Goal: Task Accomplishment & Management: Manage account settings

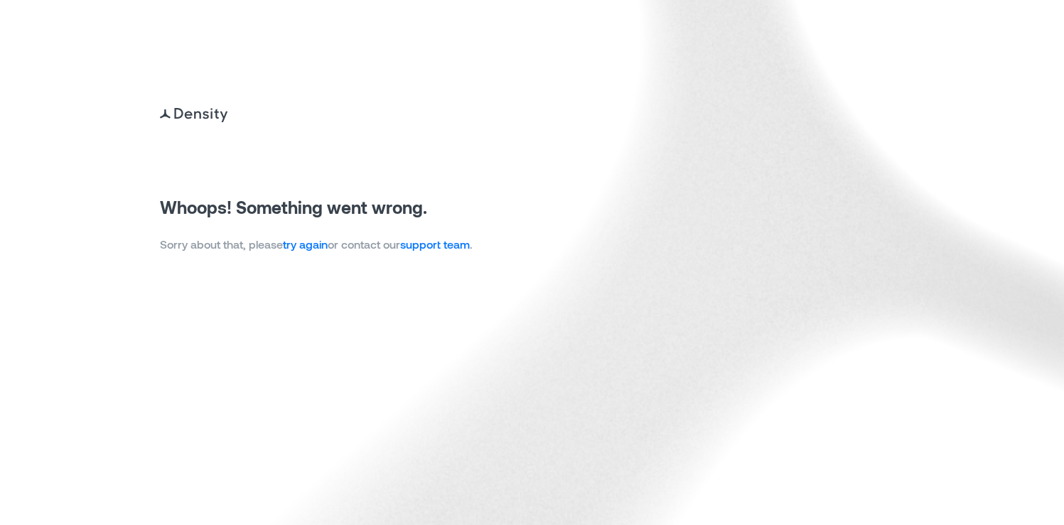
click at [301, 245] on link "try again" at bounding box center [305, 244] width 45 height 14
click at [312, 250] on link "try again" at bounding box center [305, 244] width 45 height 14
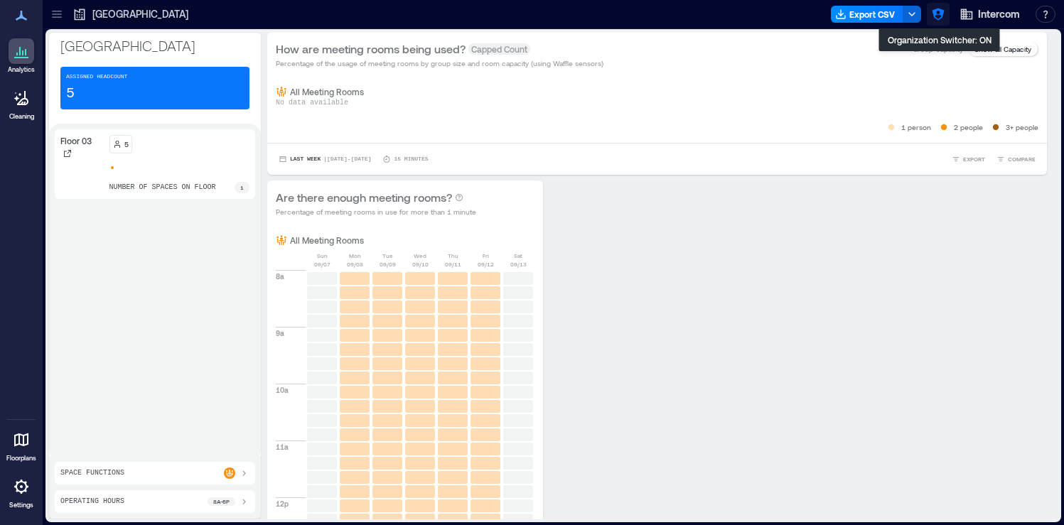
click at [935, 11] on icon "button" at bounding box center [938, 15] width 12 height 12
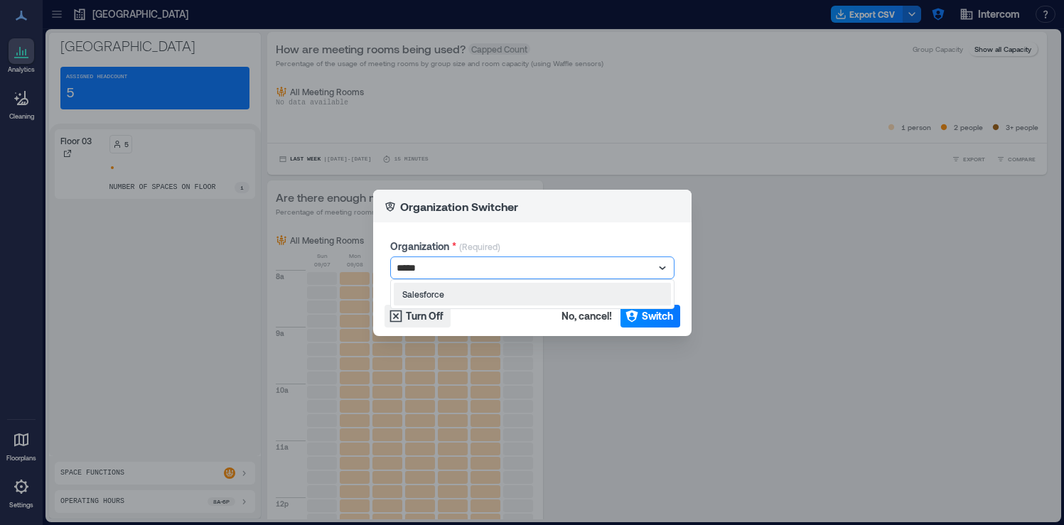
type input "******"
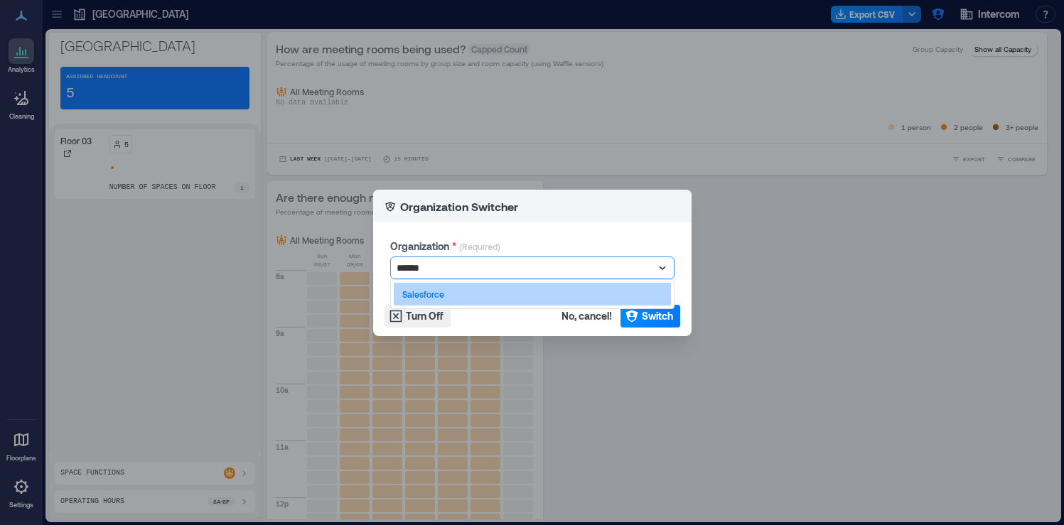
click at [471, 294] on div "Salesforce" at bounding box center [532, 294] width 277 height 23
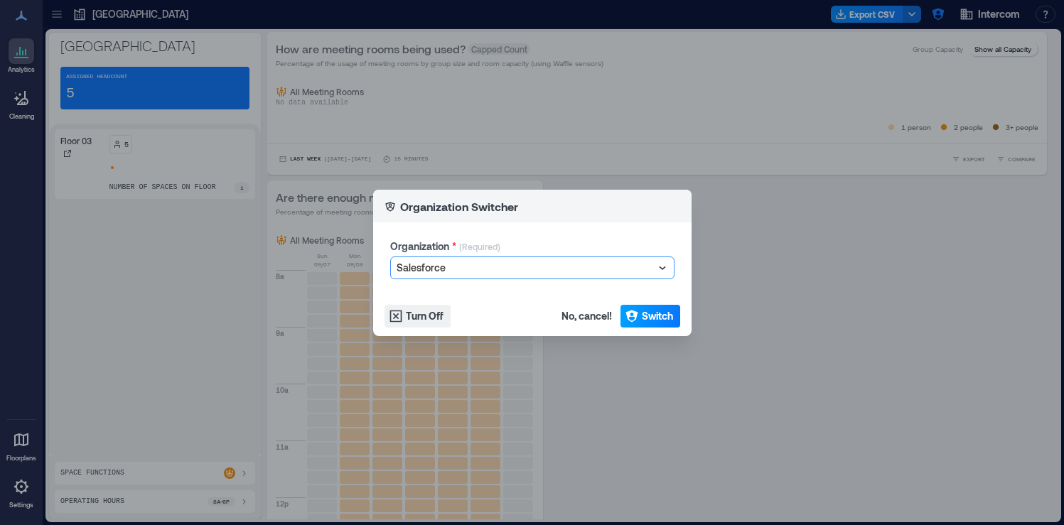
click at [667, 320] on span "Switch" at bounding box center [657, 316] width 31 height 14
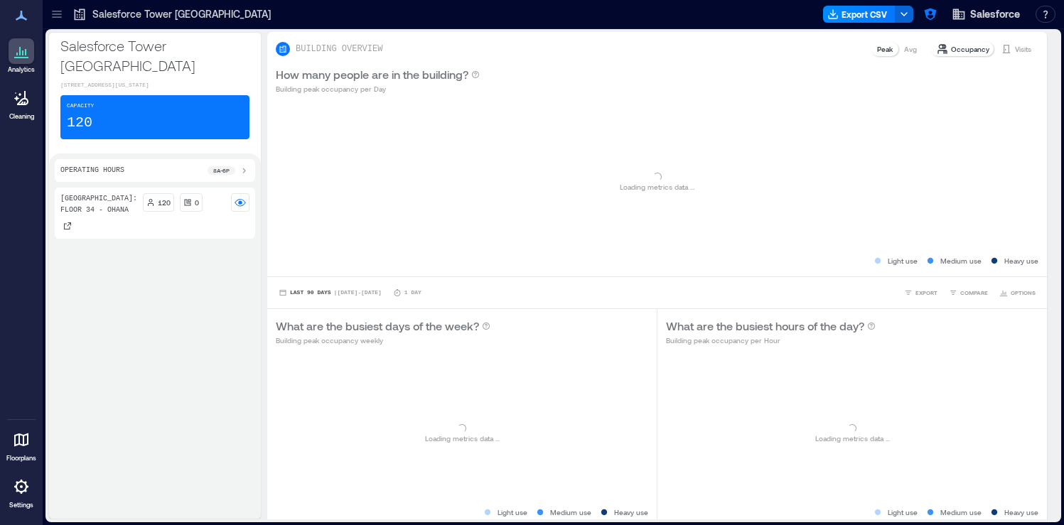
click at [23, 488] on icon at bounding box center [21, 486] width 17 height 17
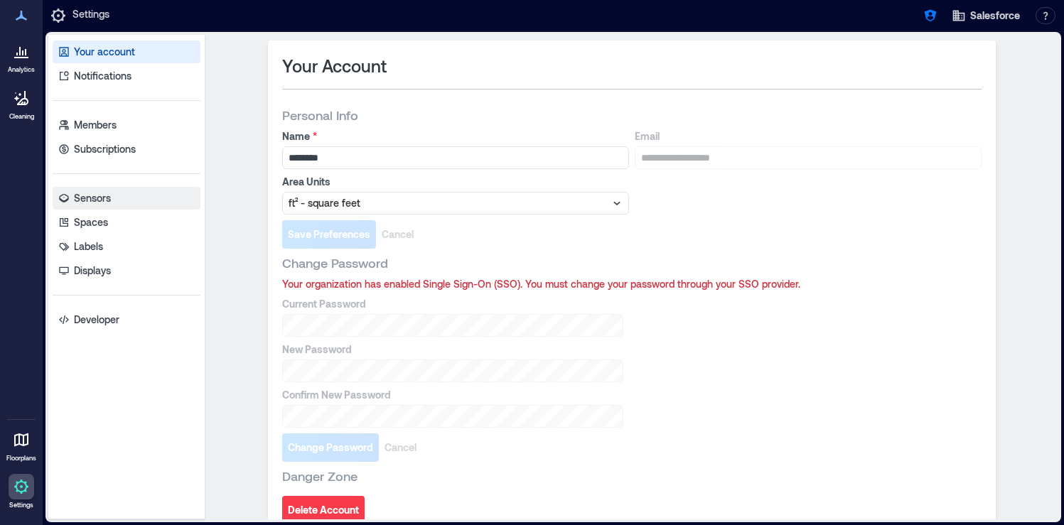
click at [138, 200] on link "Sensors" at bounding box center [127, 198] width 148 height 23
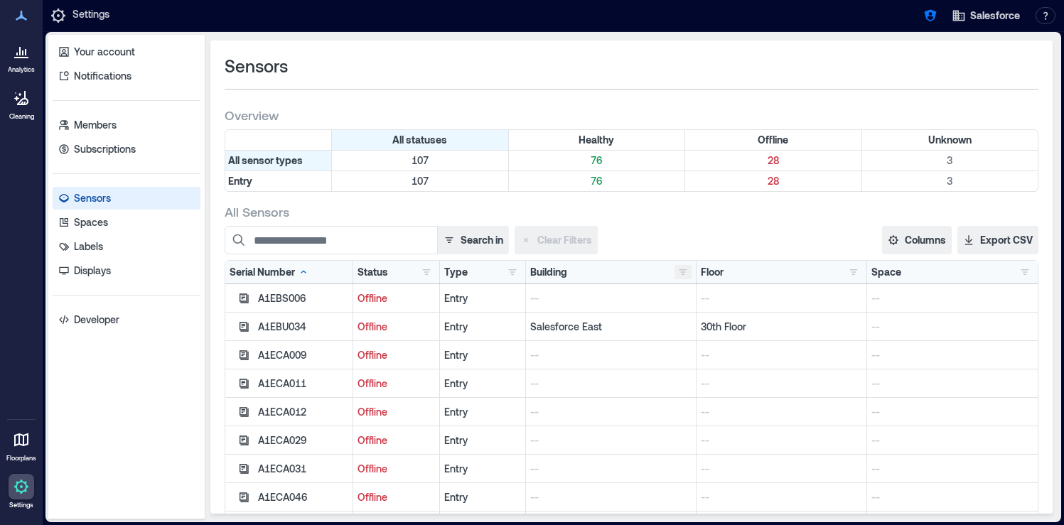
click at [687, 276] on button "button" at bounding box center [683, 272] width 17 height 14
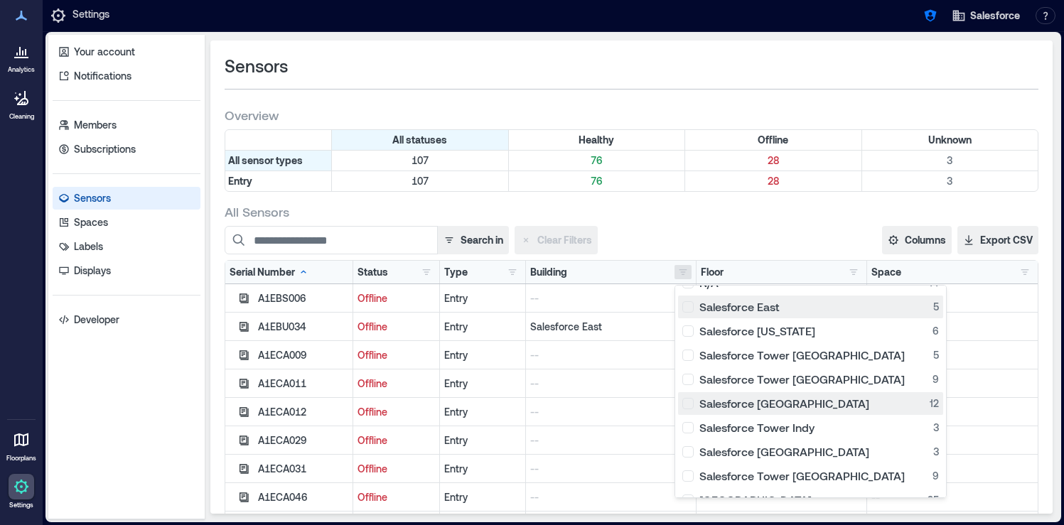
scroll to position [119, 0]
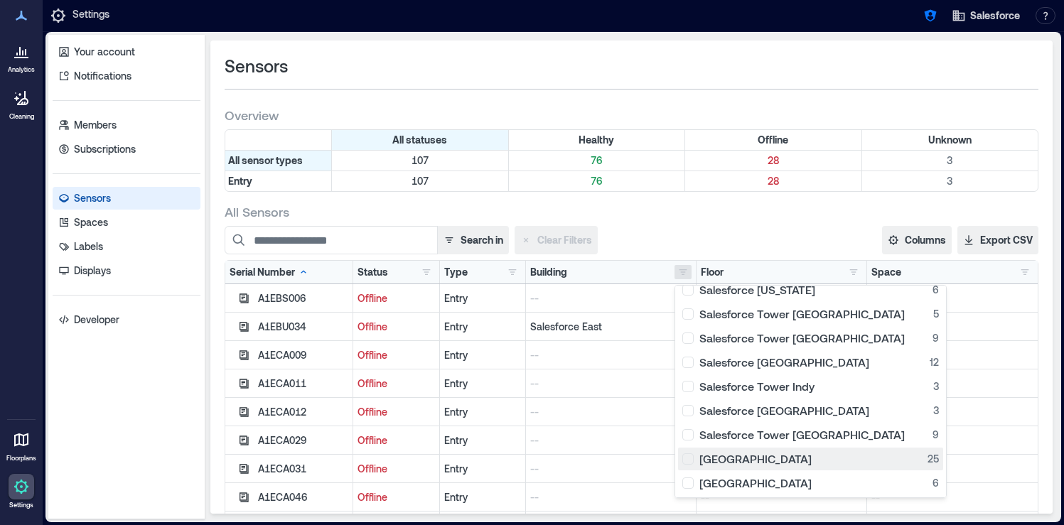
click at [685, 464] on div "Sydney Tower 25" at bounding box center [811, 459] width 257 height 14
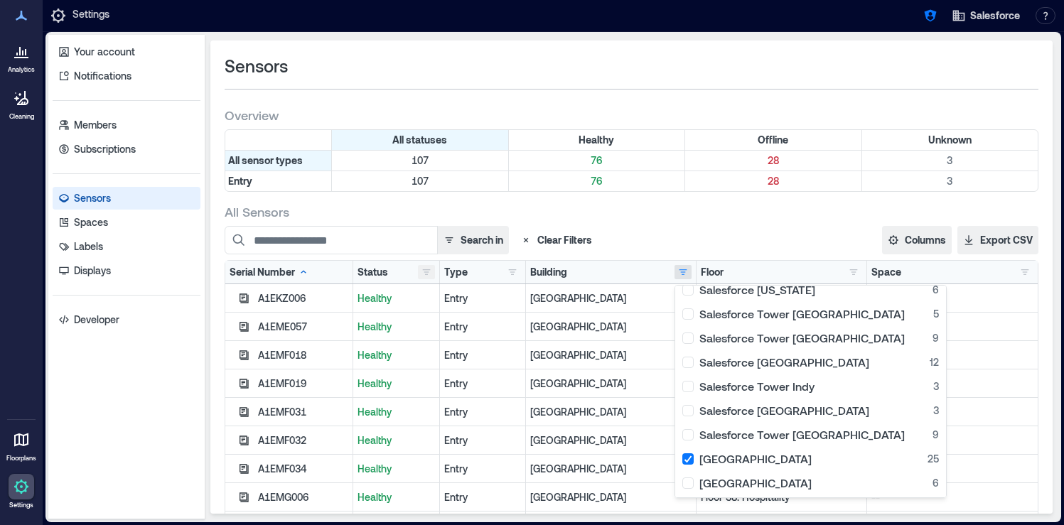
click at [428, 270] on button "button" at bounding box center [426, 272] width 17 height 14
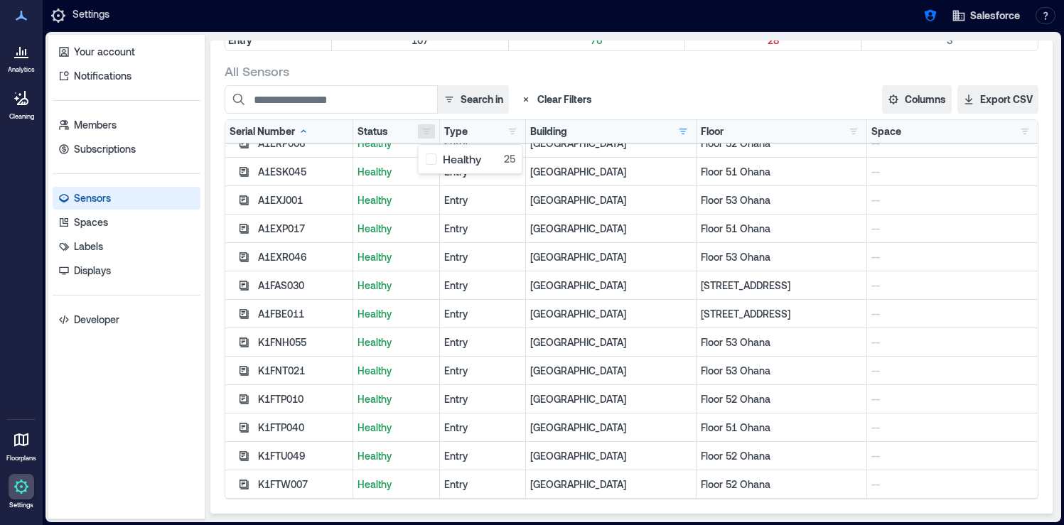
scroll to position [0, 0]
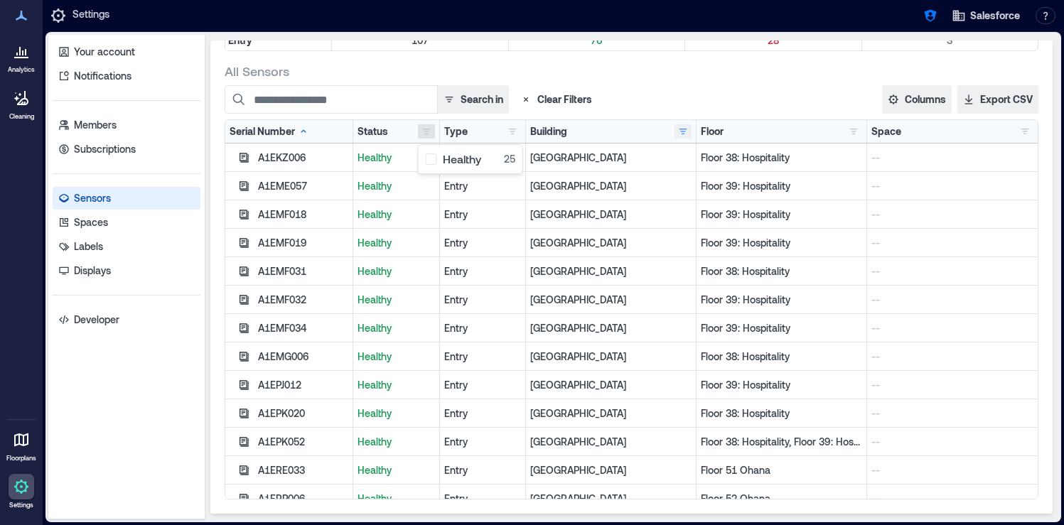
click at [677, 132] on button "button" at bounding box center [683, 131] width 17 height 14
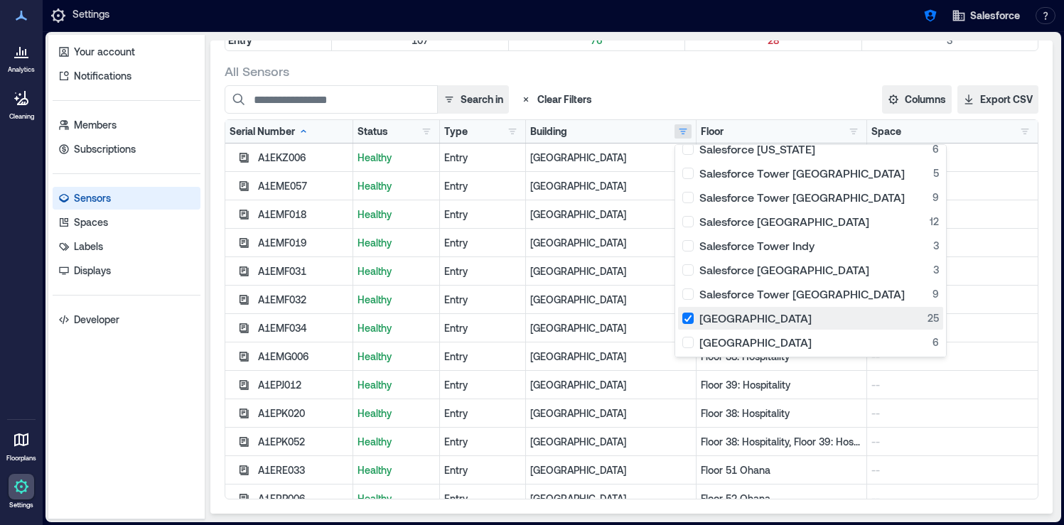
click at [687, 318] on div "Sydney Tower 25" at bounding box center [811, 318] width 257 height 14
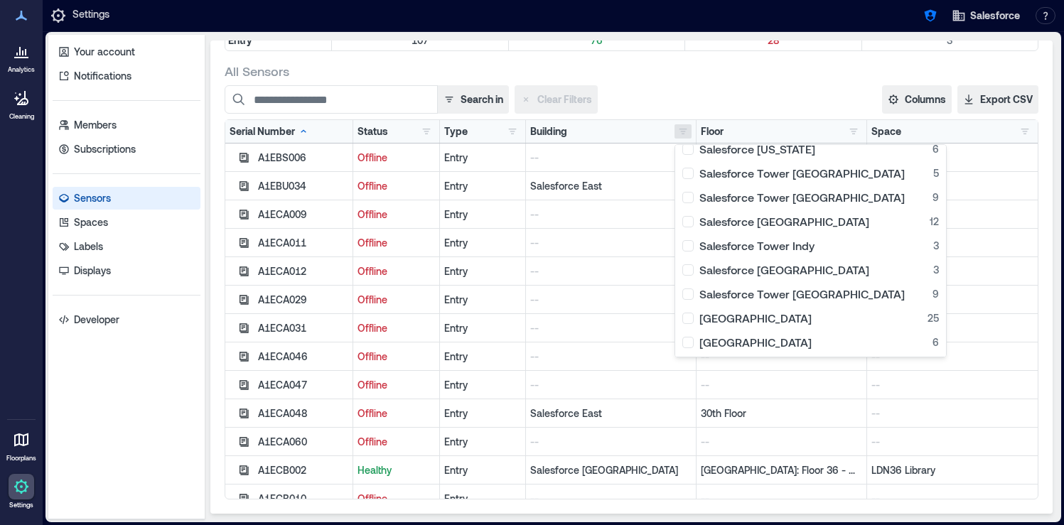
click at [31, 60] on div at bounding box center [22, 51] width 26 height 26
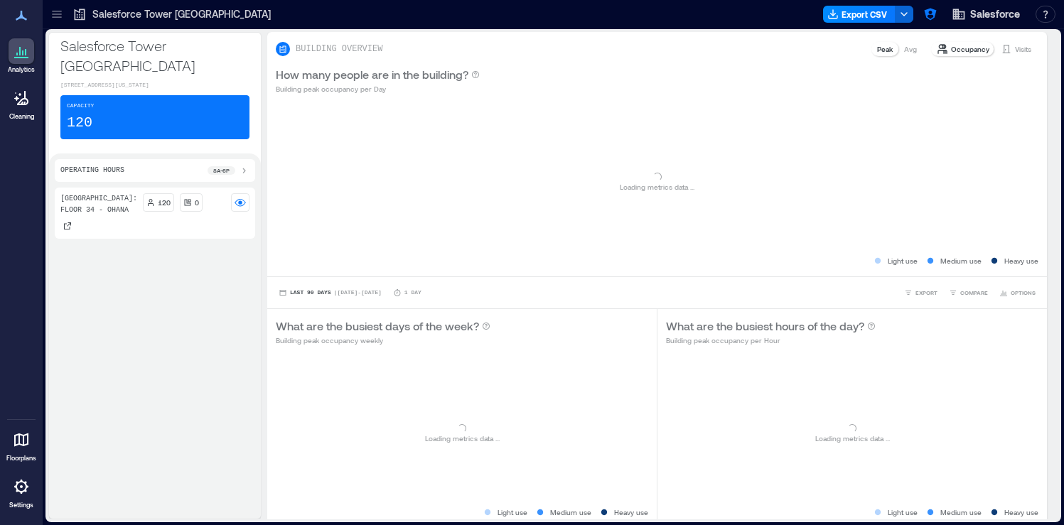
click at [65, 18] on div at bounding box center [57, 14] width 23 height 23
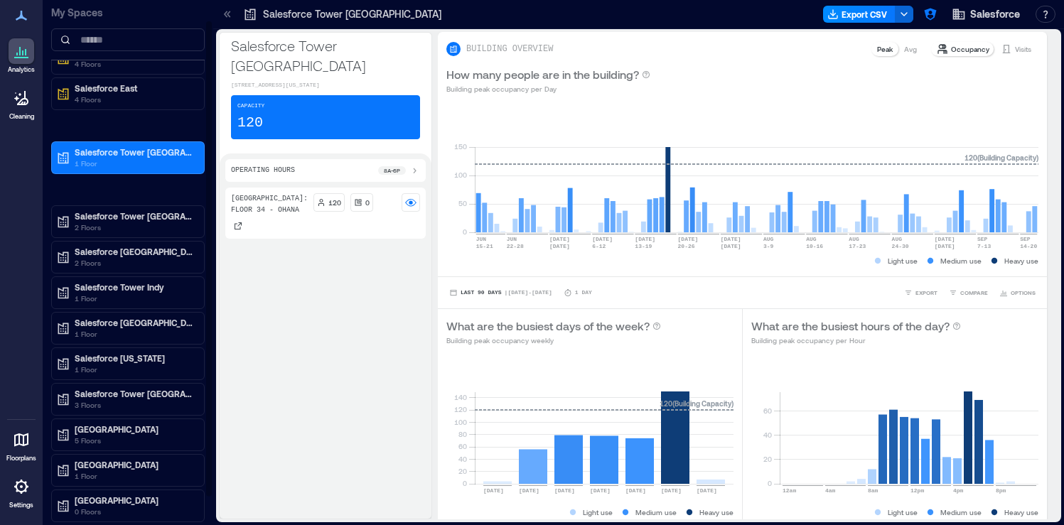
scroll to position [55, 0]
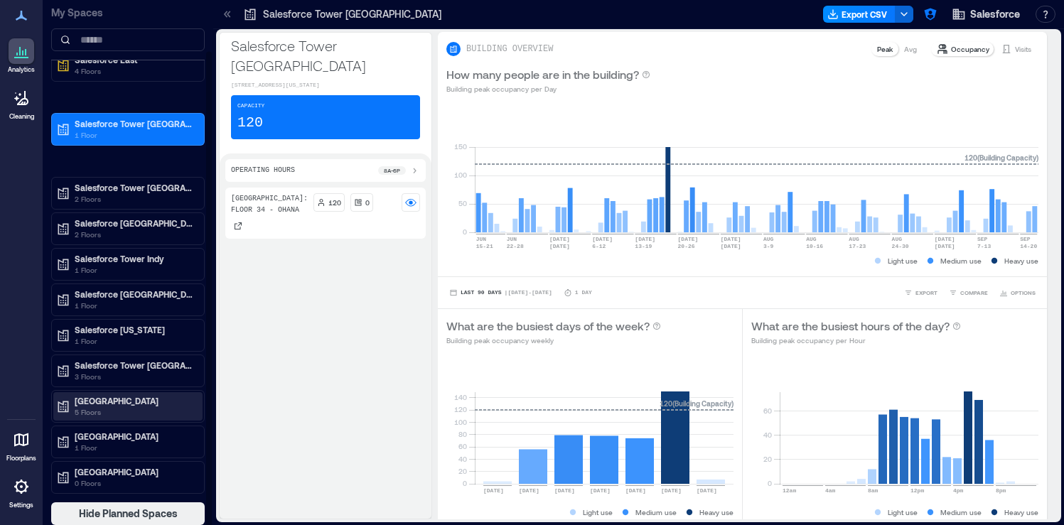
click at [176, 405] on p "[GEOGRAPHIC_DATA]" at bounding box center [134, 400] width 119 height 11
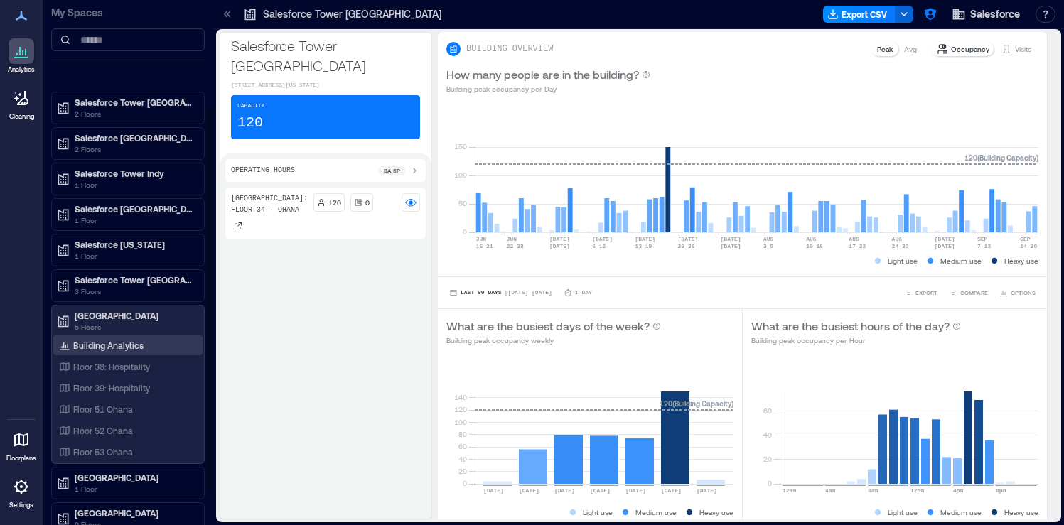
scroll to position [147, 0]
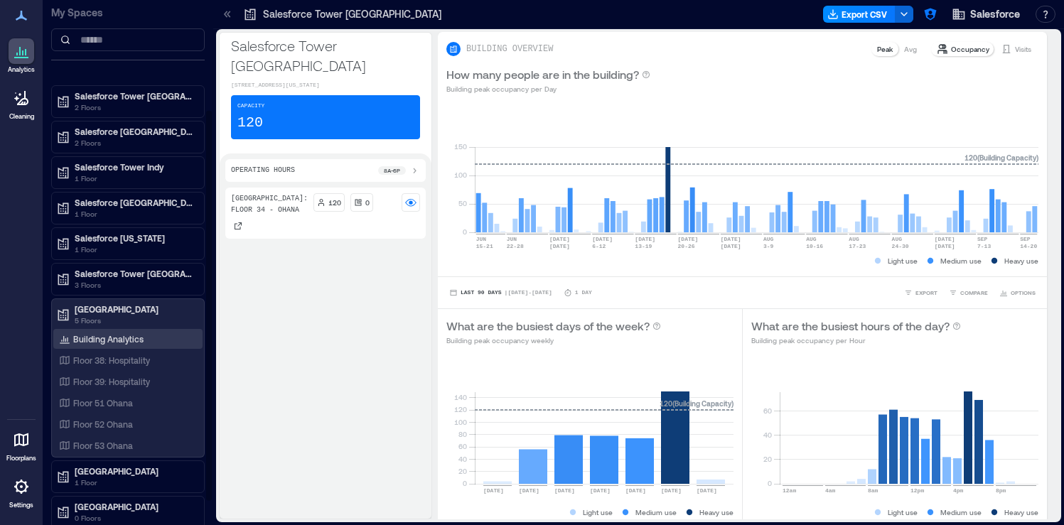
click at [160, 338] on div "Building Analytics" at bounding box center [127, 339] width 149 height 20
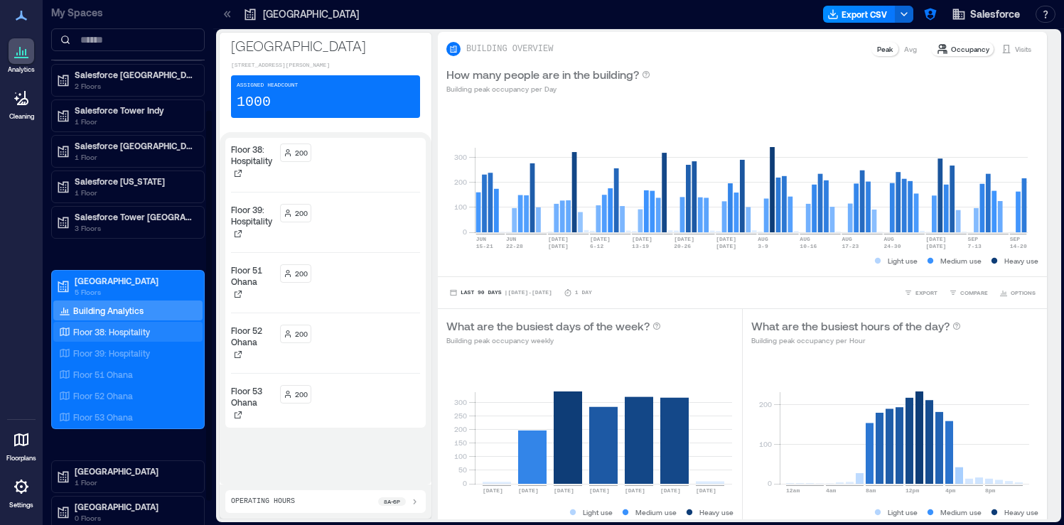
click at [178, 336] on div "Floor 38: Hospitality" at bounding box center [125, 332] width 138 height 14
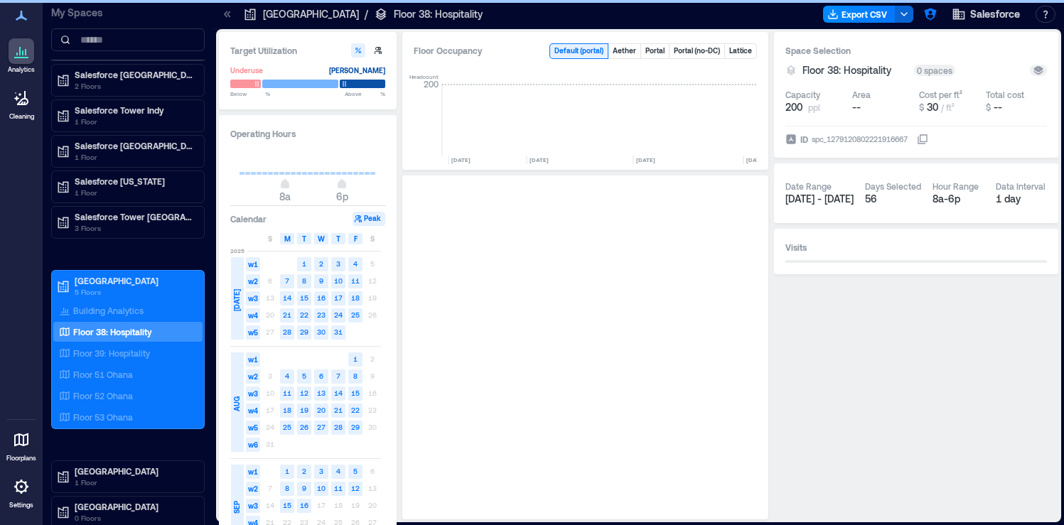
scroll to position [0, 1454]
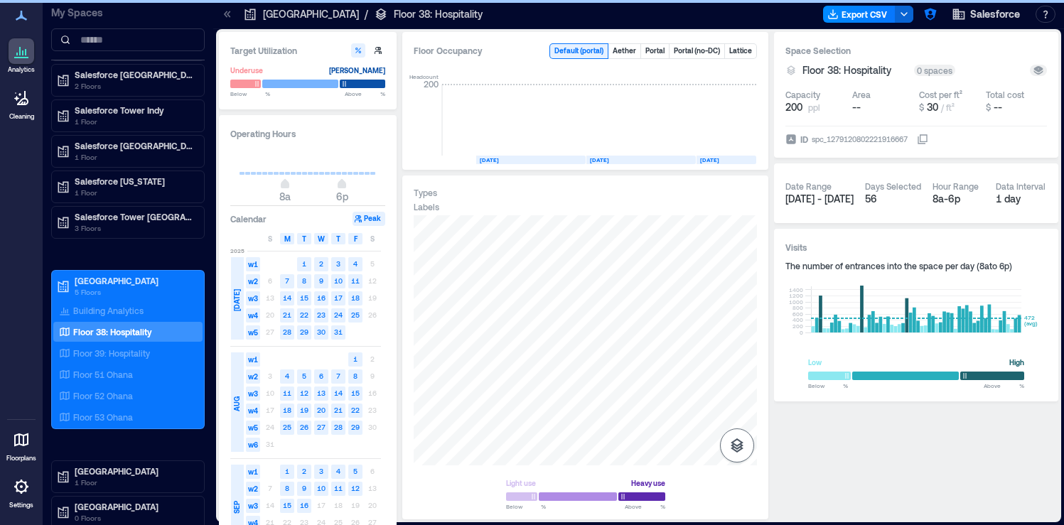
click at [733, 438] on icon "button" at bounding box center [737, 445] width 17 height 17
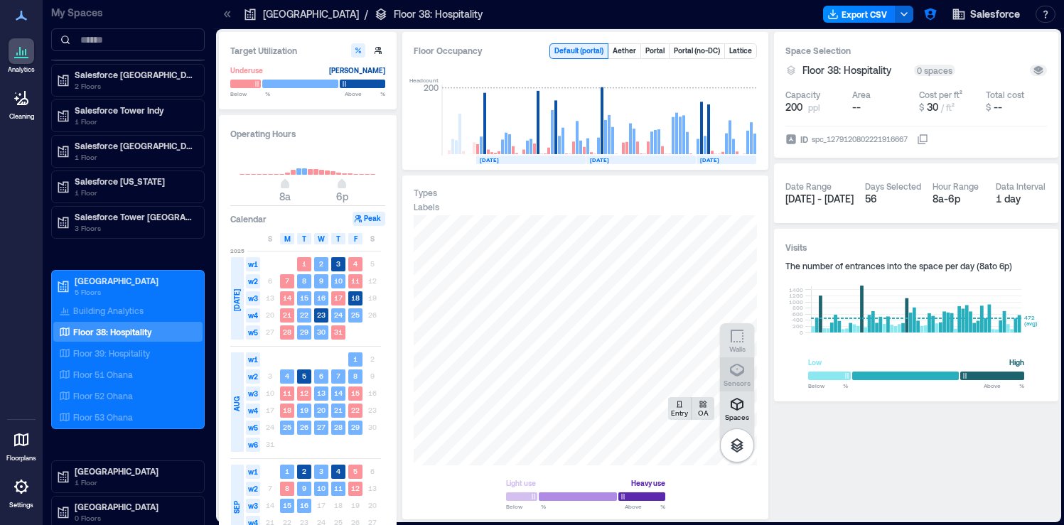
click at [745, 385] on p "Sensors" at bounding box center [737, 383] width 27 height 9
click at [144, 346] on div "Floor 39: Hospitality" at bounding box center [125, 353] width 138 height 14
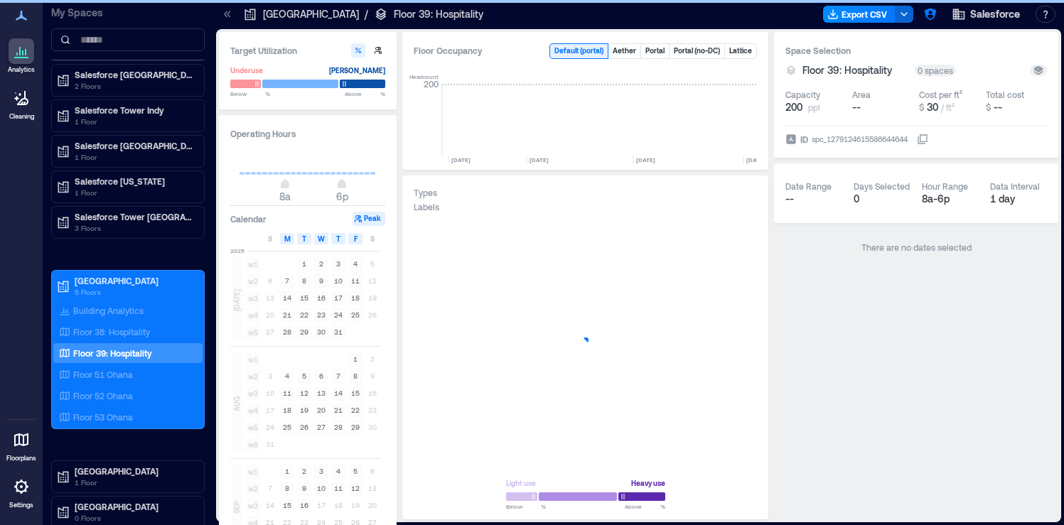
scroll to position [0, 1454]
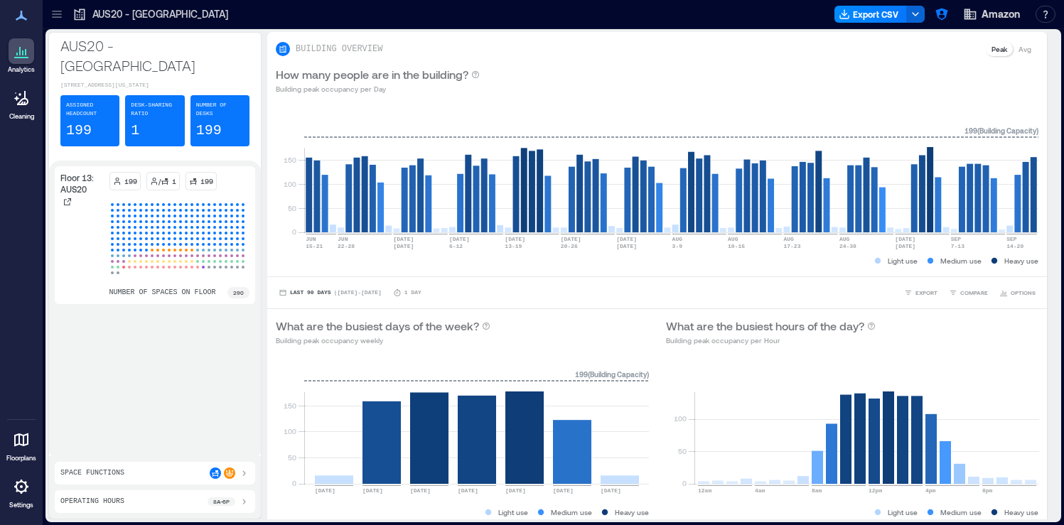
click at [26, 488] on icon at bounding box center [21, 487] width 14 height 14
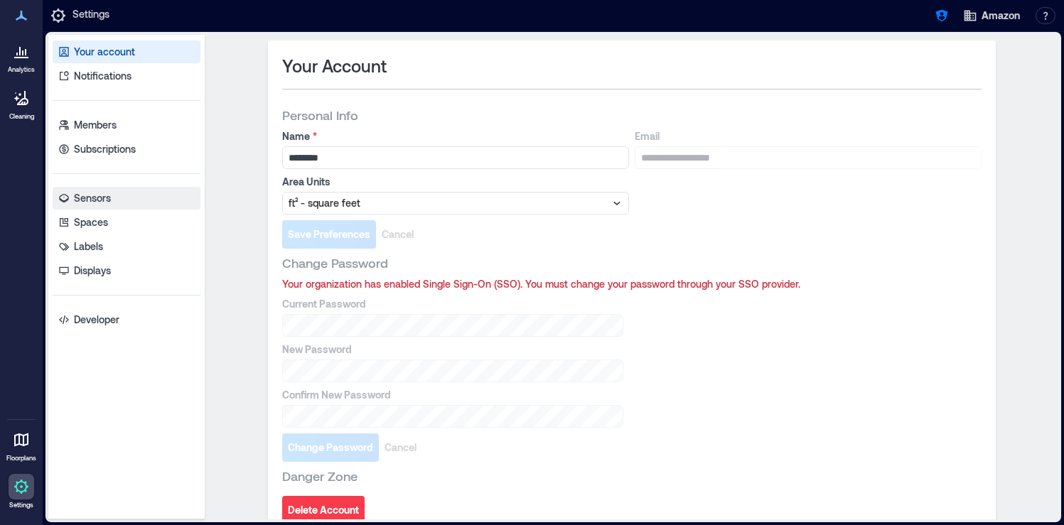
click at [118, 205] on link "Sensors" at bounding box center [127, 198] width 148 height 23
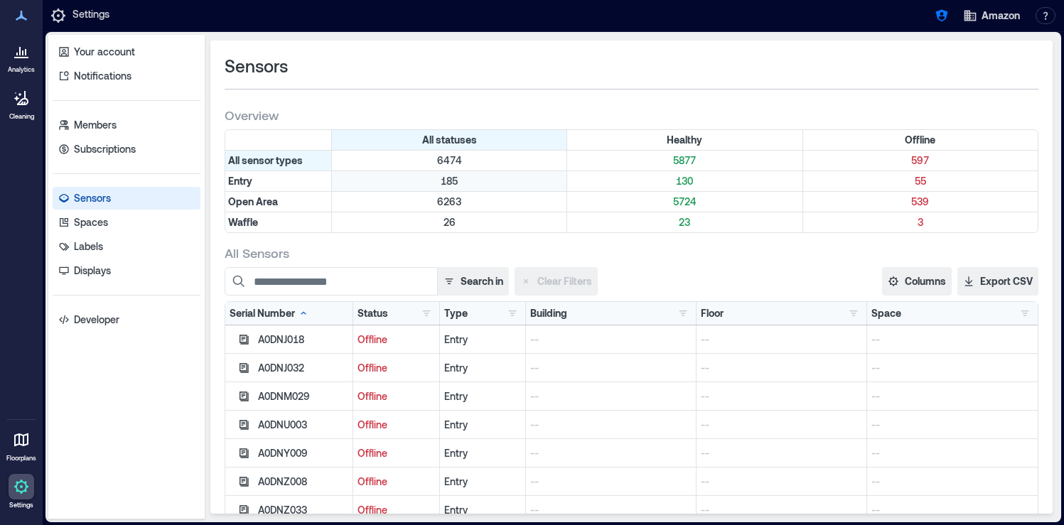
click at [448, 180] on p "185" at bounding box center [449, 181] width 229 height 14
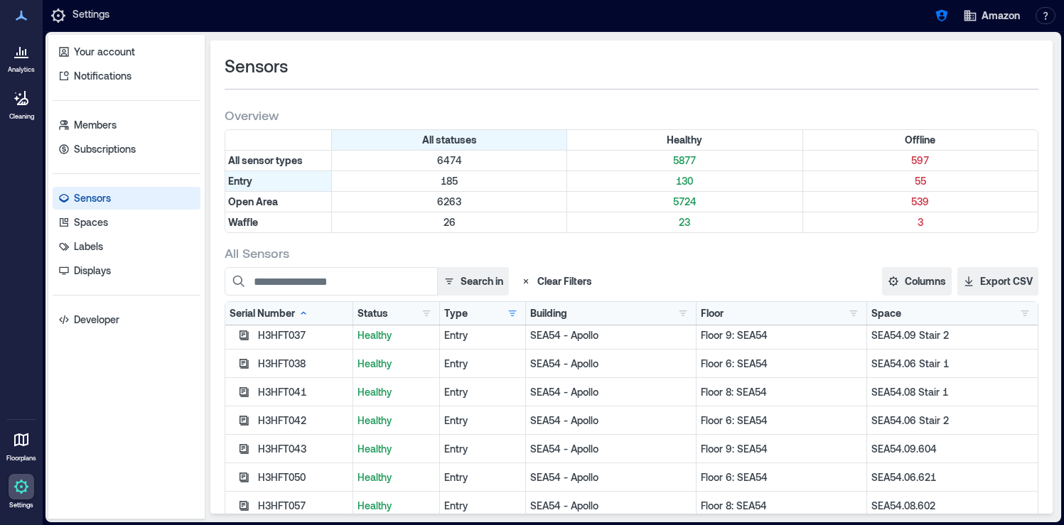
scroll to position [4906, 0]
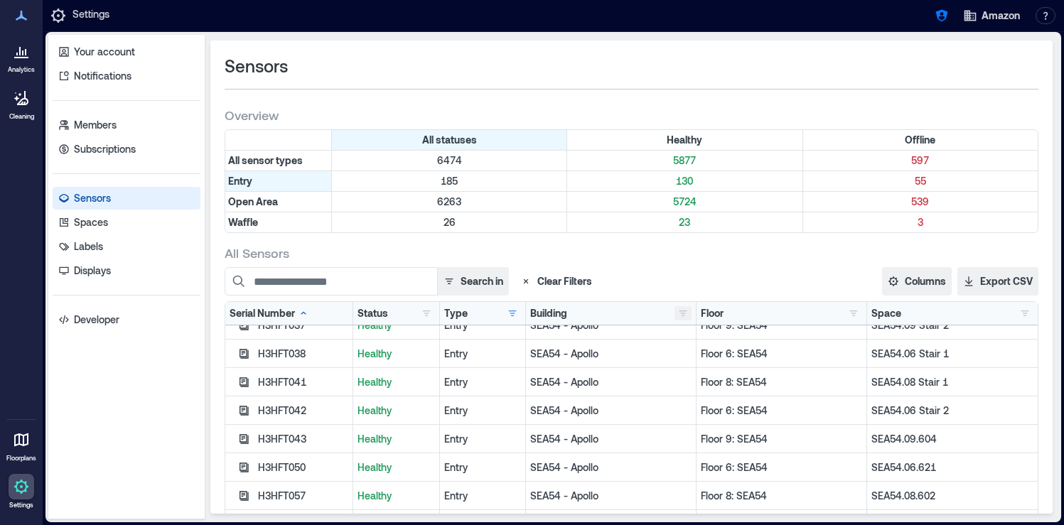
click at [683, 313] on button "button" at bounding box center [683, 313] width 17 height 14
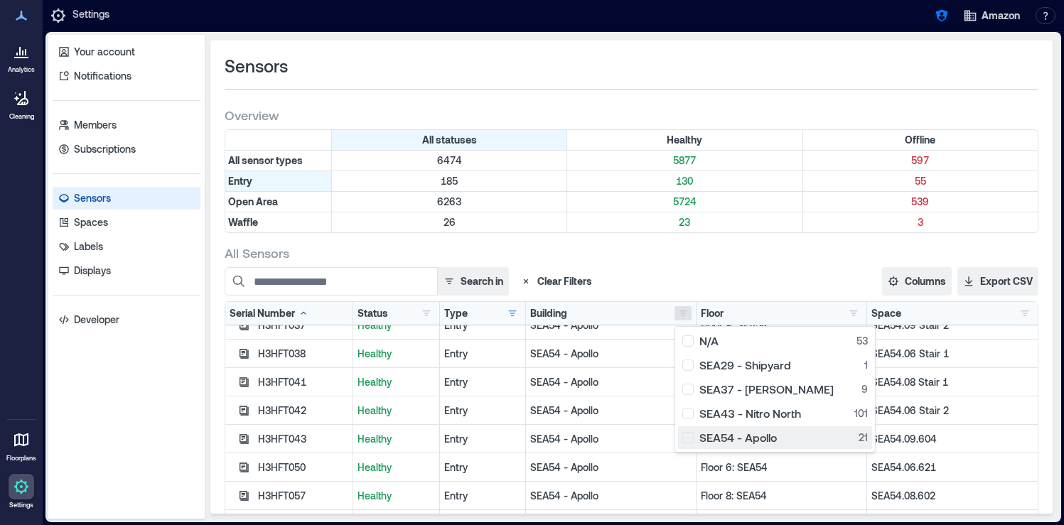
click at [695, 437] on div "SEA54 - Apollo 21" at bounding box center [776, 438] width 186 height 14
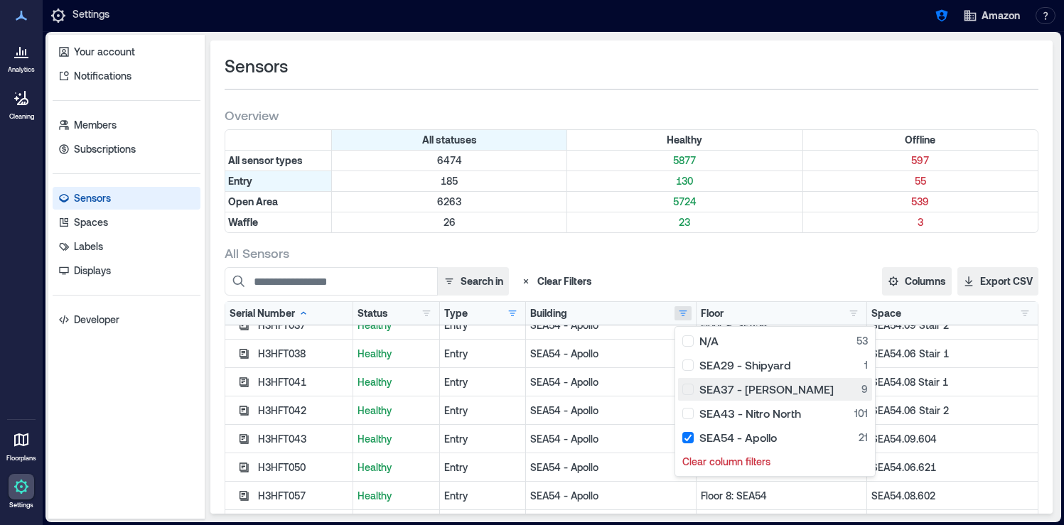
click at [690, 396] on div "SEA37 - Roxanne 9" at bounding box center [776, 389] width 186 height 14
click at [690, 393] on div "SEA37 - Roxanne 9" at bounding box center [776, 389] width 186 height 14
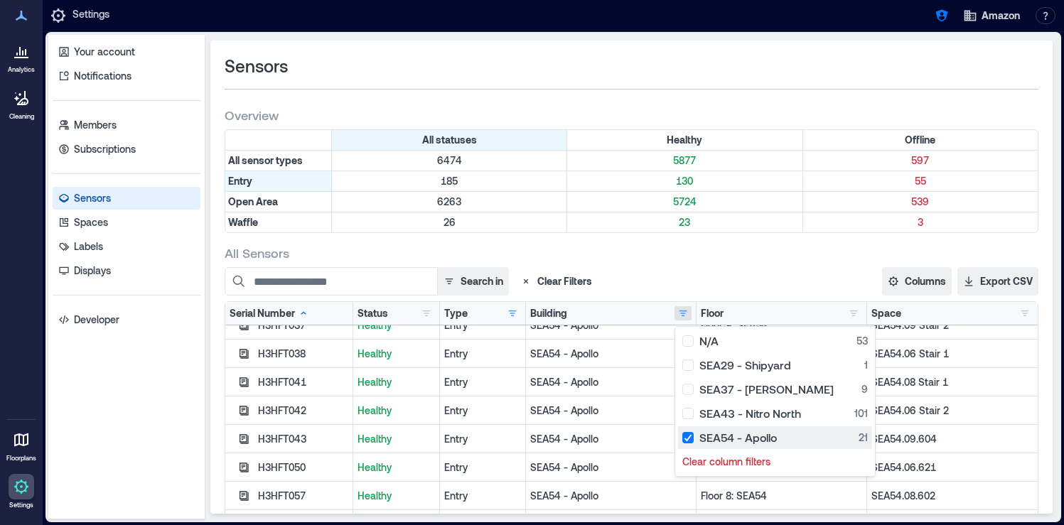
click at [689, 440] on div "SEA54 - Apollo 21" at bounding box center [776, 438] width 186 height 14
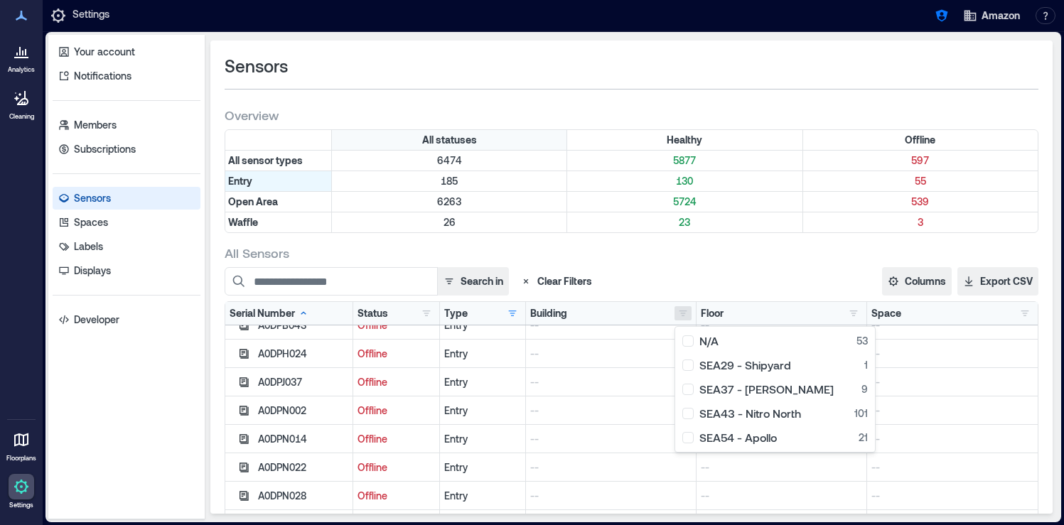
click at [499, 141] on div "All statuses" at bounding box center [449, 140] width 235 height 20
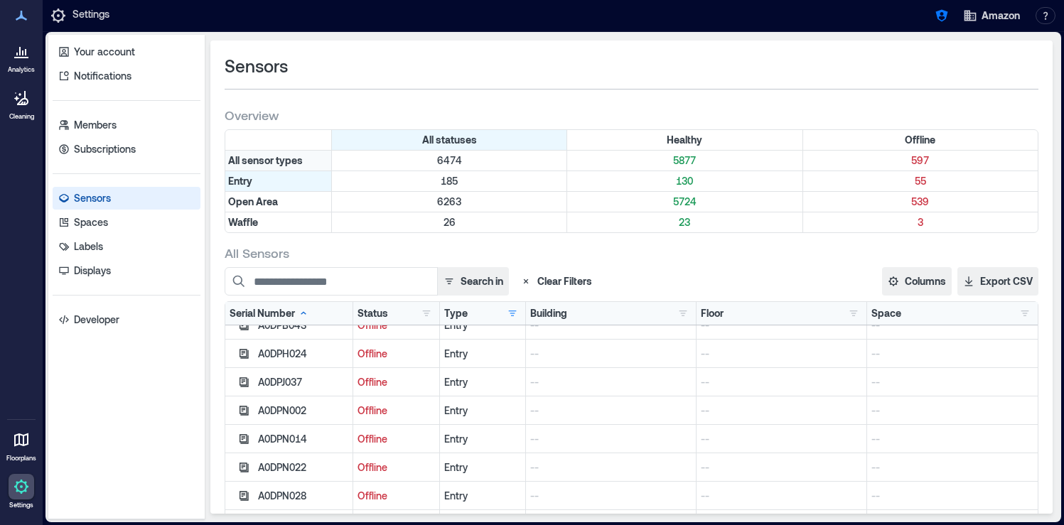
click at [300, 160] on div "All sensor types" at bounding box center [278, 161] width 107 height 20
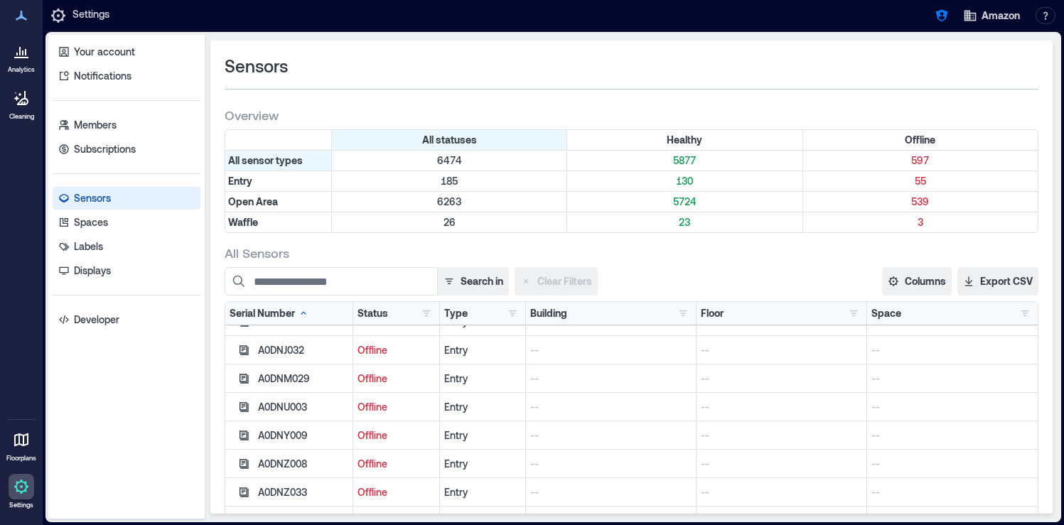
scroll to position [0, 0]
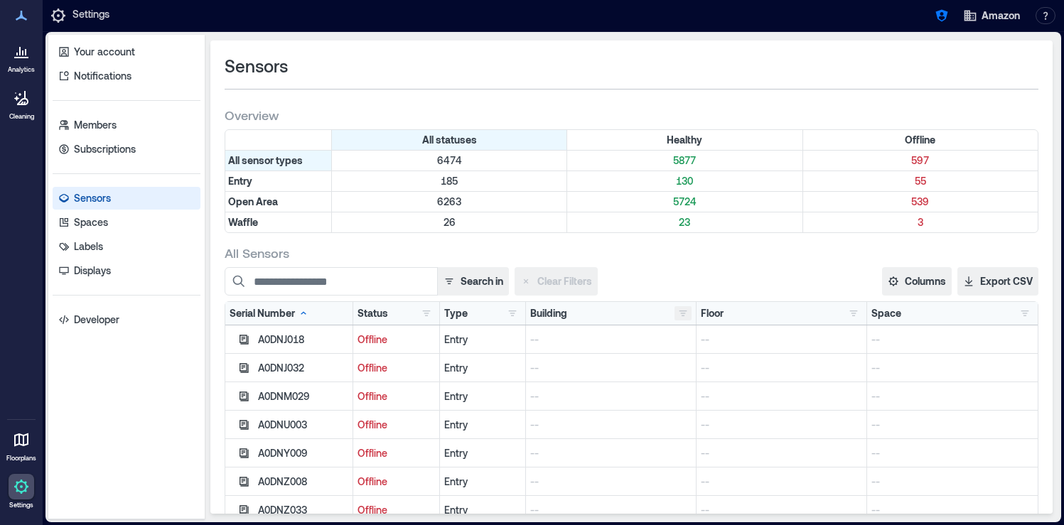
click at [683, 316] on button "button" at bounding box center [683, 313] width 17 height 14
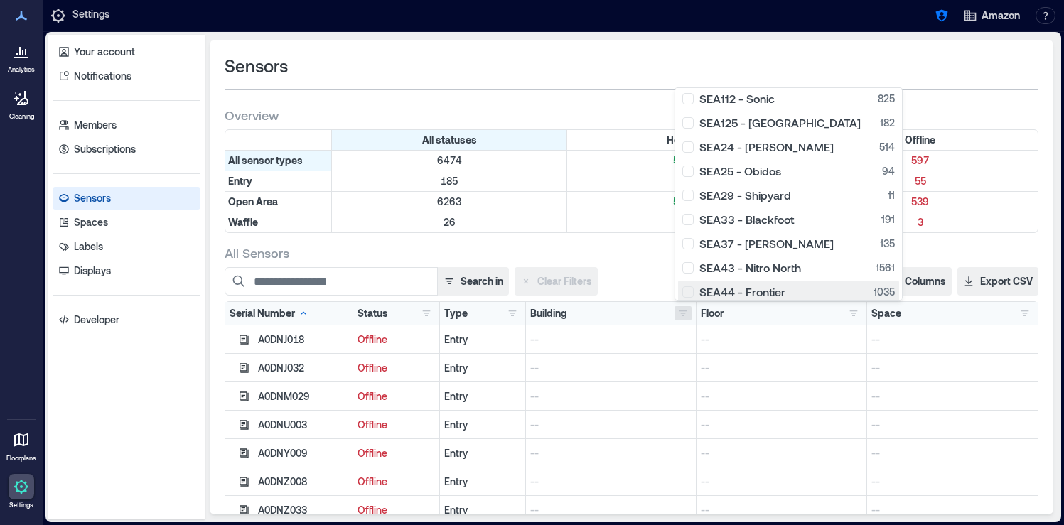
scroll to position [214, 0]
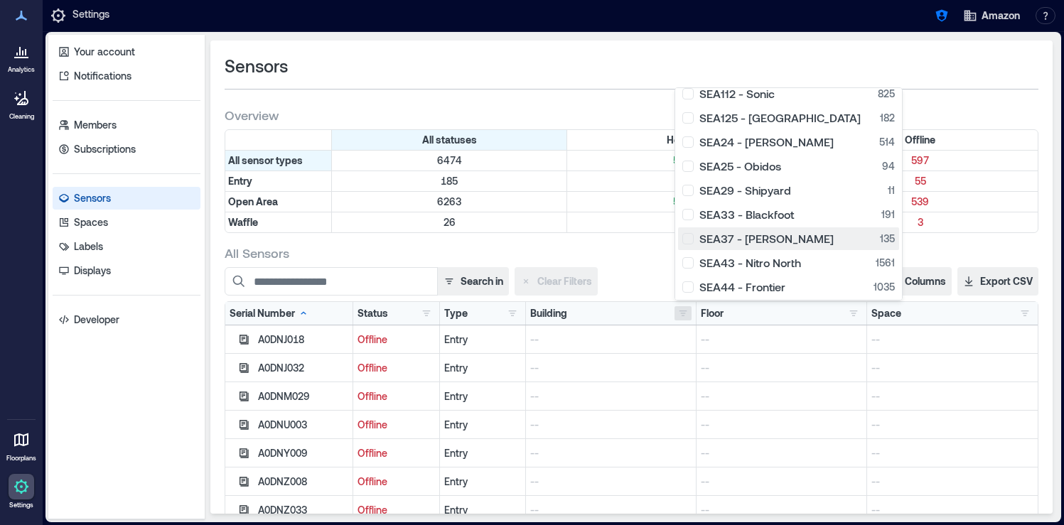
click at [796, 245] on div "SEA37 - Roxanne 135" at bounding box center [789, 239] width 213 height 14
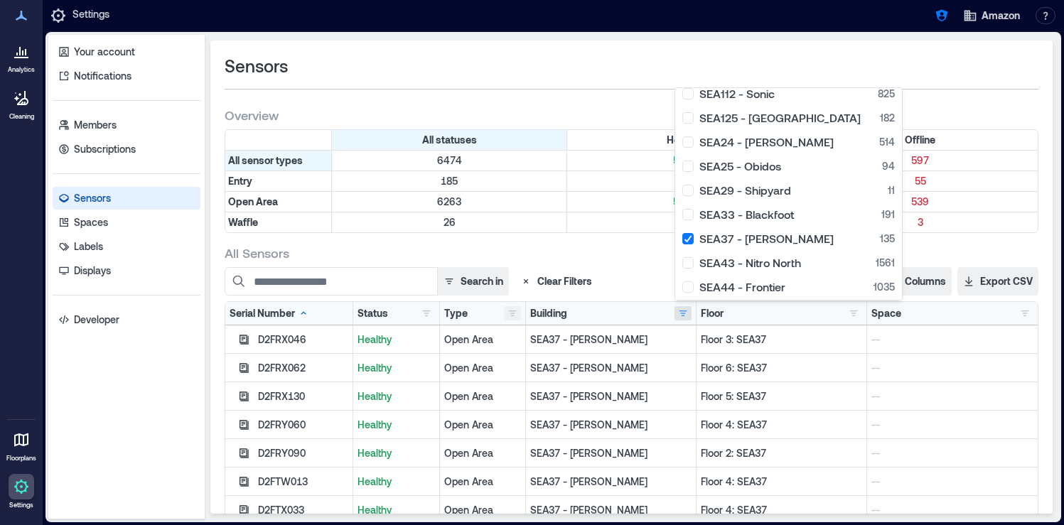
click at [516, 316] on button "button" at bounding box center [512, 313] width 17 height 14
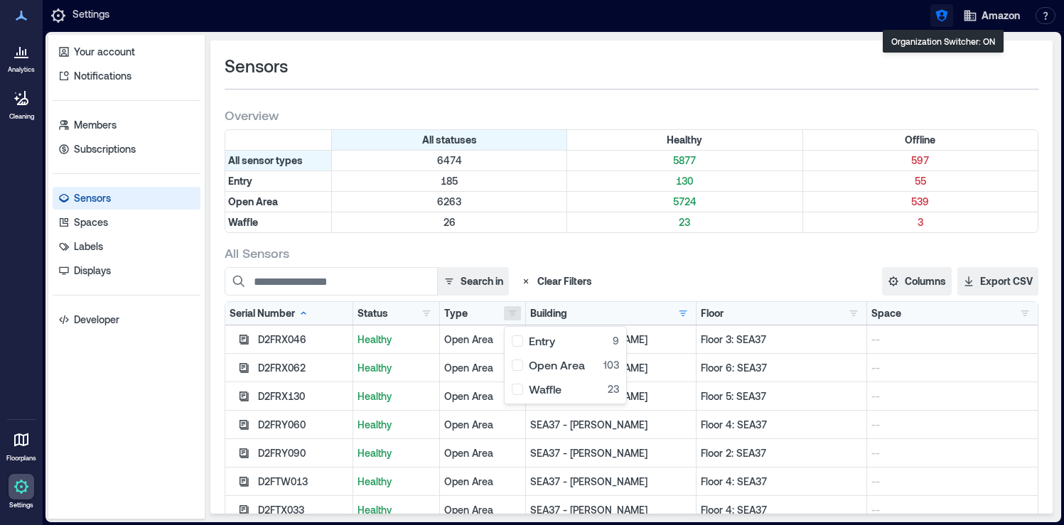
click at [947, 18] on icon "button" at bounding box center [942, 16] width 14 height 14
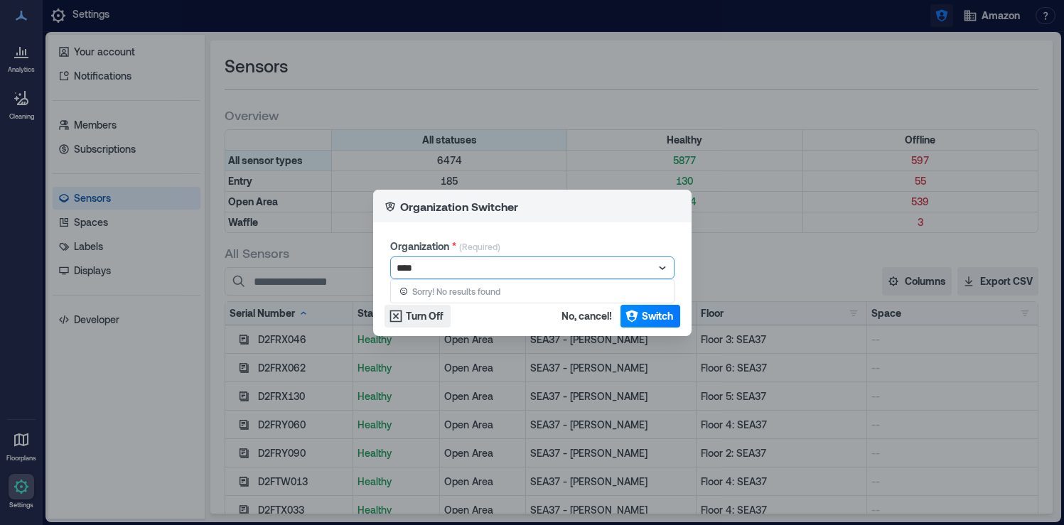
type input "***"
click at [460, 264] on div at bounding box center [525, 267] width 257 height 17
click at [451, 269] on div at bounding box center [525, 267] width 257 height 17
type input "****"
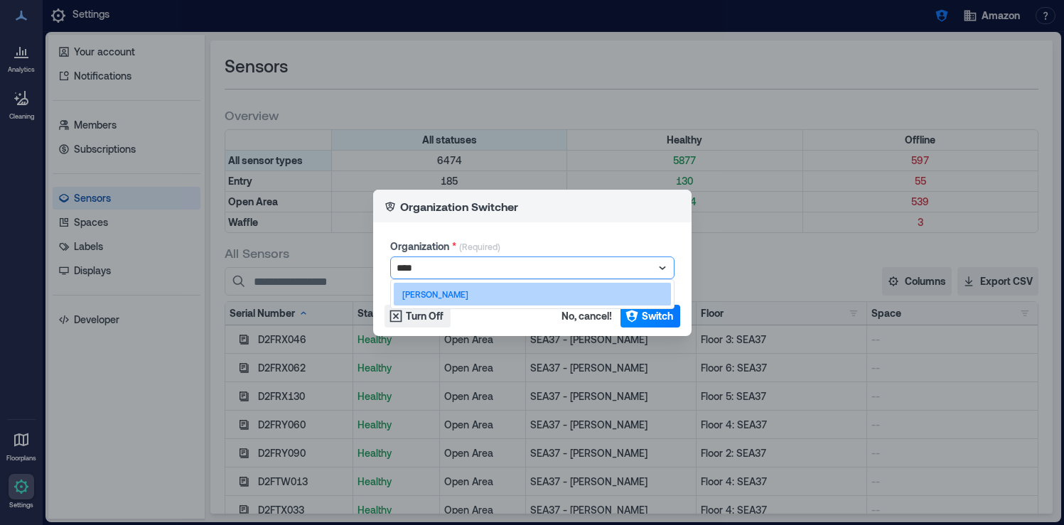
click at [446, 299] on div "J.P. Morgan" at bounding box center [532, 294] width 277 height 23
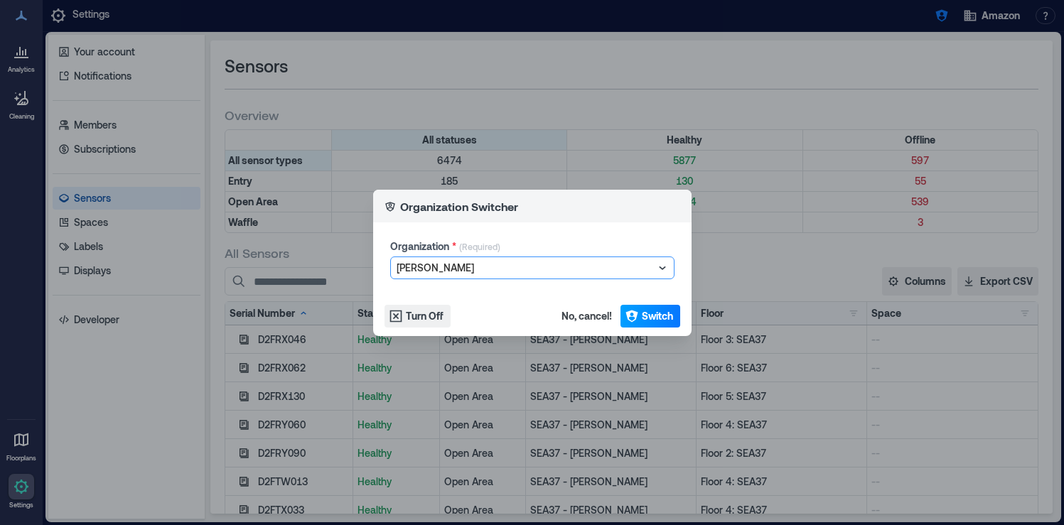
click at [660, 316] on span "Switch" at bounding box center [657, 316] width 31 height 14
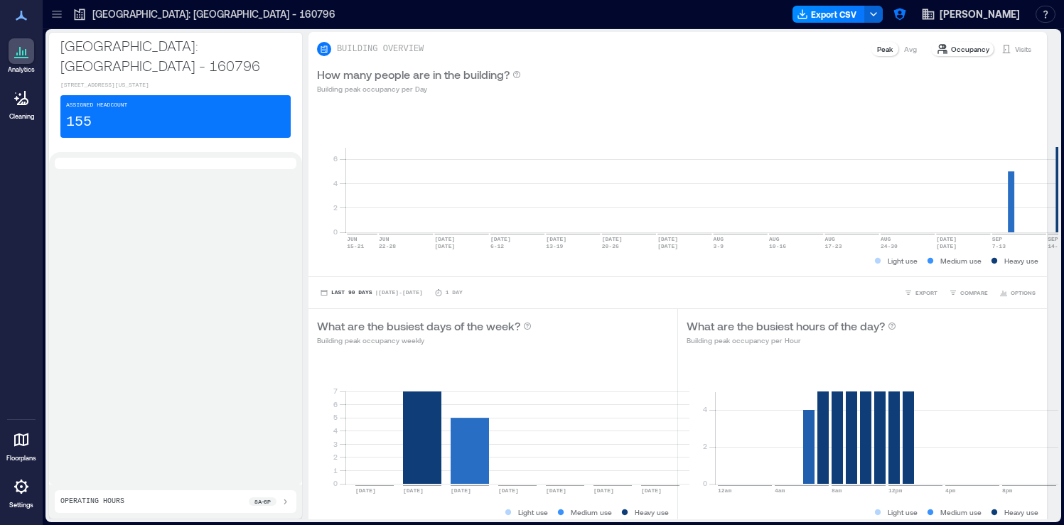
click at [20, 493] on icon at bounding box center [21, 486] width 17 height 17
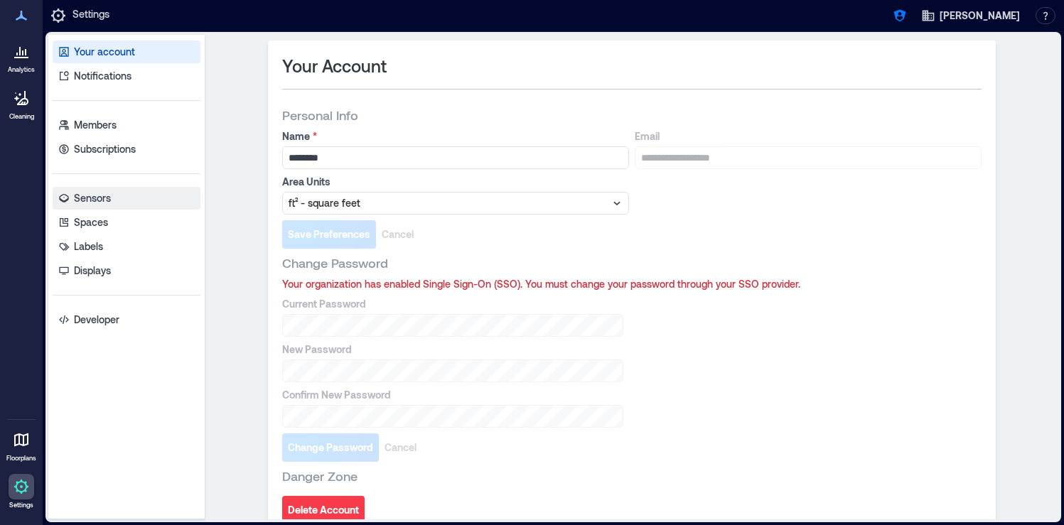
click at [126, 204] on link "Sensors" at bounding box center [127, 198] width 148 height 23
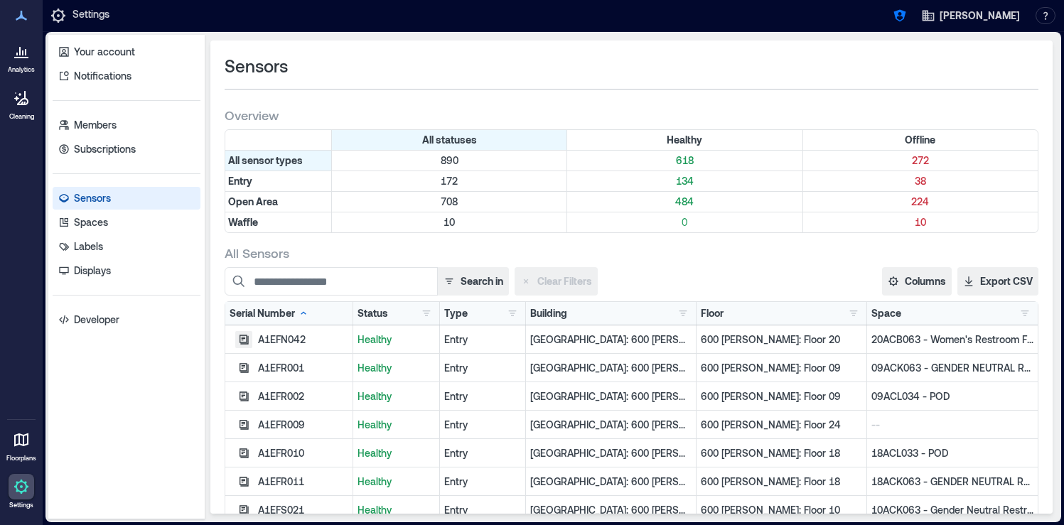
click at [245, 341] on icon "button" at bounding box center [243, 339] width 11 height 11
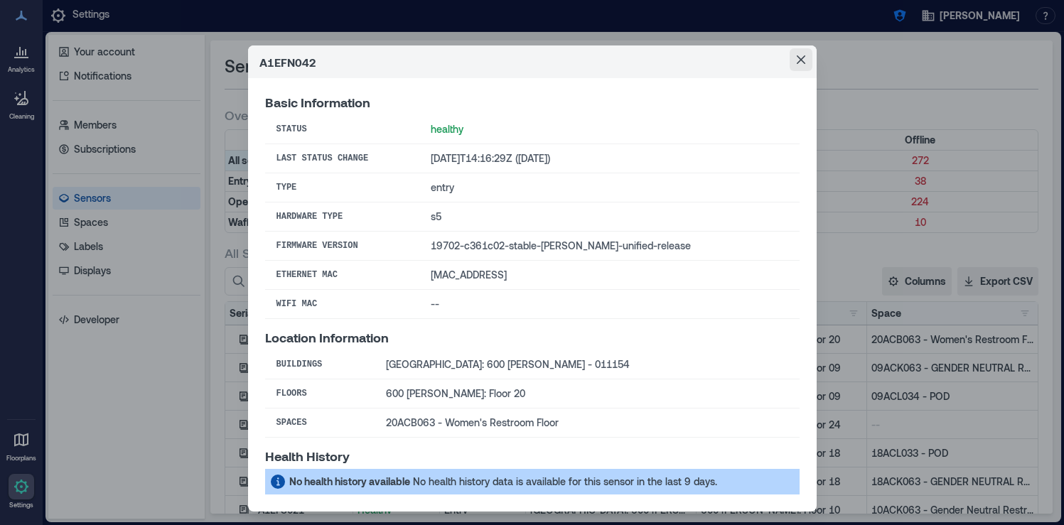
click at [807, 53] on button "Close" at bounding box center [801, 59] width 23 height 23
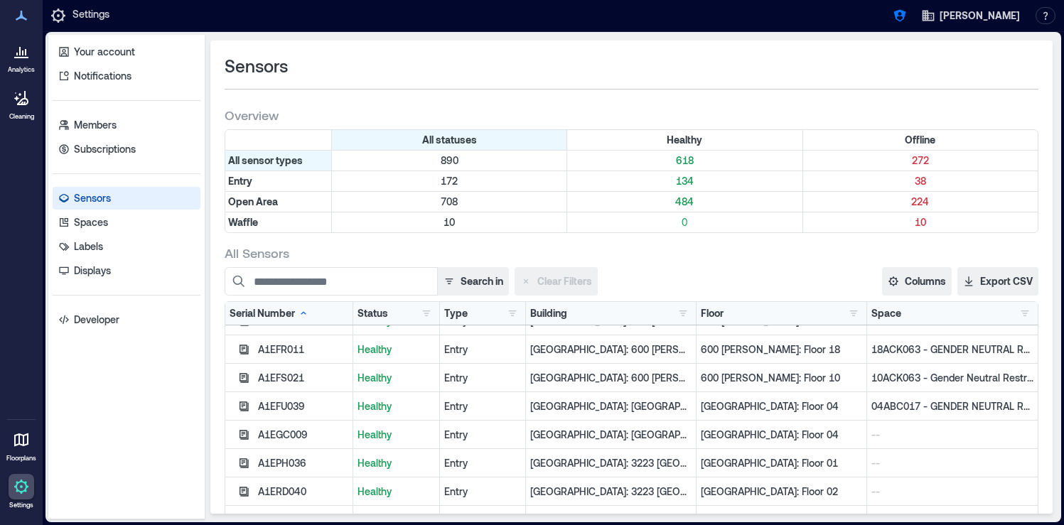
scroll to position [320, 0]
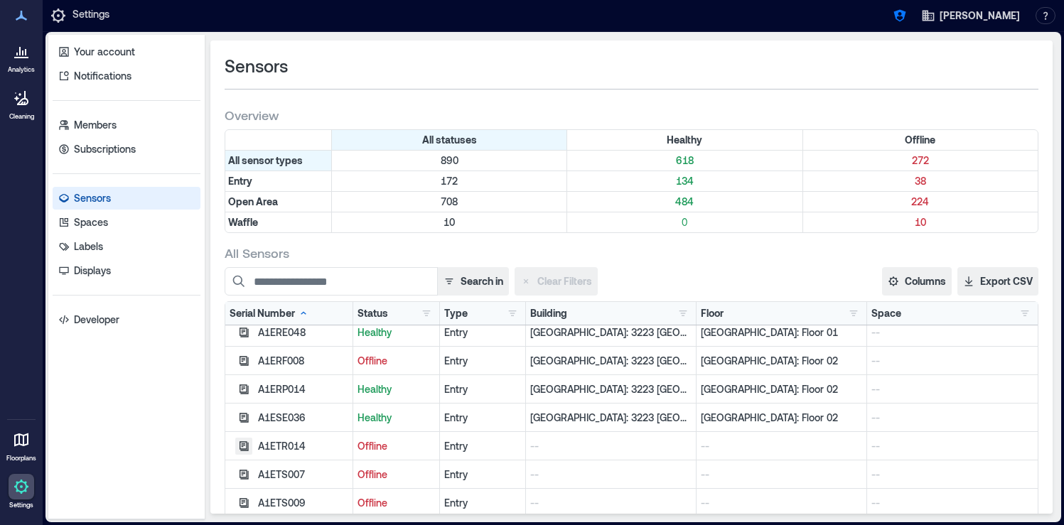
click at [242, 448] on icon "button" at bounding box center [243, 446] width 11 height 11
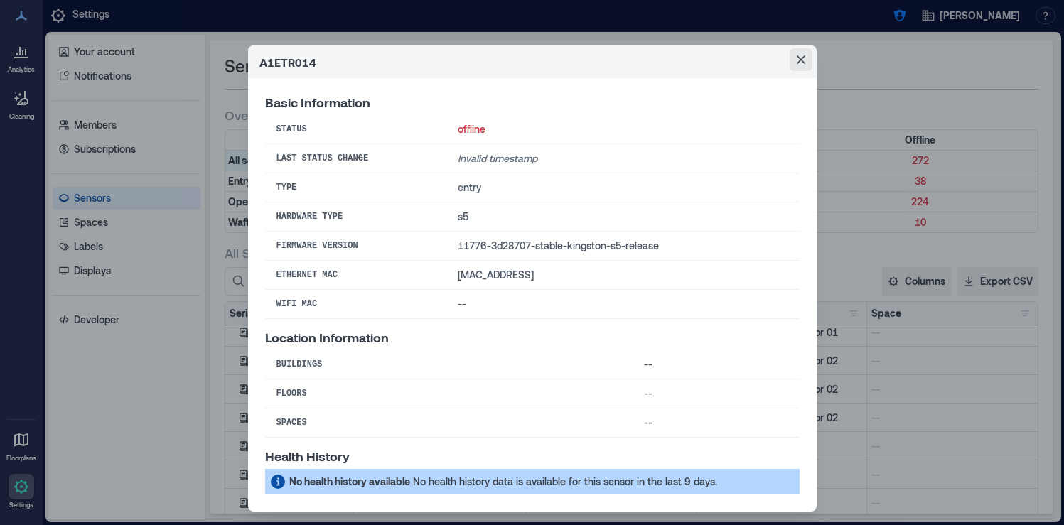
click at [798, 65] on button "Close" at bounding box center [801, 59] width 23 height 23
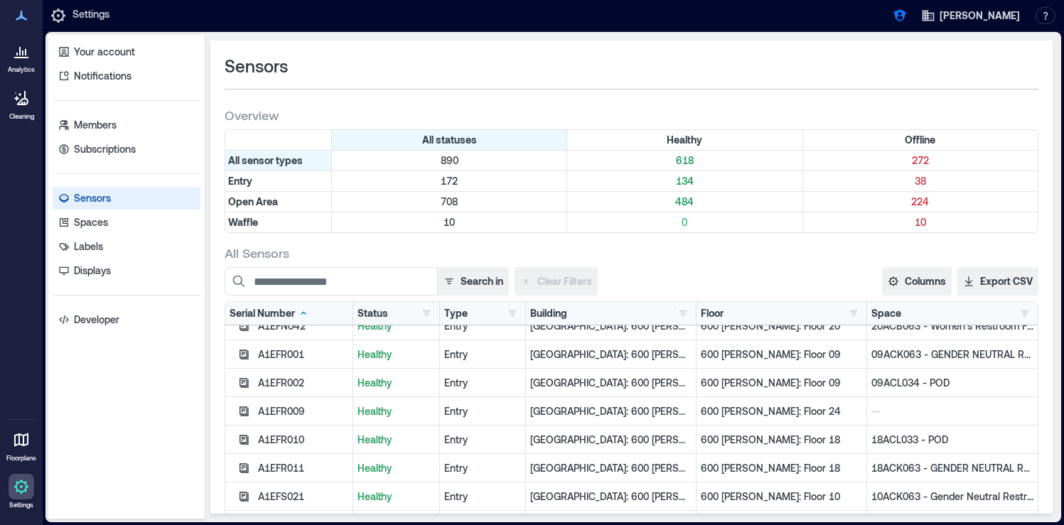
scroll to position [0, 0]
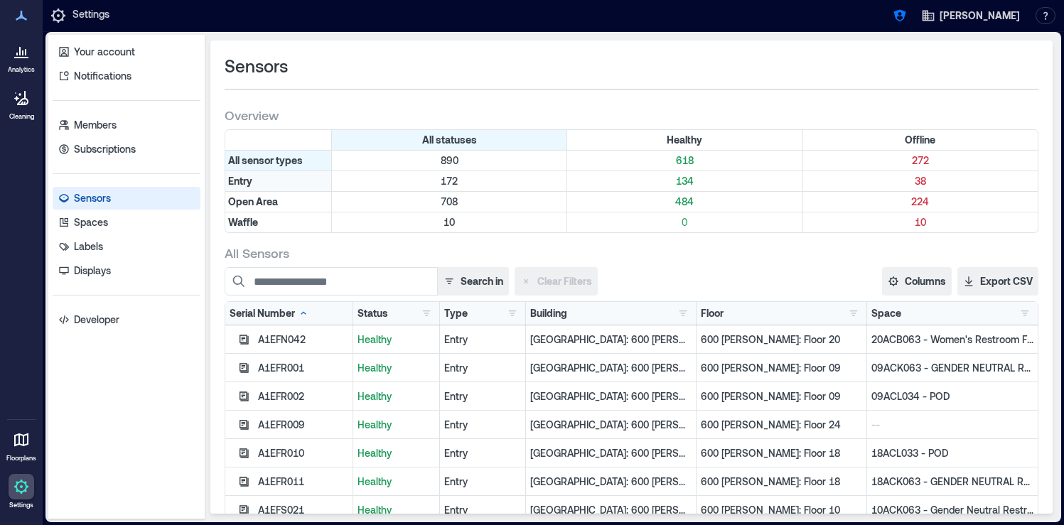
click at [249, 184] on div "Entry" at bounding box center [278, 181] width 107 height 20
click at [301, 311] on icon at bounding box center [303, 313] width 11 height 11
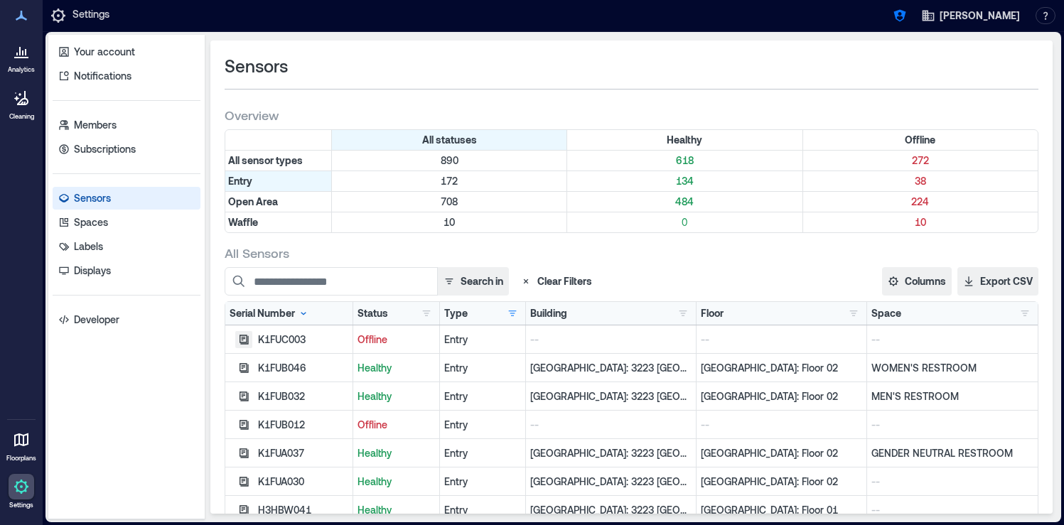
click at [243, 344] on icon "button" at bounding box center [243, 339] width 11 height 11
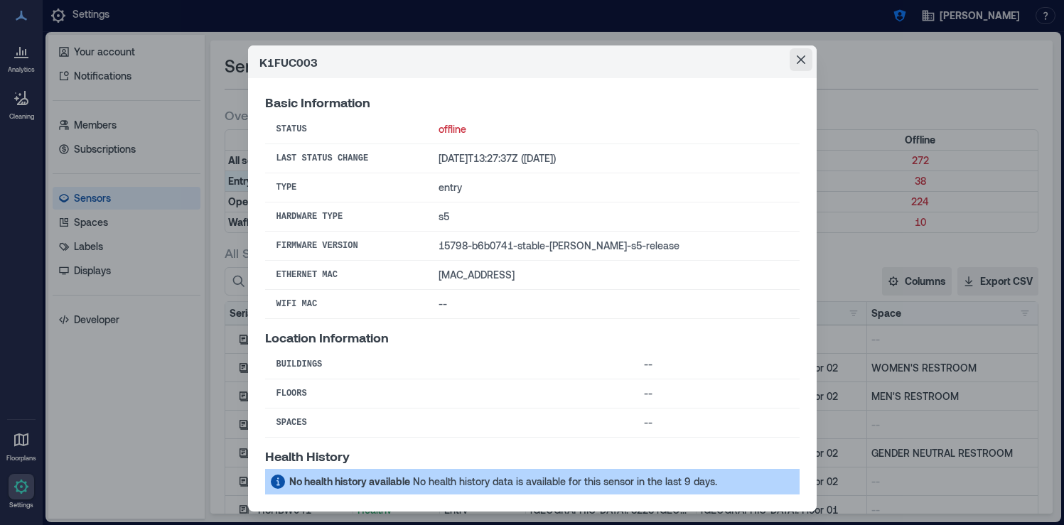
click at [803, 58] on icon "Close" at bounding box center [801, 59] width 9 height 9
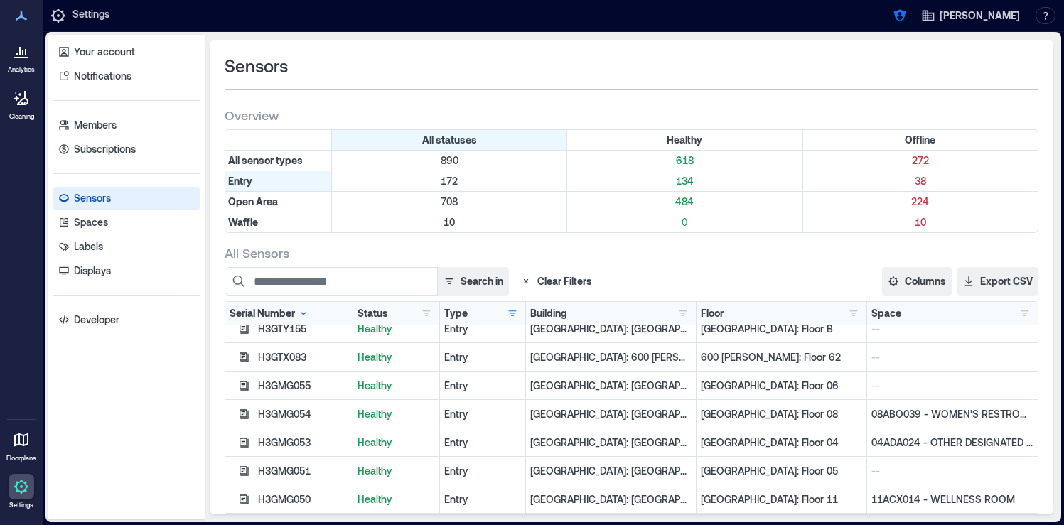
scroll to position [690, 0]
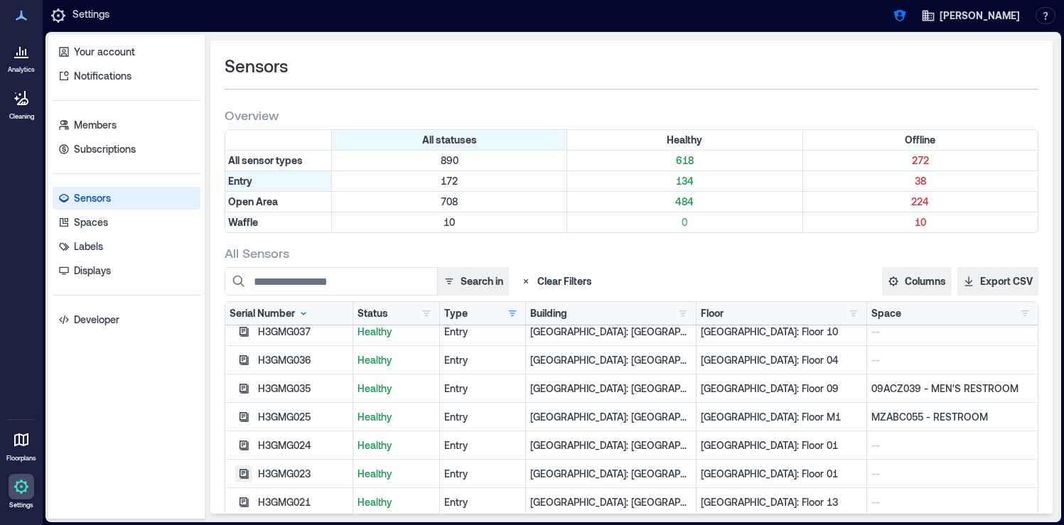
click at [244, 477] on icon "button" at bounding box center [243, 474] width 11 height 11
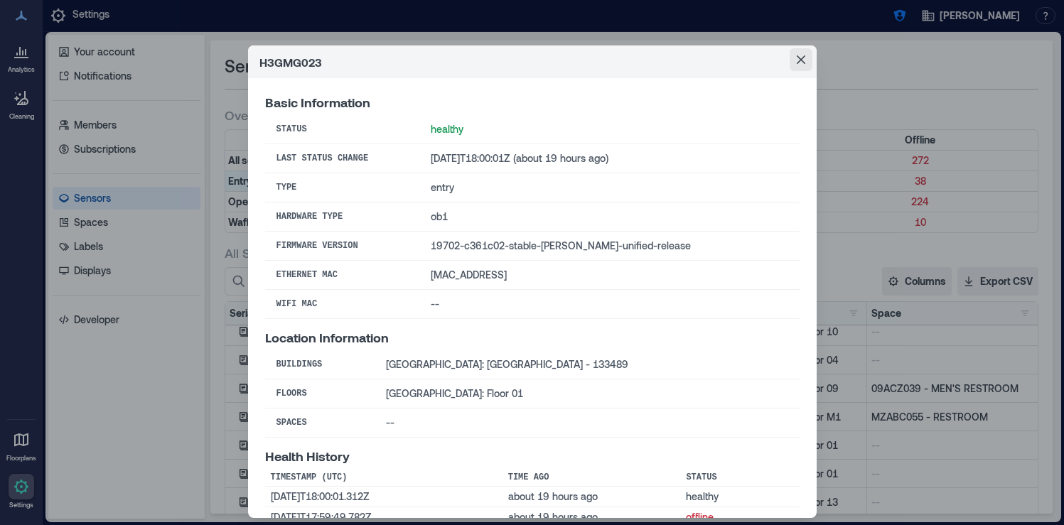
click at [801, 60] on icon "Close" at bounding box center [801, 59] width 9 height 9
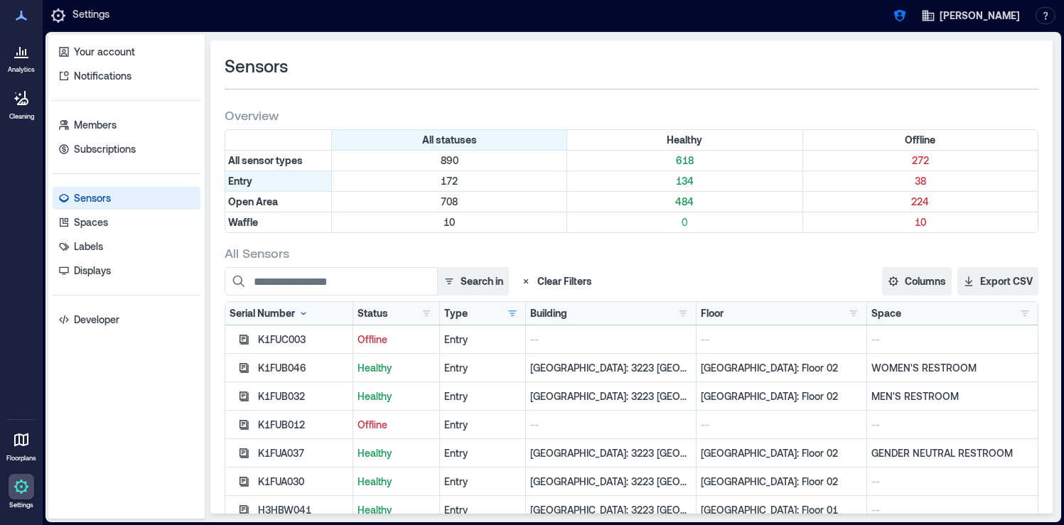
scroll to position [6, 0]
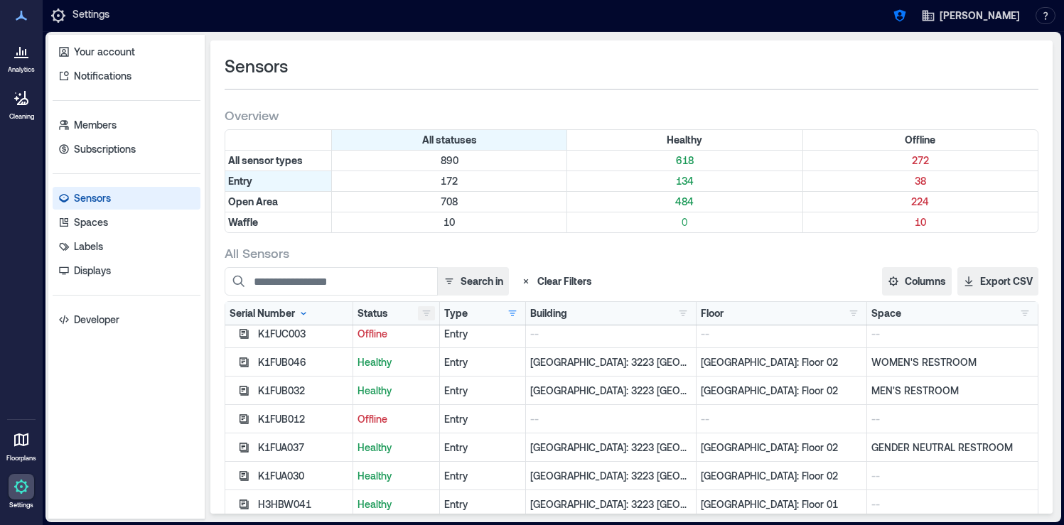
click at [430, 313] on button "button" at bounding box center [426, 313] width 17 height 14
click at [429, 342] on div "Healthy 134" at bounding box center [471, 341] width 90 height 14
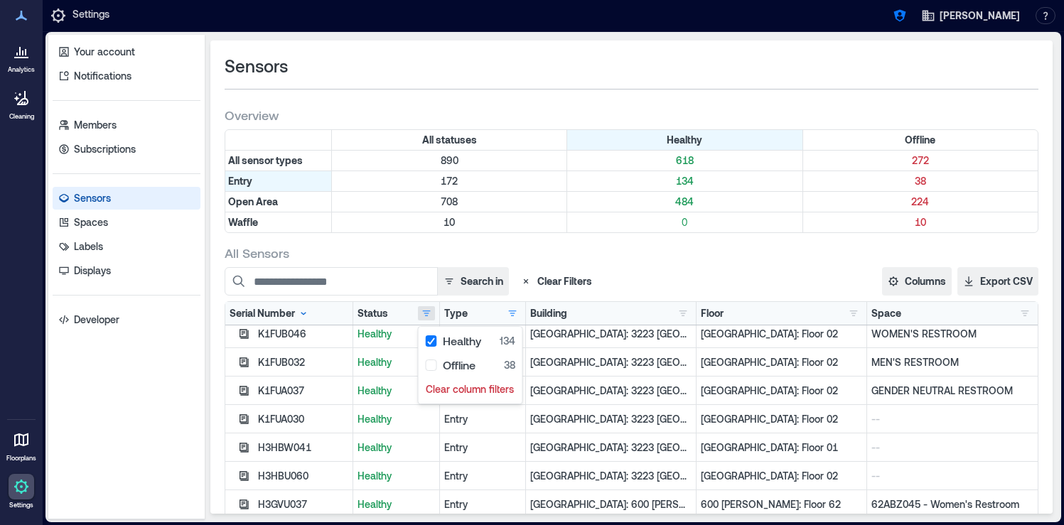
click at [599, 248] on div "All Sensors" at bounding box center [632, 253] width 814 height 17
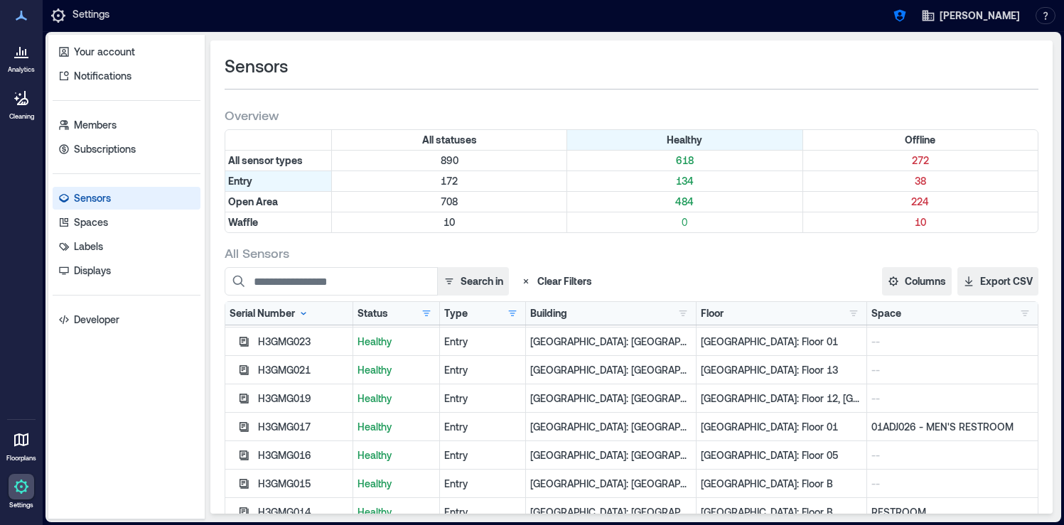
scroll to position [0, 0]
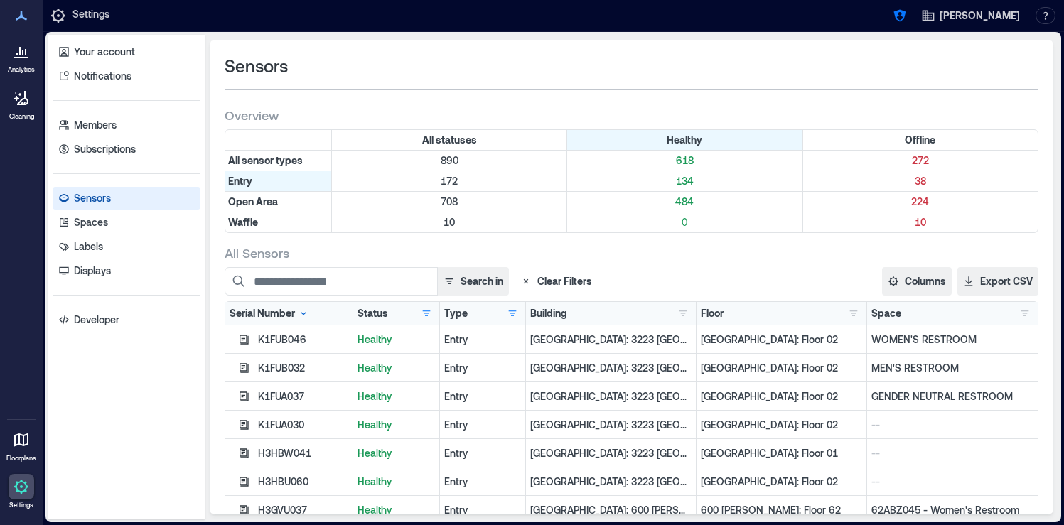
click at [299, 315] on icon at bounding box center [303, 313] width 11 height 11
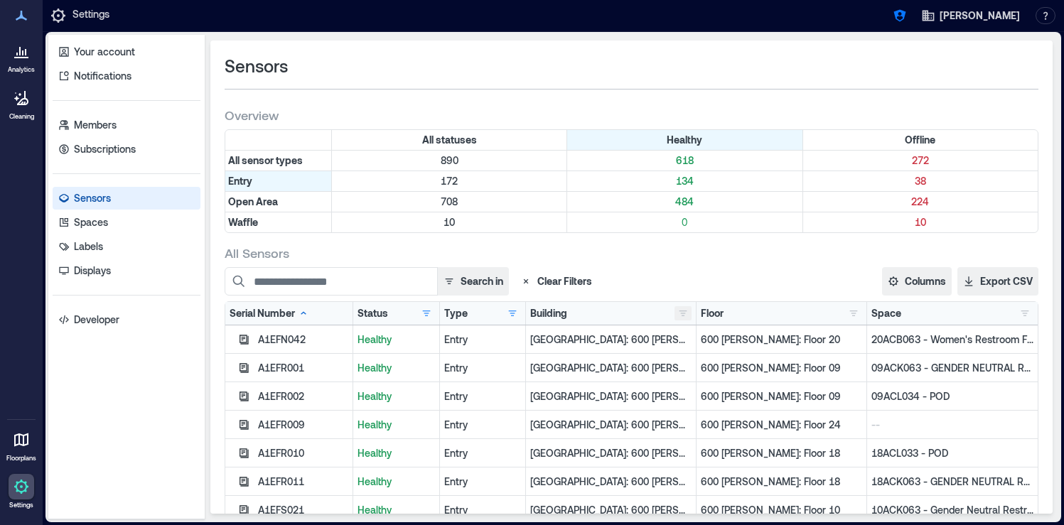
click at [683, 320] on button "button" at bounding box center [683, 313] width 17 height 14
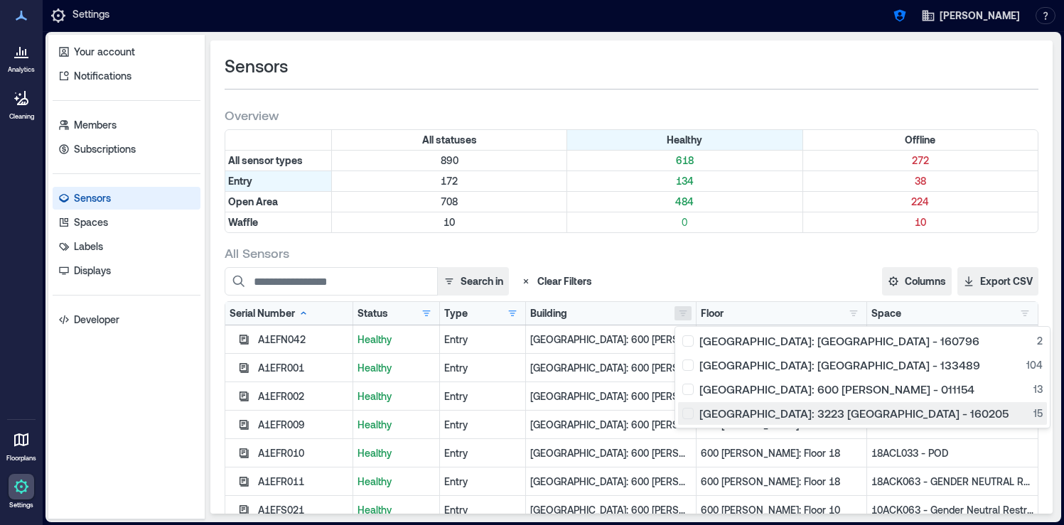
click at [691, 416] on div "Palo Alto: 3223 Hanover - 160205 15" at bounding box center [863, 414] width 360 height 14
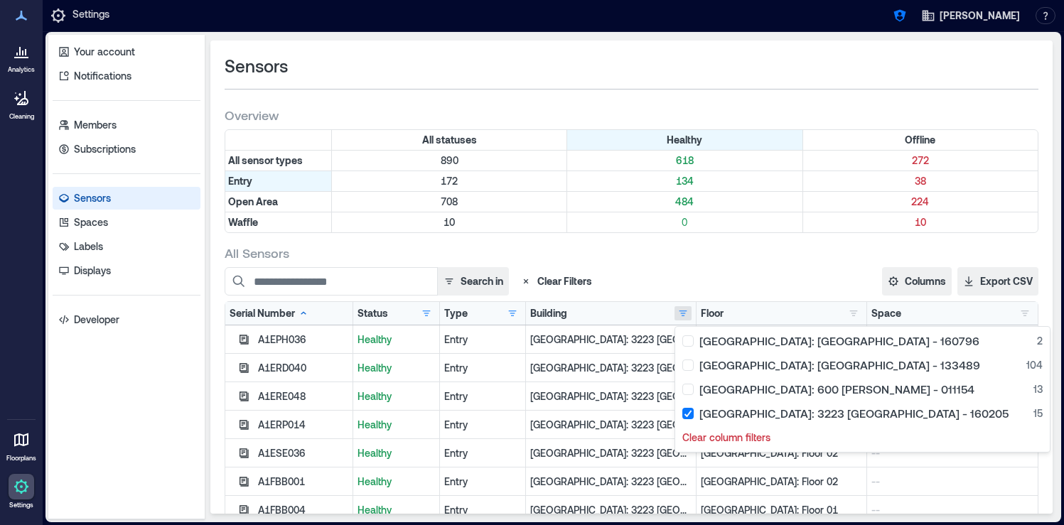
click at [650, 259] on div "All Sensors" at bounding box center [632, 253] width 814 height 17
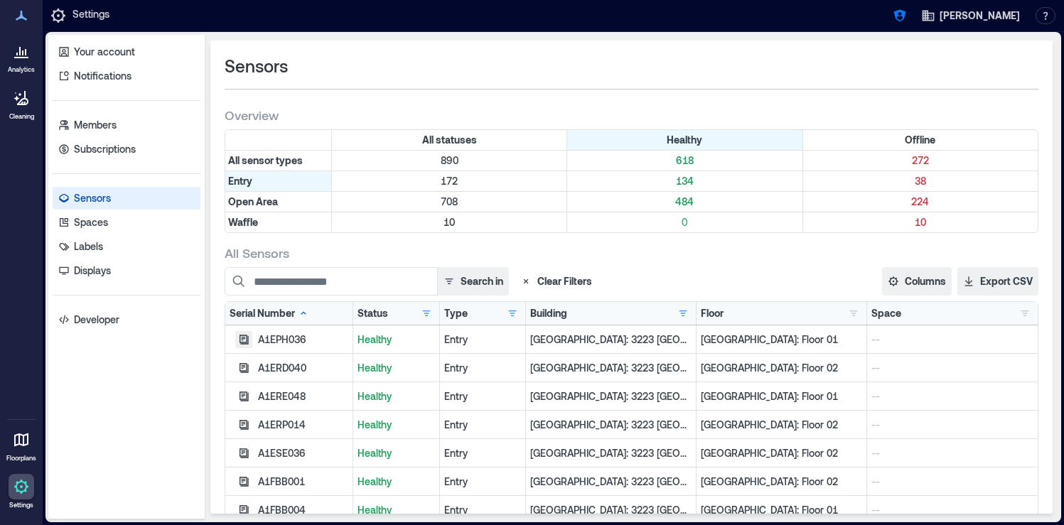
click at [245, 339] on icon "button" at bounding box center [243, 339] width 11 height 11
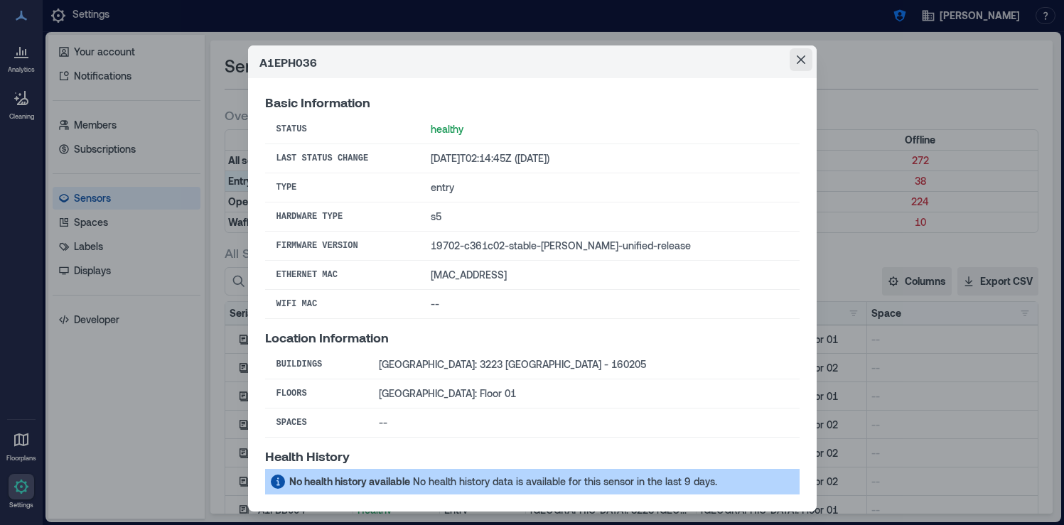
click at [803, 55] on icon "Close" at bounding box center [801, 59] width 9 height 9
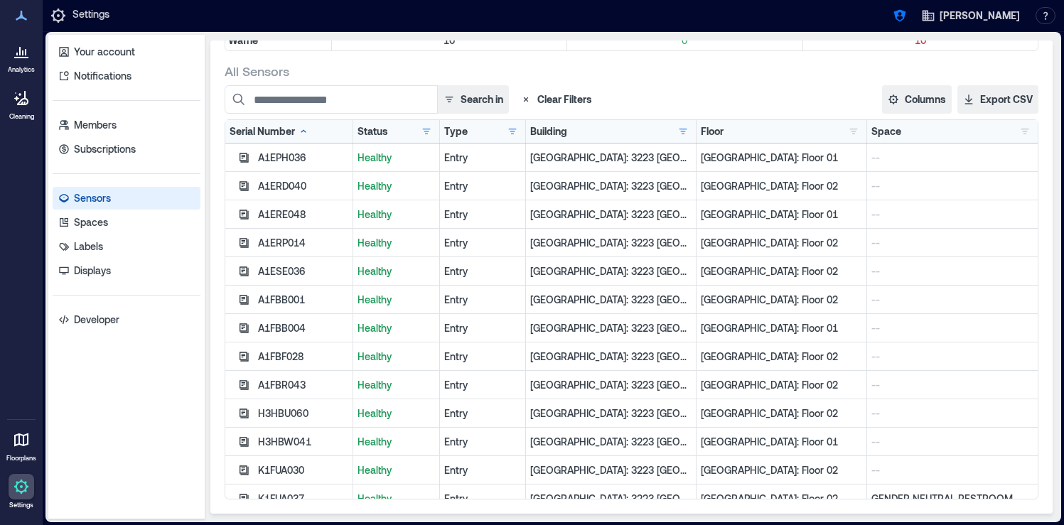
click at [291, 159] on div "A1EPH036" at bounding box center [303, 158] width 90 height 14
click at [294, 162] on div "A1EPH036" at bounding box center [303, 158] width 90 height 14
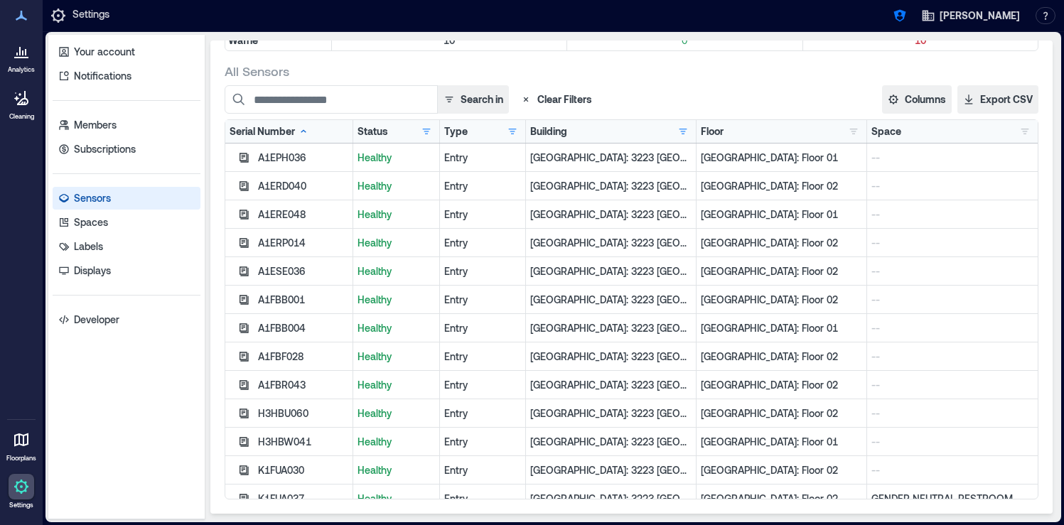
click at [373, 71] on div "All Sensors" at bounding box center [632, 71] width 814 height 17
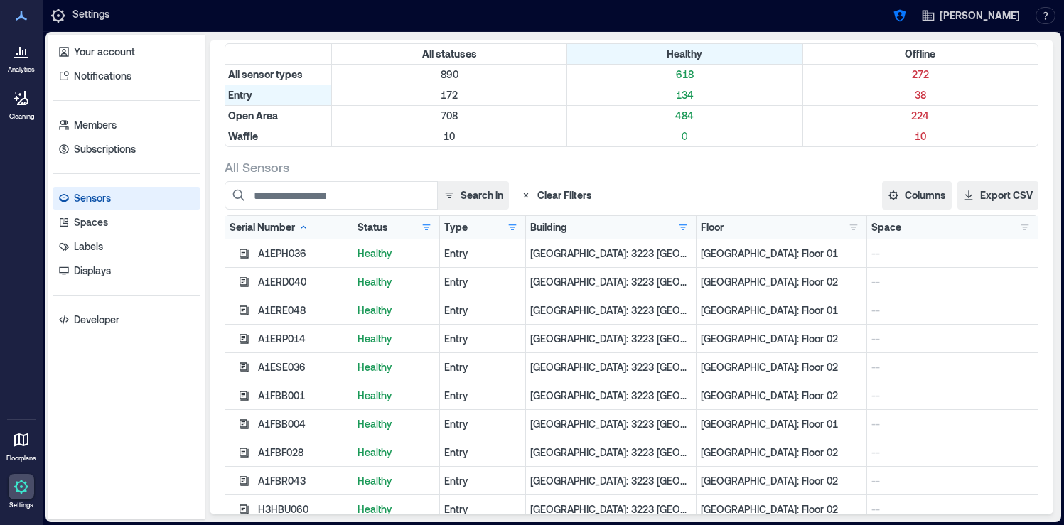
scroll to position [82, 0]
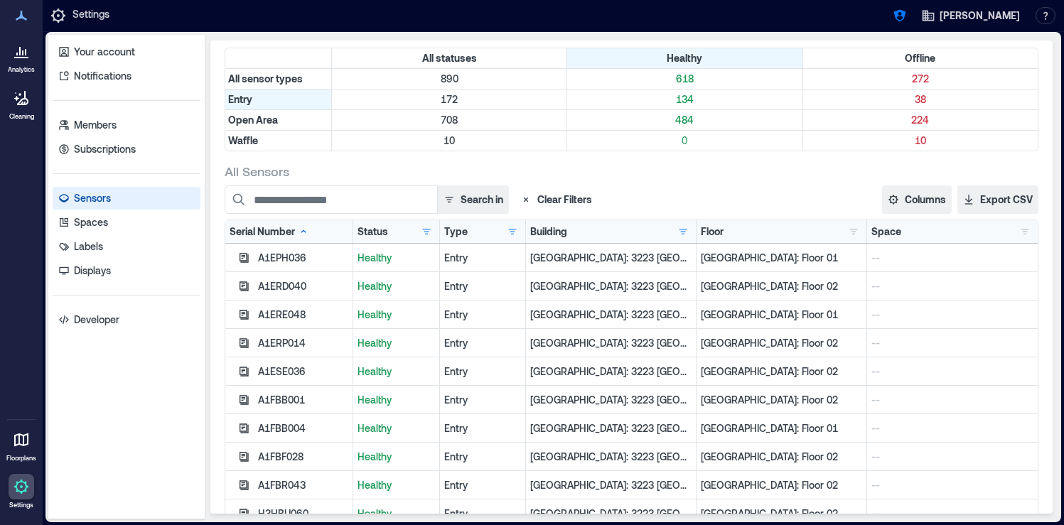
click at [379, 258] on p "Healthy" at bounding box center [396, 258] width 77 height 14
click at [686, 233] on button "button" at bounding box center [683, 232] width 17 height 14
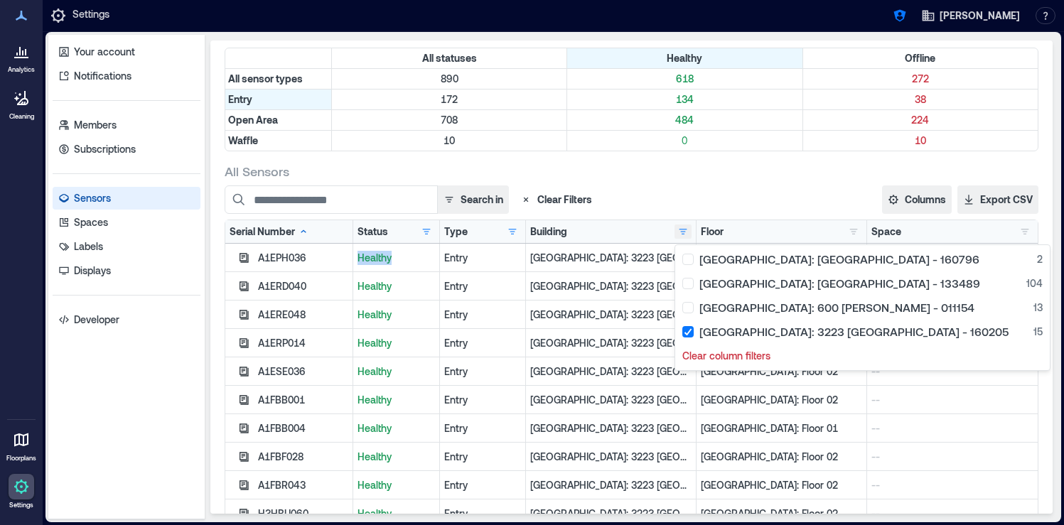
click at [686, 233] on button "button" at bounding box center [683, 232] width 17 height 14
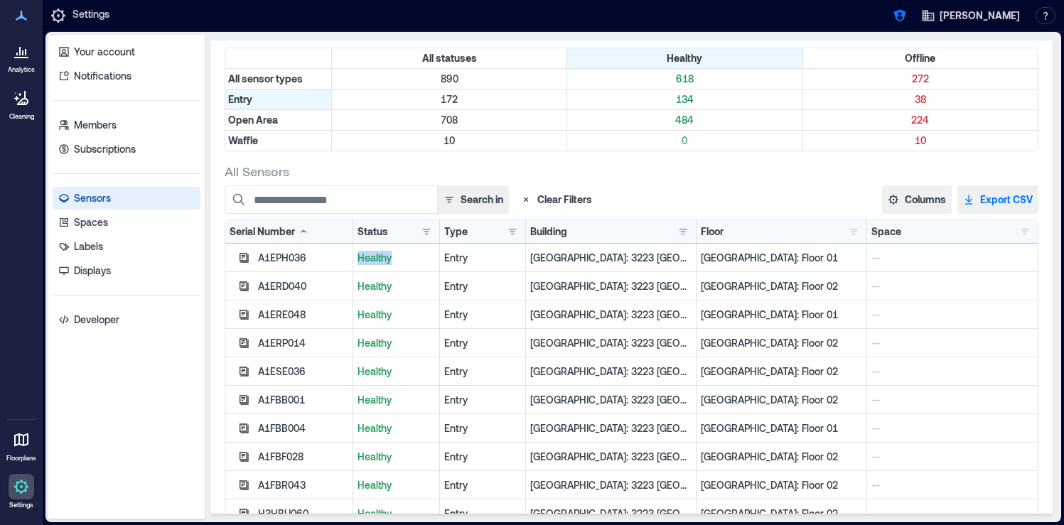
click at [1015, 199] on button "Export CSV" at bounding box center [998, 200] width 81 height 28
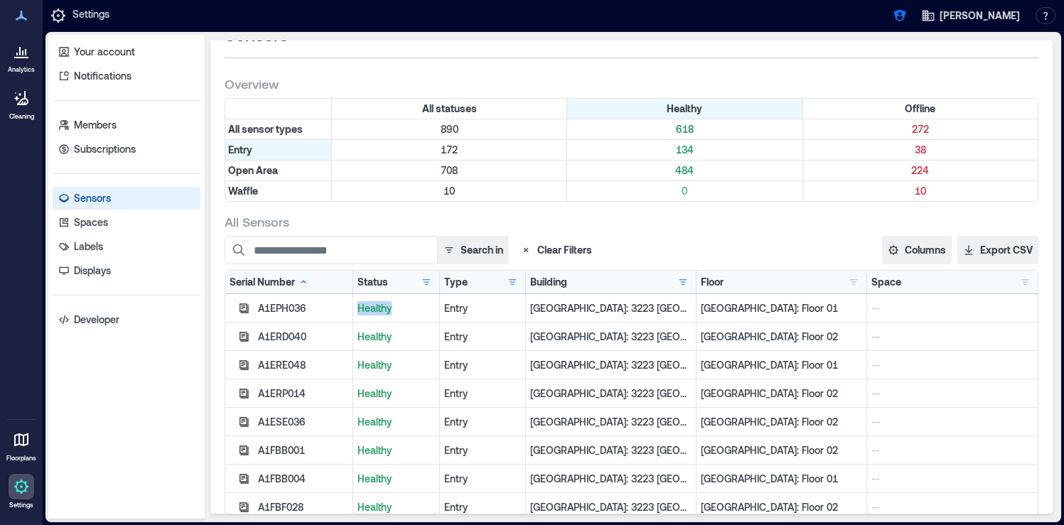
scroll to position [0, 0]
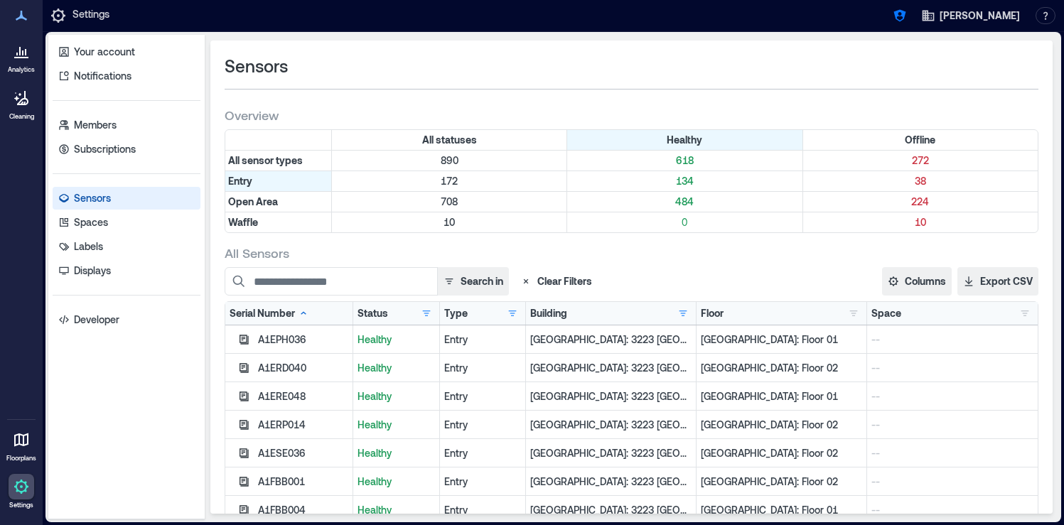
click at [696, 276] on div "Search in Clear Filters" at bounding box center [509, 281] width 569 height 28
drag, startPoint x: 788, startPoint y: 340, endPoint x: 698, endPoint y: 341, distance: 89.6
click at [698, 341] on div "Palo Alto: Floor 01" at bounding box center [782, 340] width 171 height 28
click at [730, 345] on p "Palo Alto: Floor 01" at bounding box center [781, 340] width 161 height 14
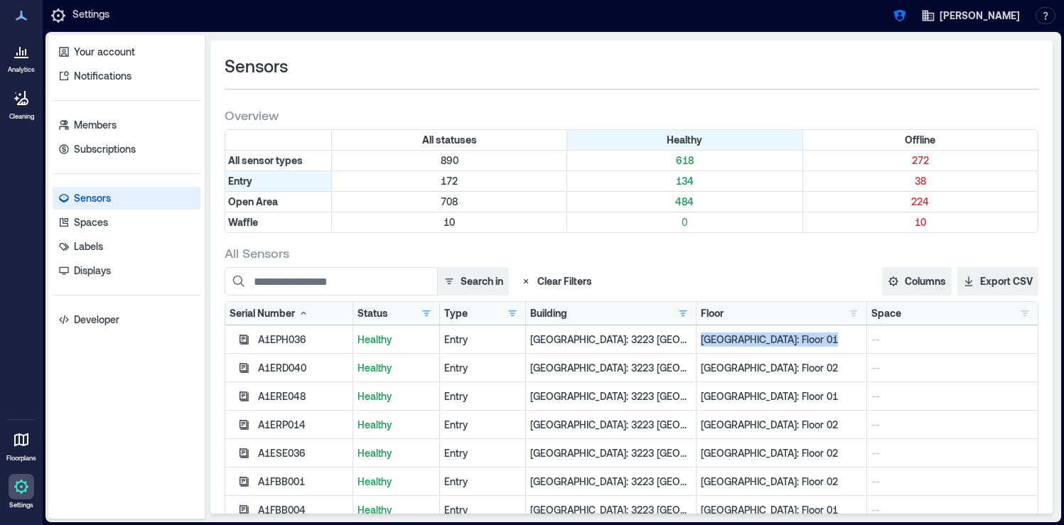
click at [730, 345] on p "Palo Alto: Floor 01" at bounding box center [781, 340] width 161 height 14
click at [852, 311] on button "button" at bounding box center [853, 313] width 17 height 14
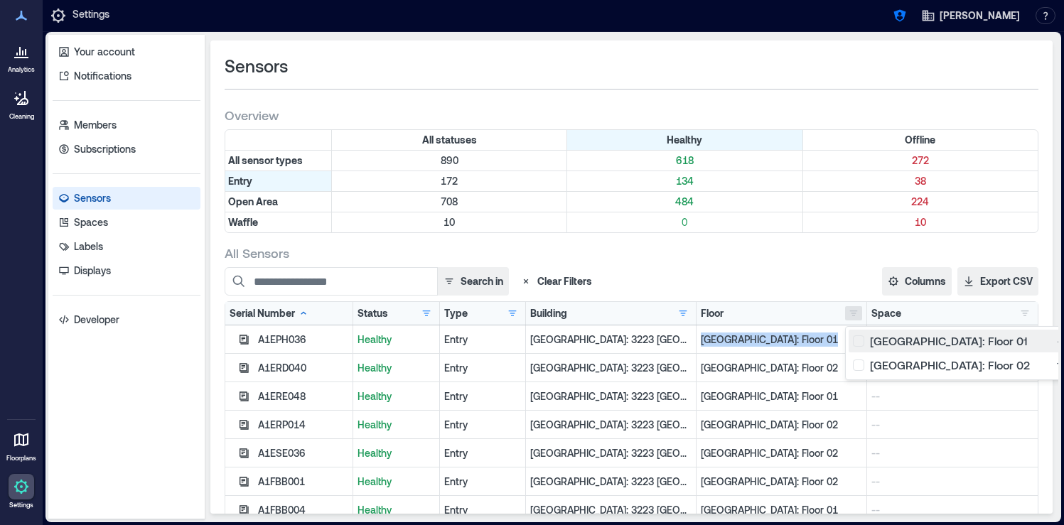
click at [862, 343] on div "Palo Alto: Floor 01 4" at bounding box center [958, 341] width 211 height 14
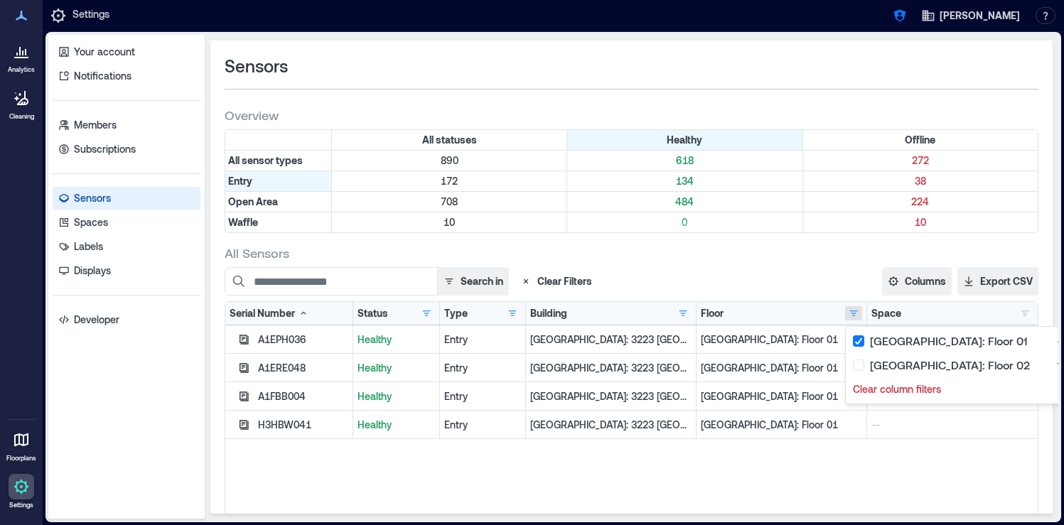
click at [808, 245] on div "All Sensors" at bounding box center [632, 253] width 814 height 17
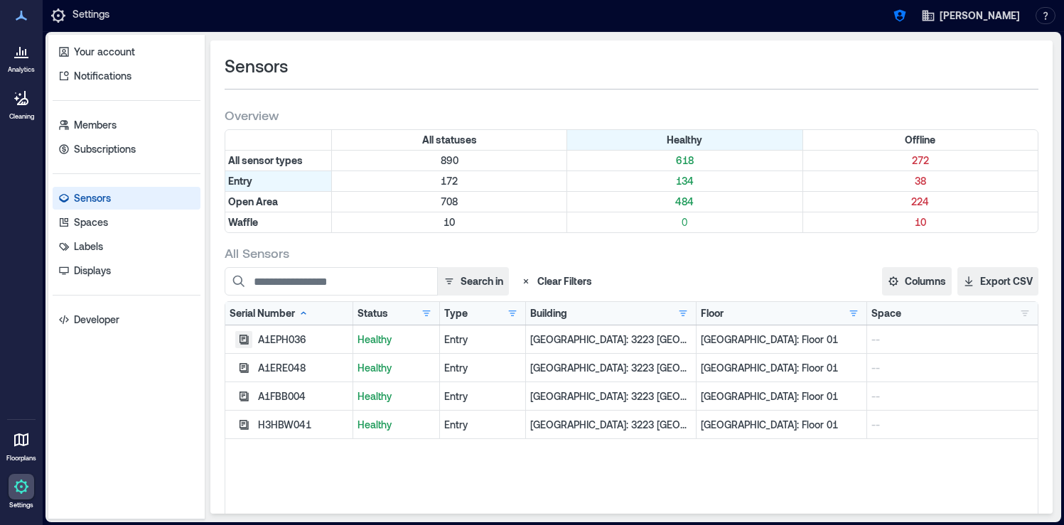
click at [247, 336] on icon "button" at bounding box center [244, 339] width 9 height 9
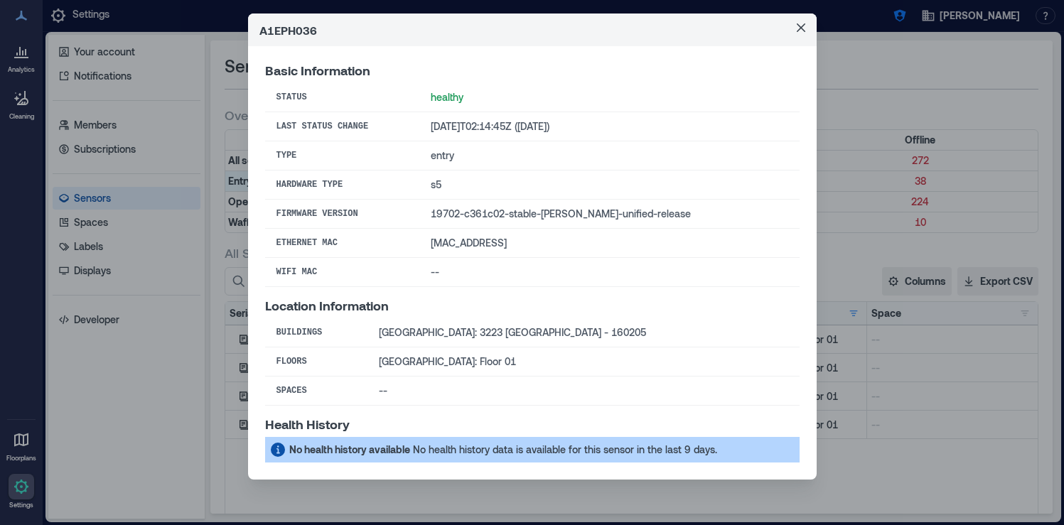
scroll to position [28, 0]
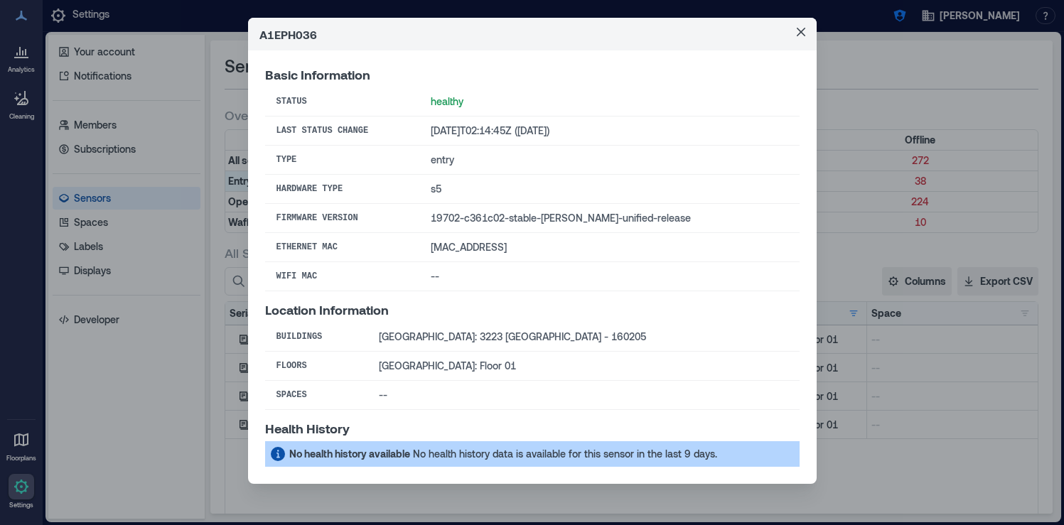
drag, startPoint x: 537, startPoint y: 250, endPoint x: 449, endPoint y: 251, distance: 88.2
click at [449, 251] on td "f0:b5:d1:10:85:f6" at bounding box center [609, 247] width 380 height 29
click at [797, 36] on button "Close" at bounding box center [801, 32] width 23 height 23
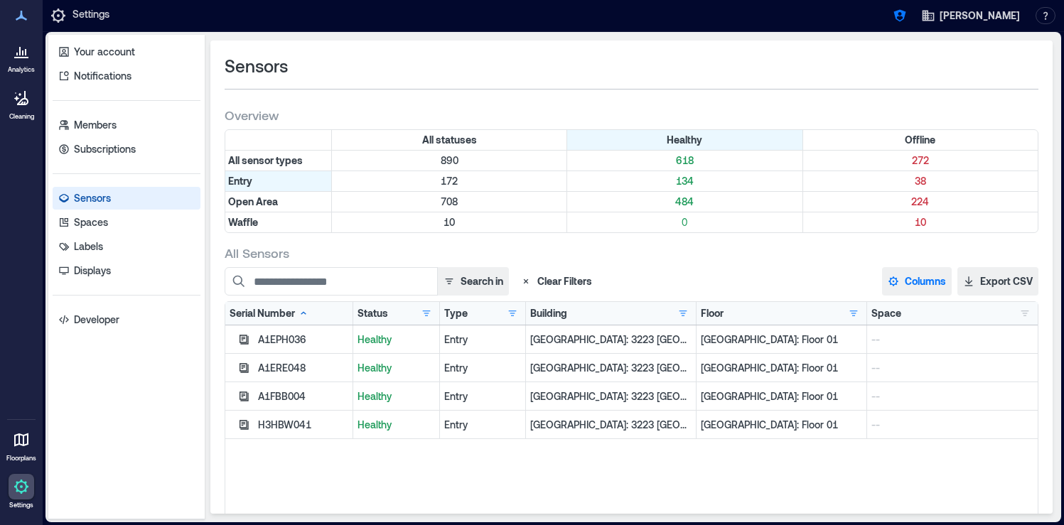
click at [948, 281] on button "Columns" at bounding box center [917, 281] width 70 height 28
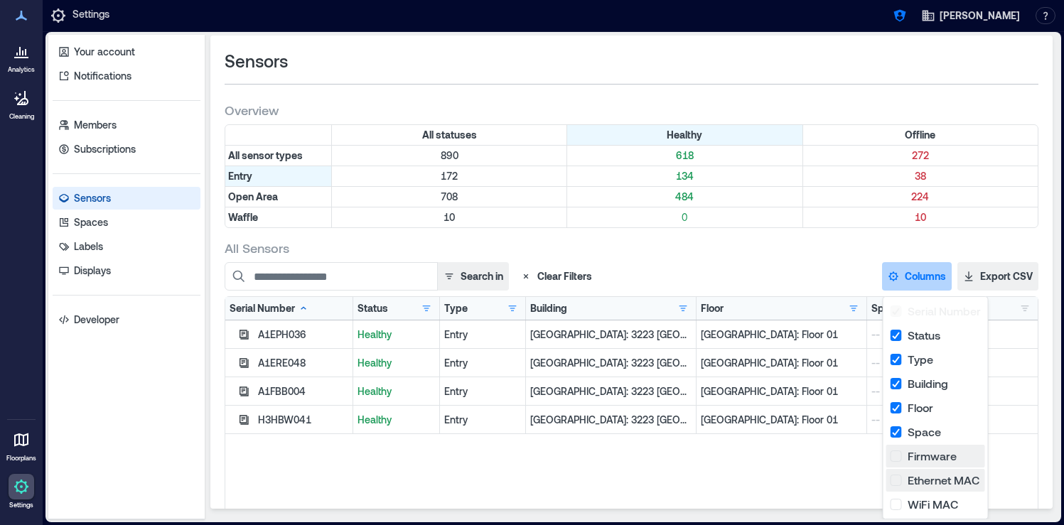
scroll to position [0, 0]
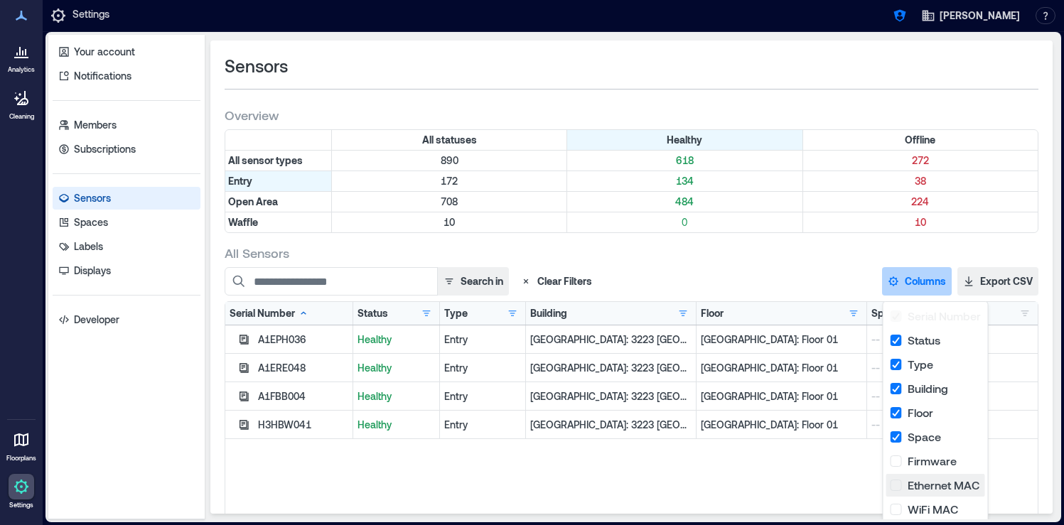
click at [897, 491] on button "Ethernet MAC" at bounding box center [936, 485] width 99 height 23
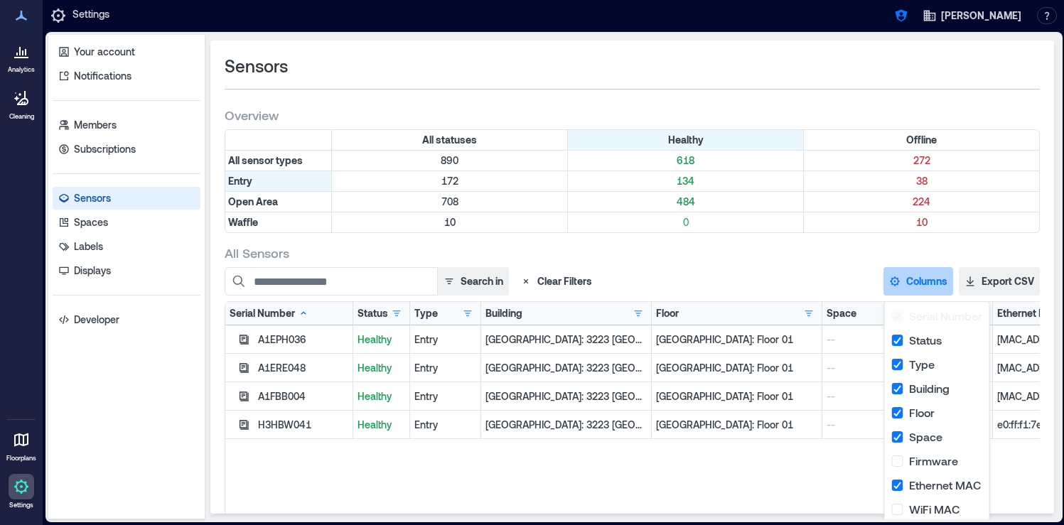
click at [816, 473] on div "A1EPH036 Healthy Entry Palo Alto: 3223 Hanover - 160205 Palo Alto: Floor 01 -- …" at bounding box center [662, 503] width 874 height 355
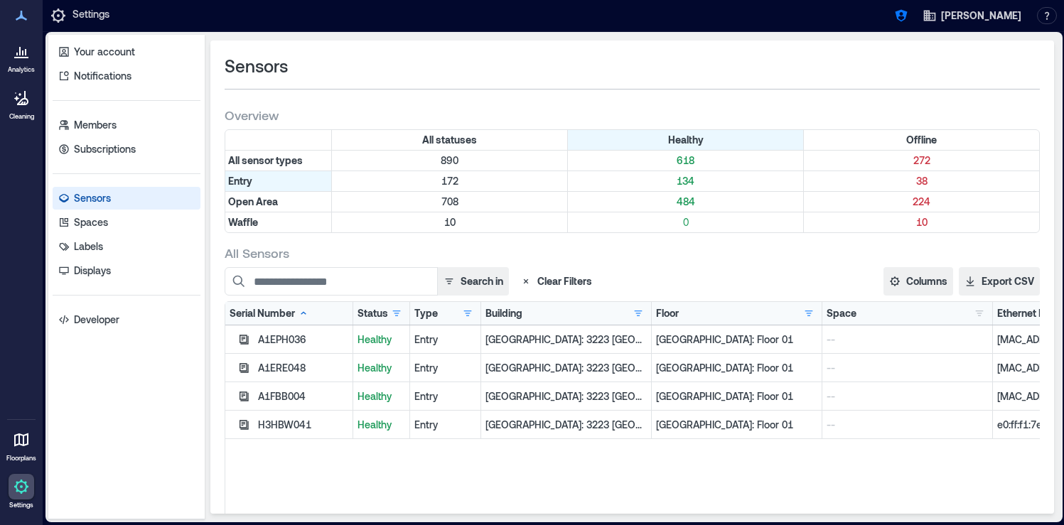
click at [809, 304] on div "Floor Palo Alto: Floor 01 4 Palo Alto: Floor 02 11 Clear column filters" at bounding box center [737, 313] width 171 height 23
click at [809, 314] on button "button" at bounding box center [809, 313] width 17 height 14
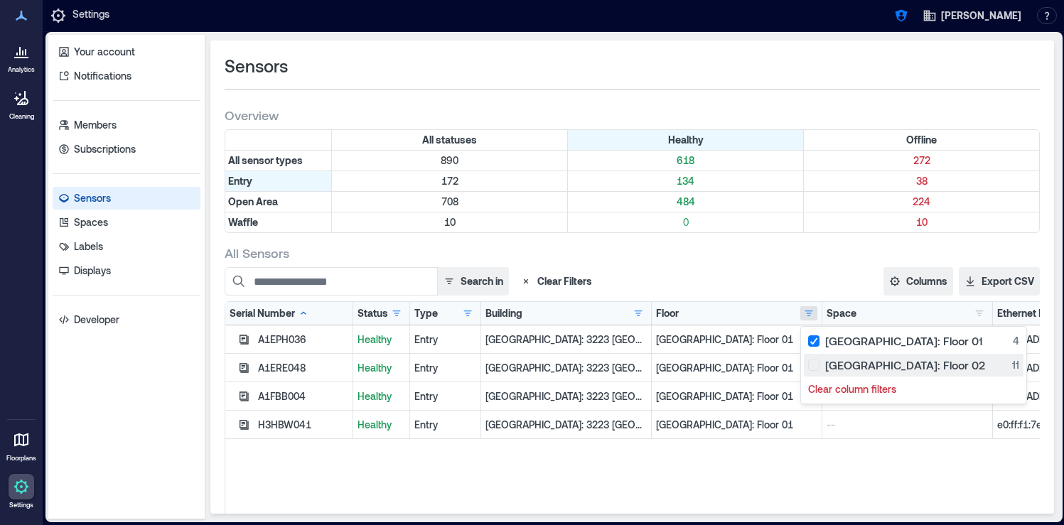
click at [815, 365] on div "Palo Alto: Floor 02 11" at bounding box center [913, 365] width 211 height 14
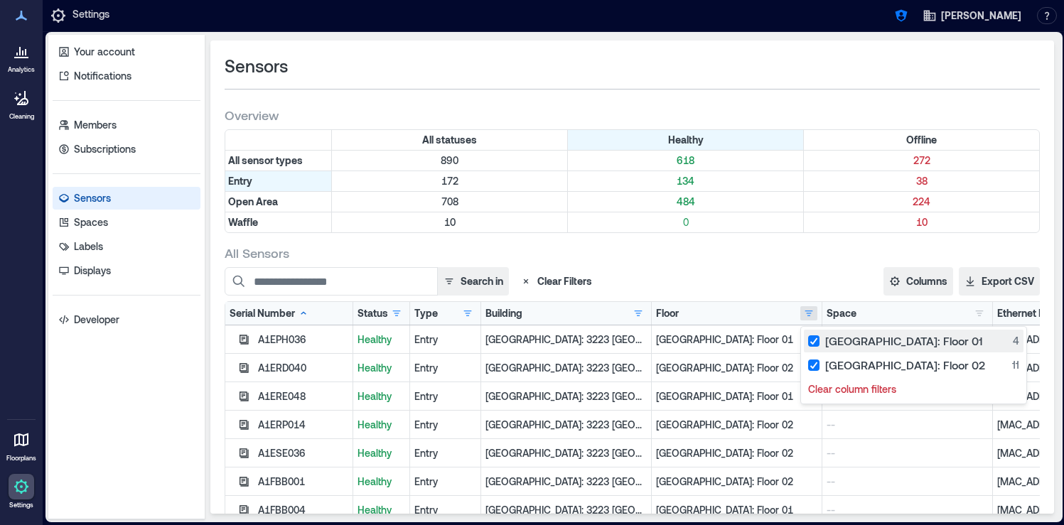
click at [815, 336] on div "Palo Alto: Floor 01 4" at bounding box center [913, 341] width 211 height 14
click at [748, 264] on div "All Sensors Search in Clear Filters Columns Serial Number Status Type Building …" at bounding box center [632, 463] width 815 height 437
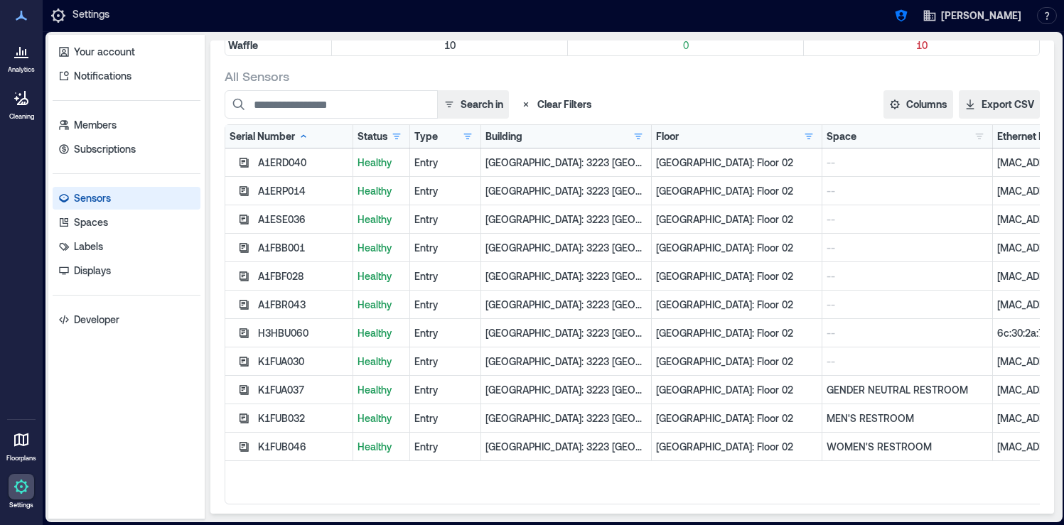
scroll to position [182, 0]
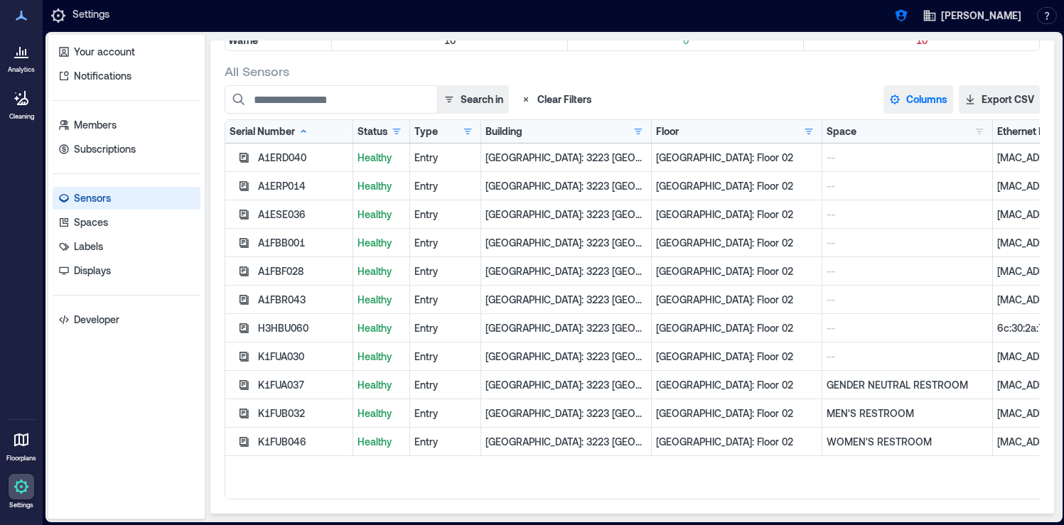
click at [916, 102] on button "Columns" at bounding box center [919, 99] width 70 height 28
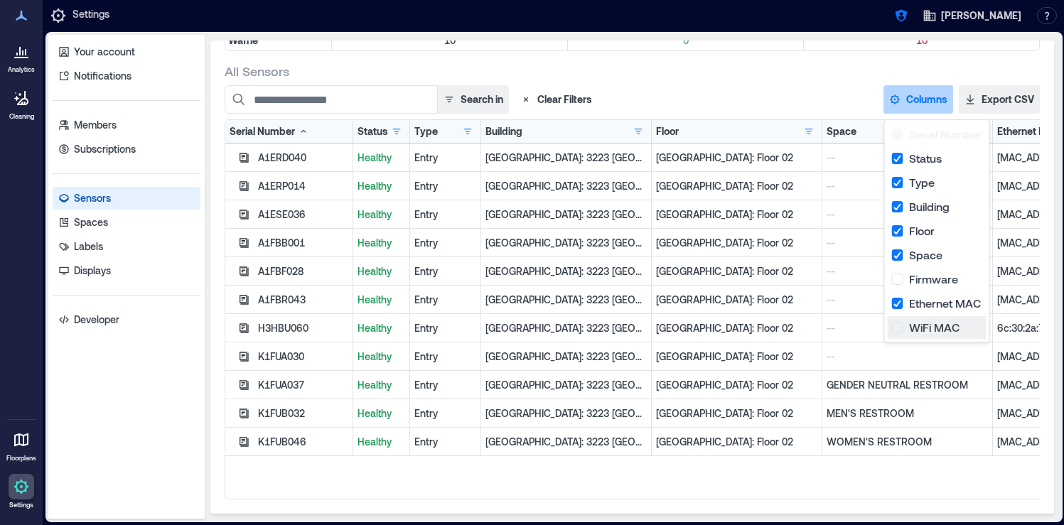
click at [900, 325] on button "WiFi MAC" at bounding box center [937, 327] width 99 height 23
click at [936, 67] on div "All Sensors" at bounding box center [632, 71] width 815 height 17
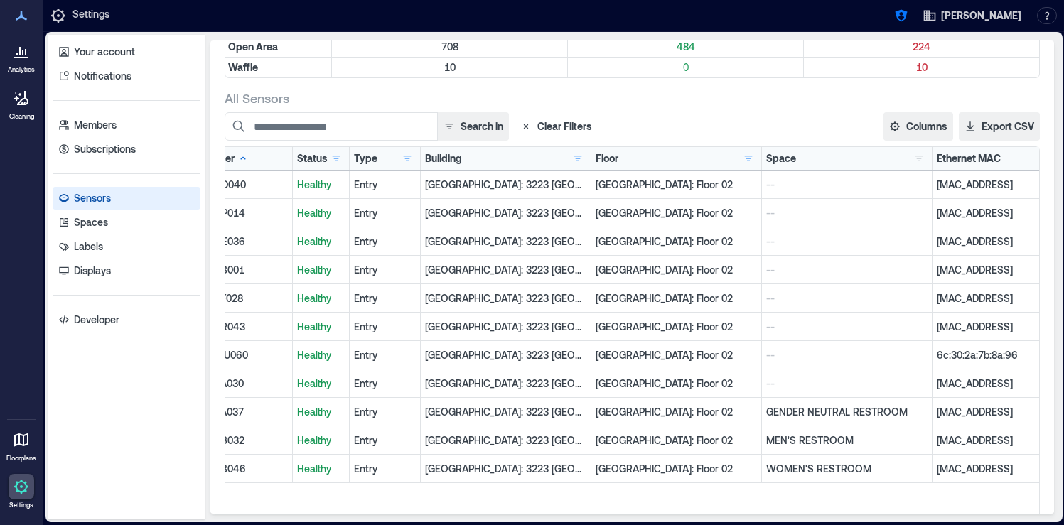
scroll to position [0, 0]
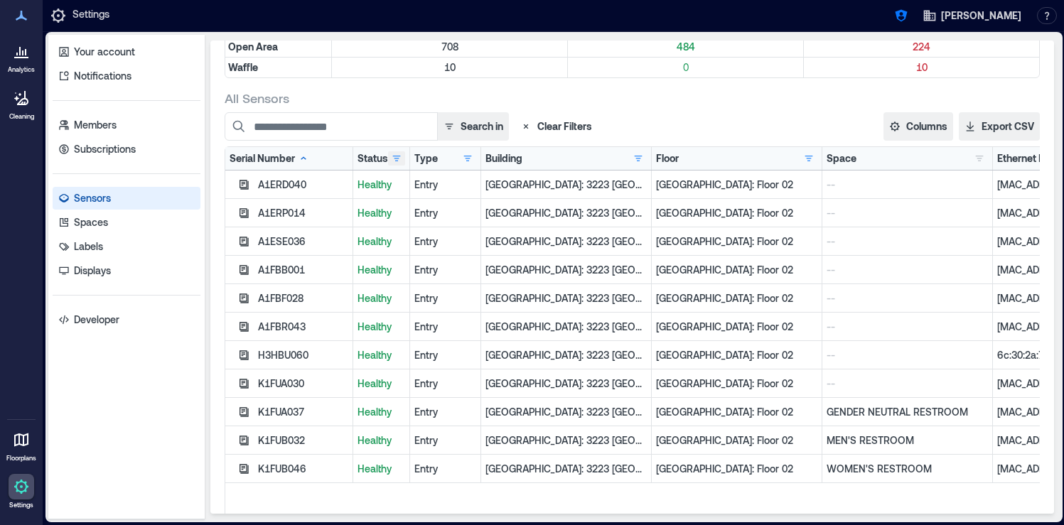
click at [395, 158] on button "button" at bounding box center [396, 158] width 17 height 14
click at [403, 208] on div "Offline 1" at bounding box center [441, 210] width 90 height 14
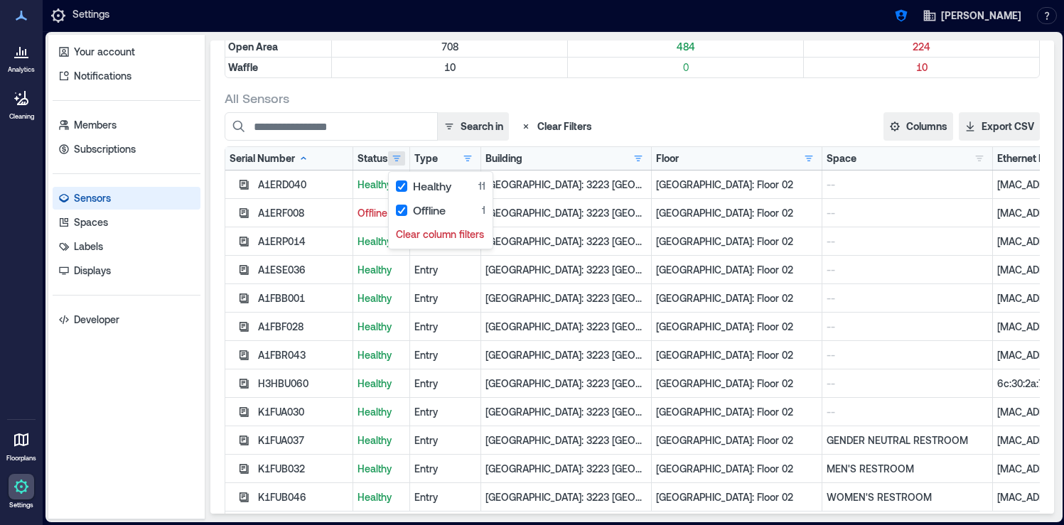
click at [734, 97] on div "All Sensors" at bounding box center [632, 98] width 815 height 17
click at [295, 213] on div "A1ERF008" at bounding box center [303, 213] width 90 height 14
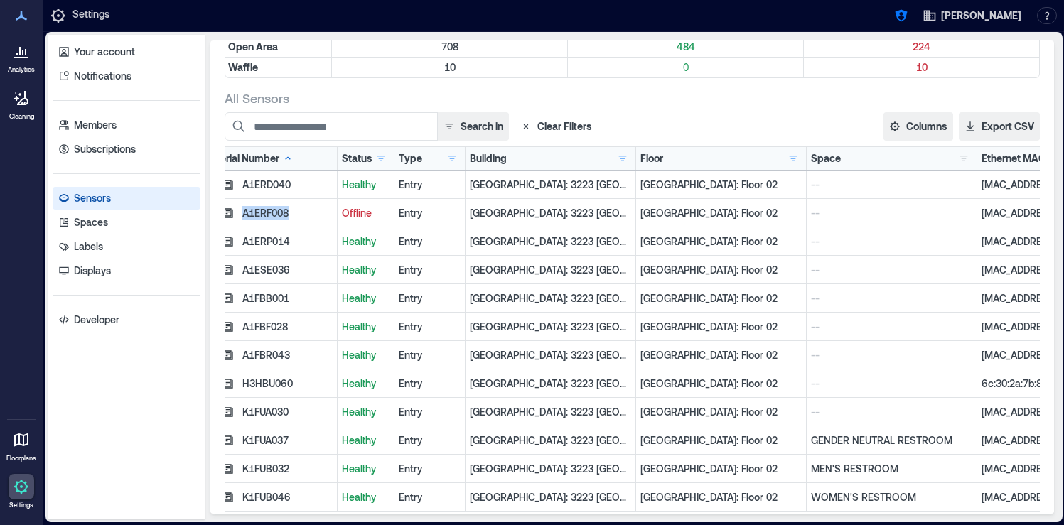
scroll to position [0, 6]
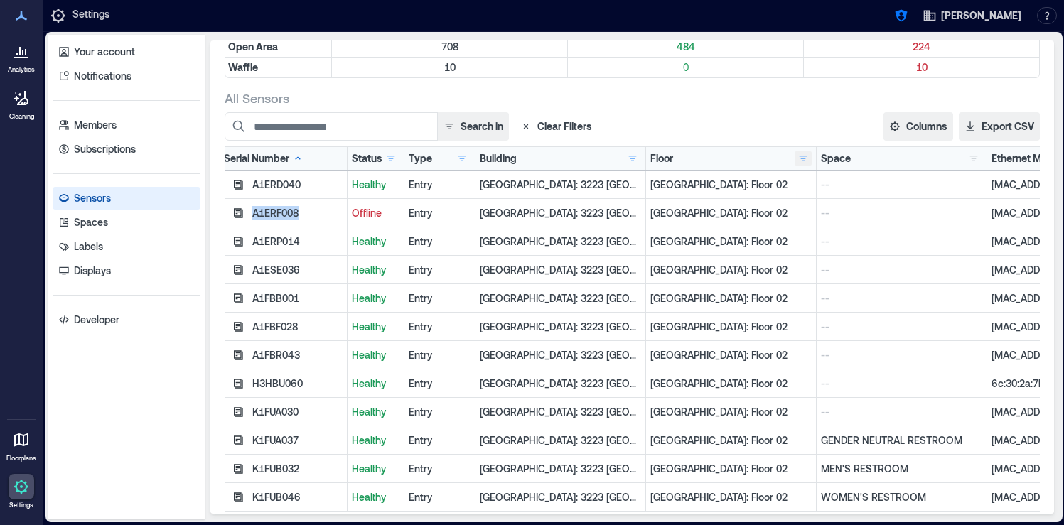
click at [800, 163] on button "button" at bounding box center [803, 158] width 17 height 14
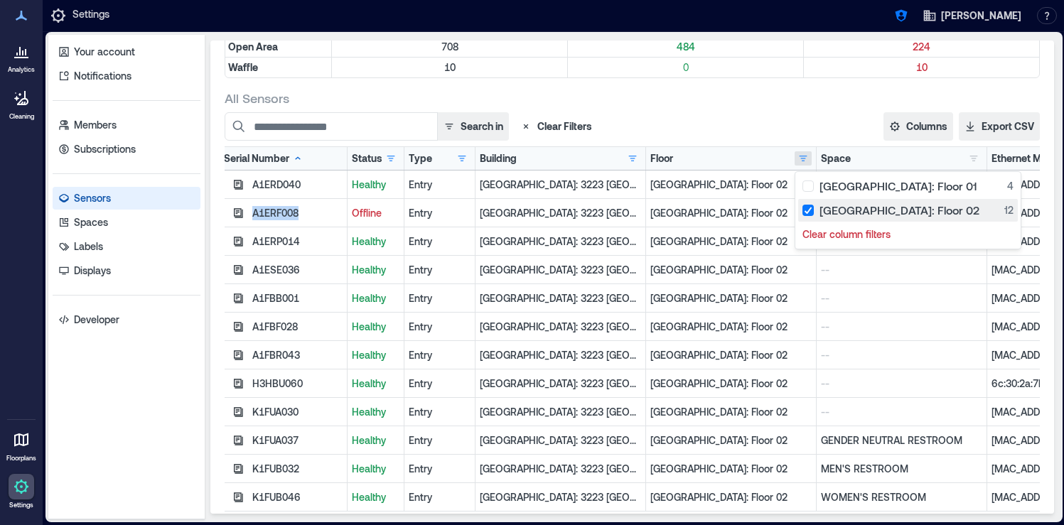
click at [810, 206] on div "Palo Alto: Floor 02 12" at bounding box center [908, 210] width 211 height 14
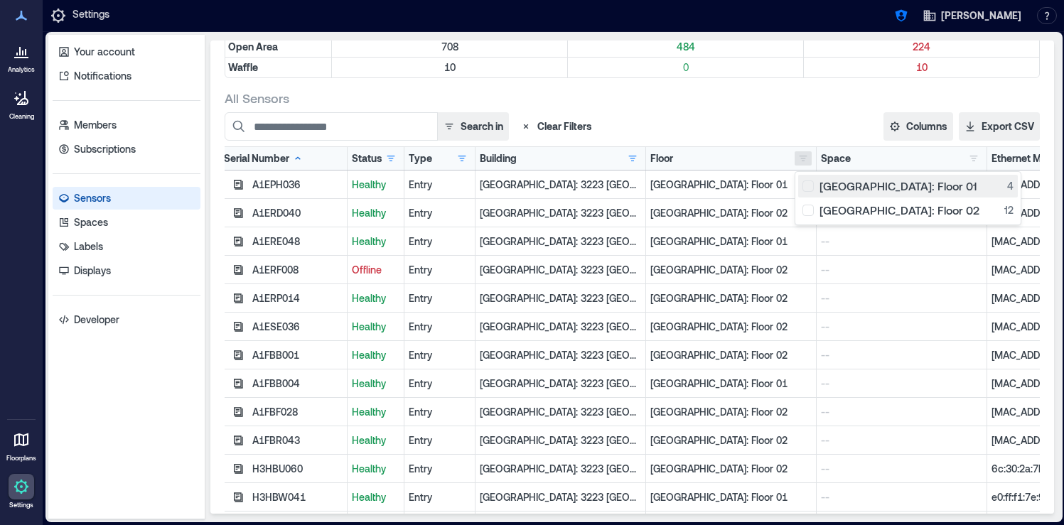
click at [807, 193] on button "Palo Alto: Floor 01 4" at bounding box center [908, 186] width 220 height 23
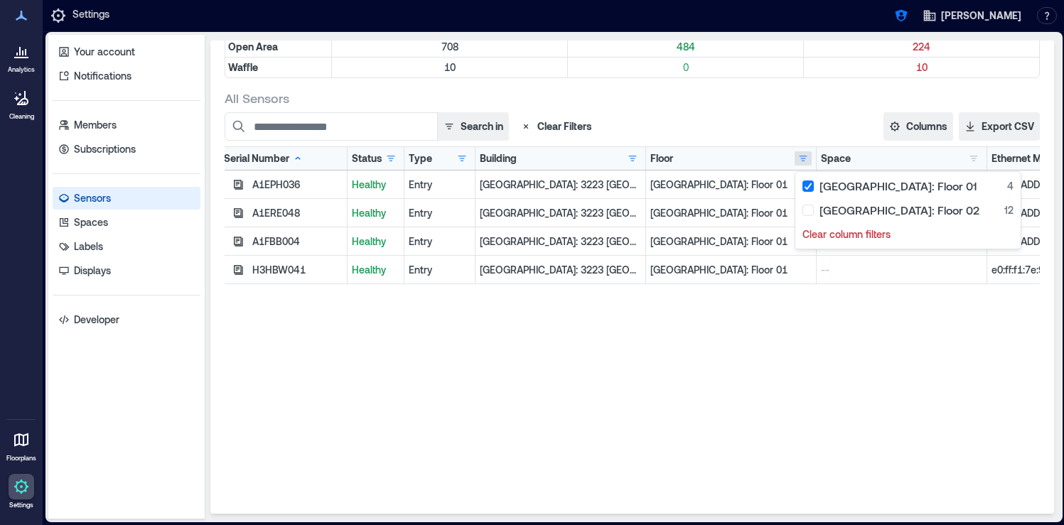
click at [777, 116] on div "Search in Clear Filters" at bounding box center [509, 126] width 569 height 28
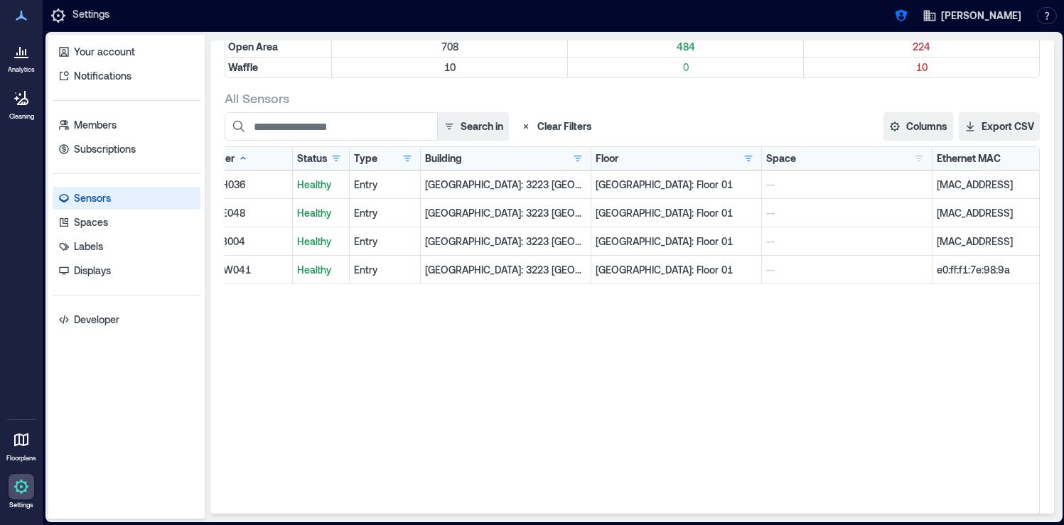
scroll to position [0, 0]
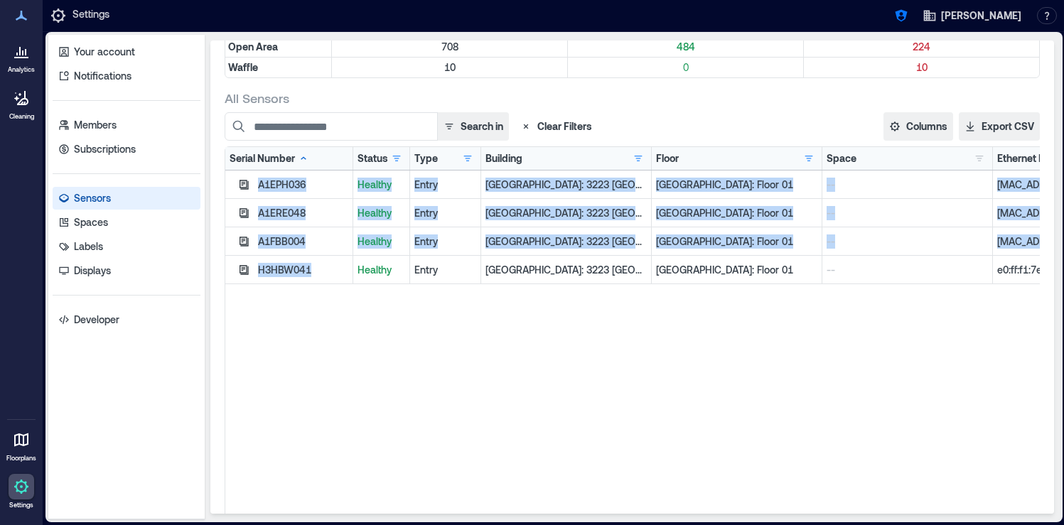
drag, startPoint x: 312, startPoint y: 274, endPoint x: 259, endPoint y: 185, distance: 104.2
click at [259, 185] on div "A1EPH036 Healthy Entry Palo Alto: 3223 Hanover - 160205 Palo Alto: Floor 01 -- …" at bounding box center [662, 228] width 874 height 114
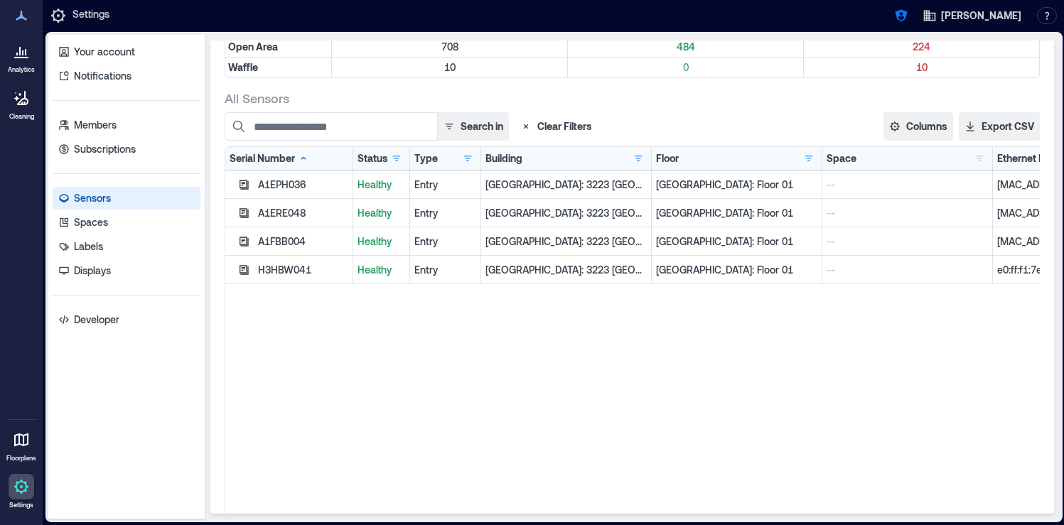
click at [323, 470] on div "A1EPH036 Healthy Entry Palo Alto: 3223 Hanover - 160205 Palo Alto: Floor 01 -- …" at bounding box center [662, 348] width 874 height 355
click at [23, 442] on icon at bounding box center [21, 441] width 14 height 14
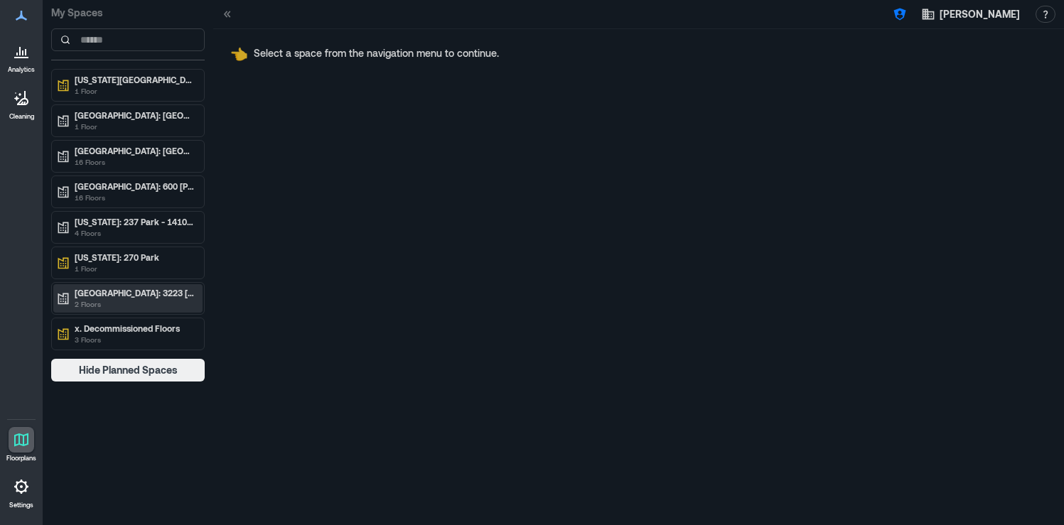
click at [153, 301] on p "2 Floors" at bounding box center [134, 304] width 119 height 11
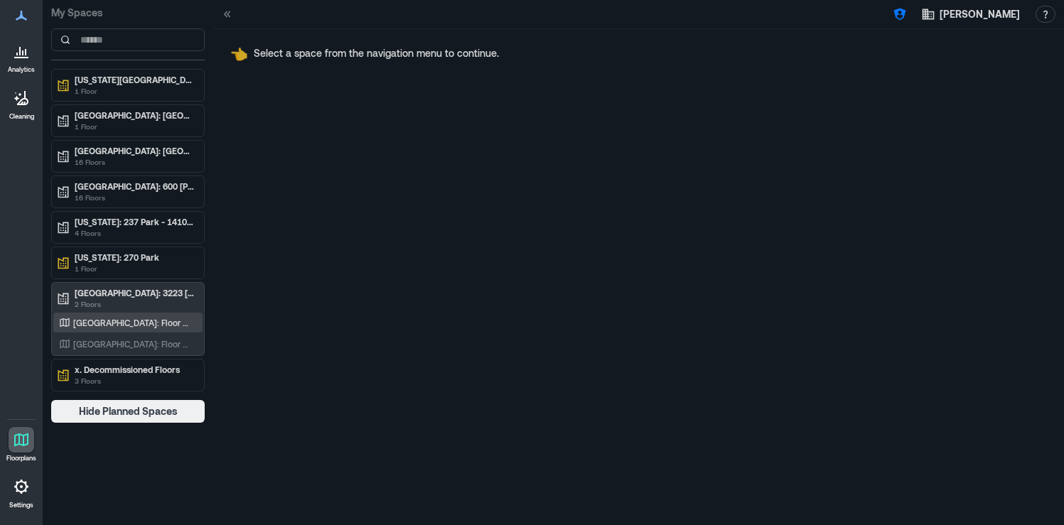
click at [135, 323] on p "Palo Alto: Floor 01" at bounding box center [132, 322] width 118 height 11
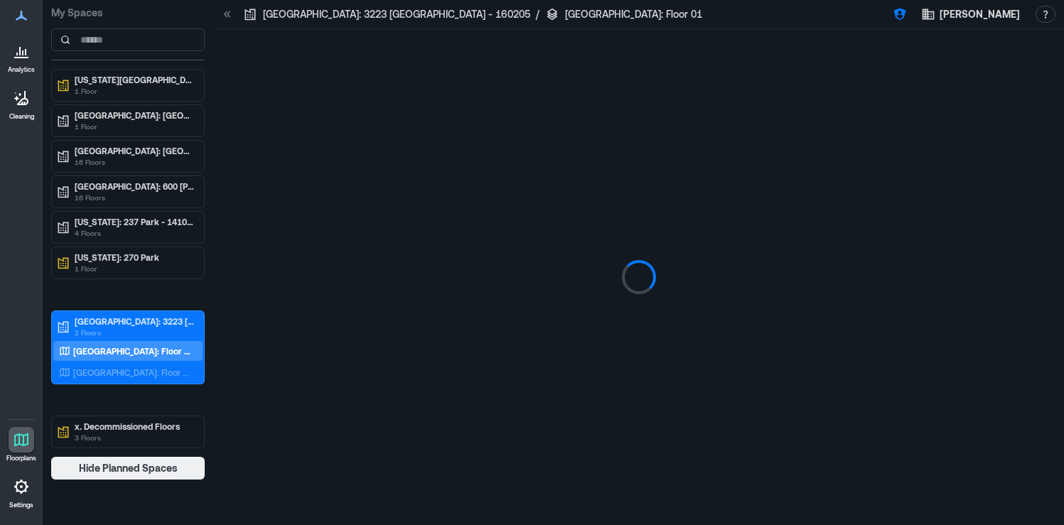
click at [225, 13] on icon at bounding box center [226, 14] width 4 height 6
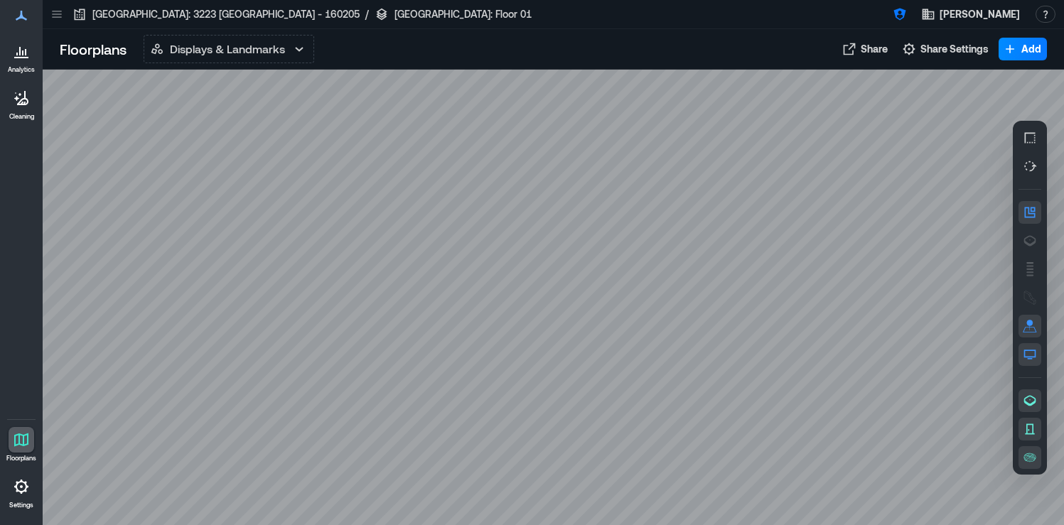
click at [23, 51] on icon at bounding box center [22, 52] width 1 height 5
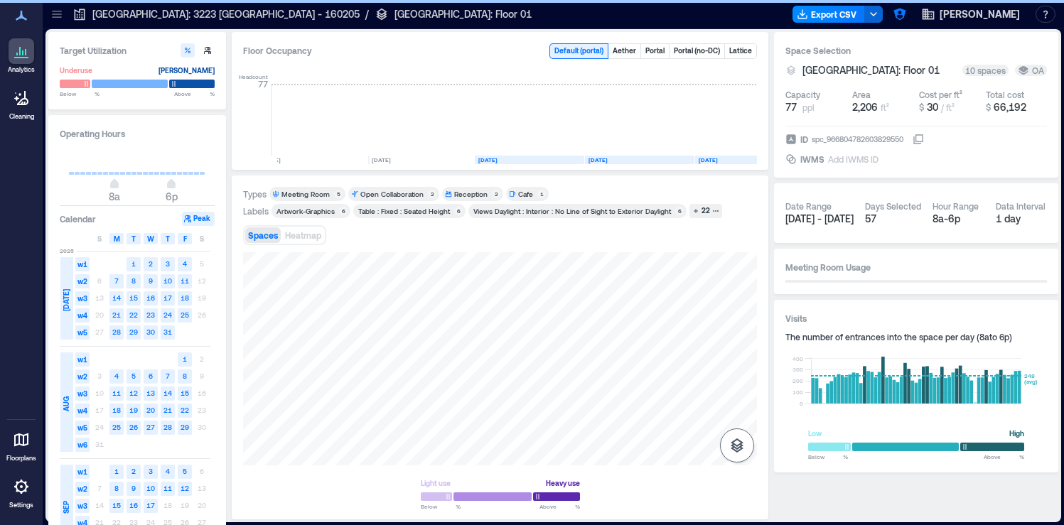
scroll to position [0, 2986]
click at [748, 444] on button "button" at bounding box center [737, 446] width 34 height 34
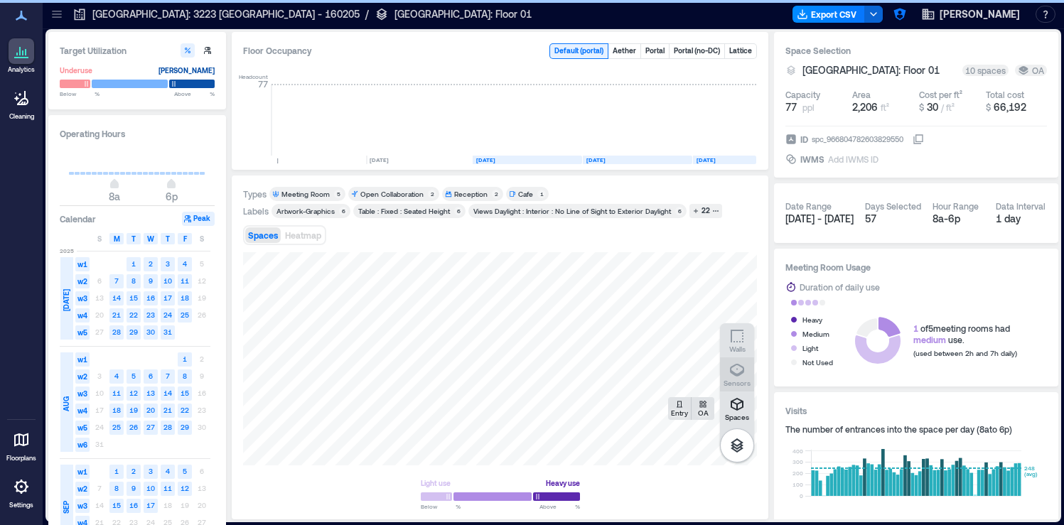
click at [739, 370] on icon "button" at bounding box center [737, 370] width 17 height 17
click at [624, 379] on div "A1FBB004" at bounding box center [500, 358] width 514 height 213
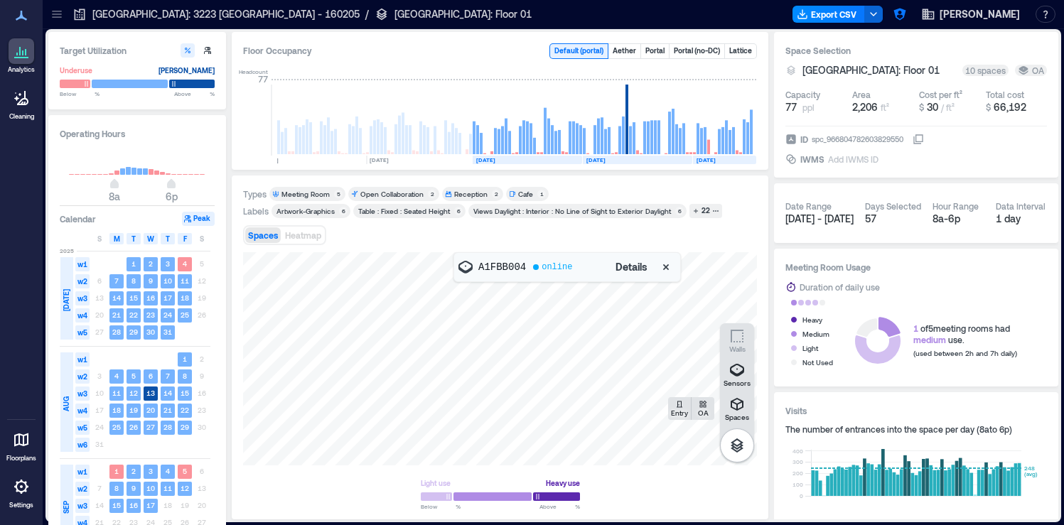
click at [632, 267] on span "Details" at bounding box center [632, 267] width 32 height 14
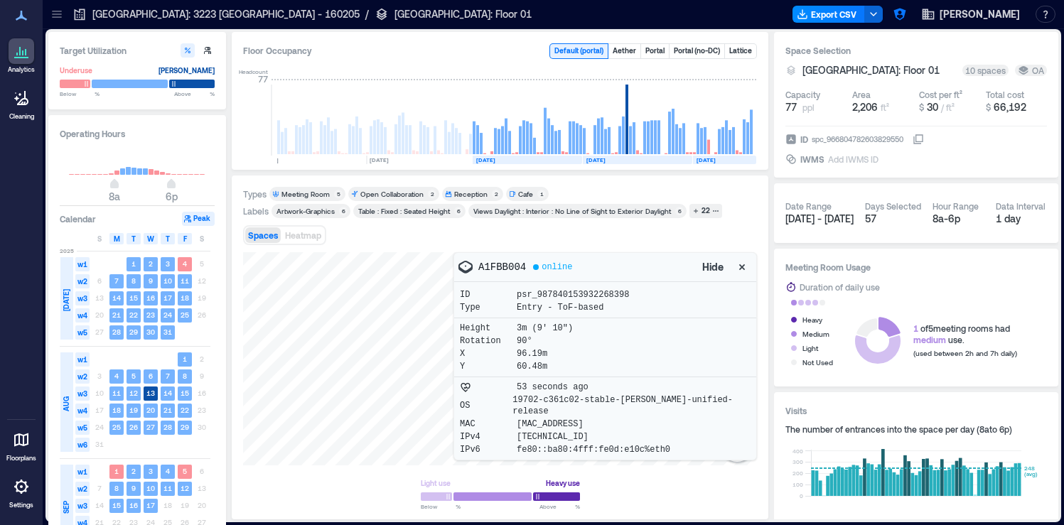
click at [615, 237] on div "Spaces Heatmap" at bounding box center [500, 235] width 514 height 28
click at [739, 269] on icon "button" at bounding box center [742, 267] width 6 height 6
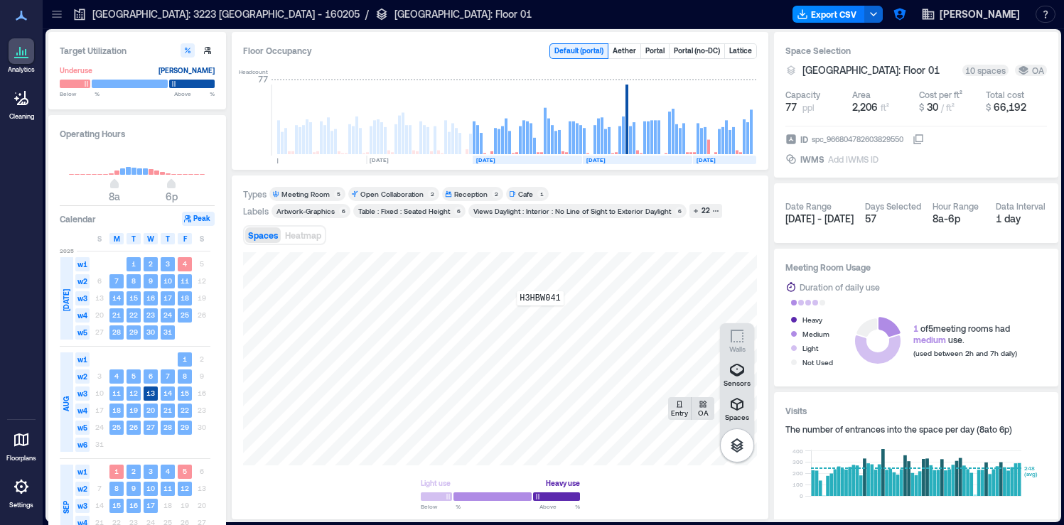
click at [540, 316] on div "H3HBW041" at bounding box center [500, 358] width 514 height 213
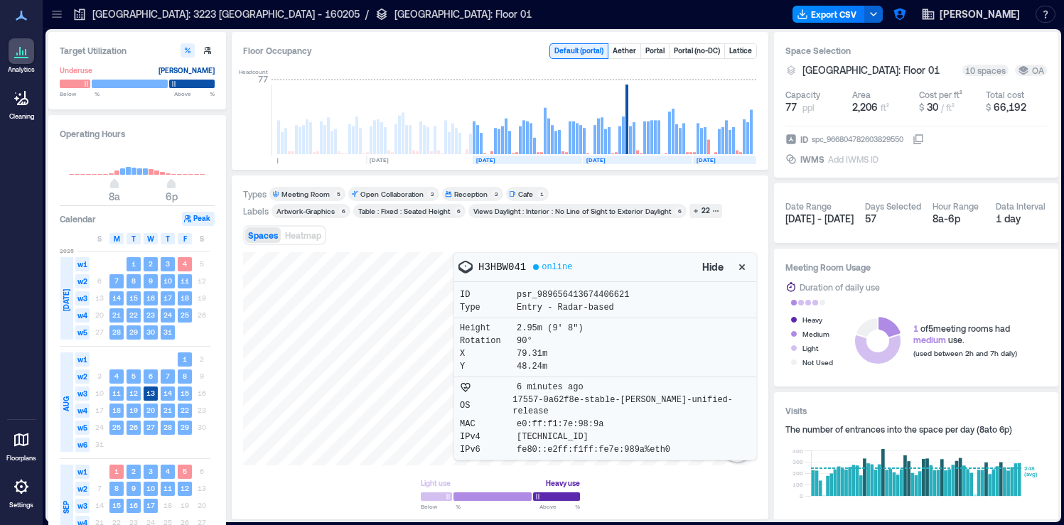
click at [735, 264] on icon "button" at bounding box center [742, 267] width 14 height 14
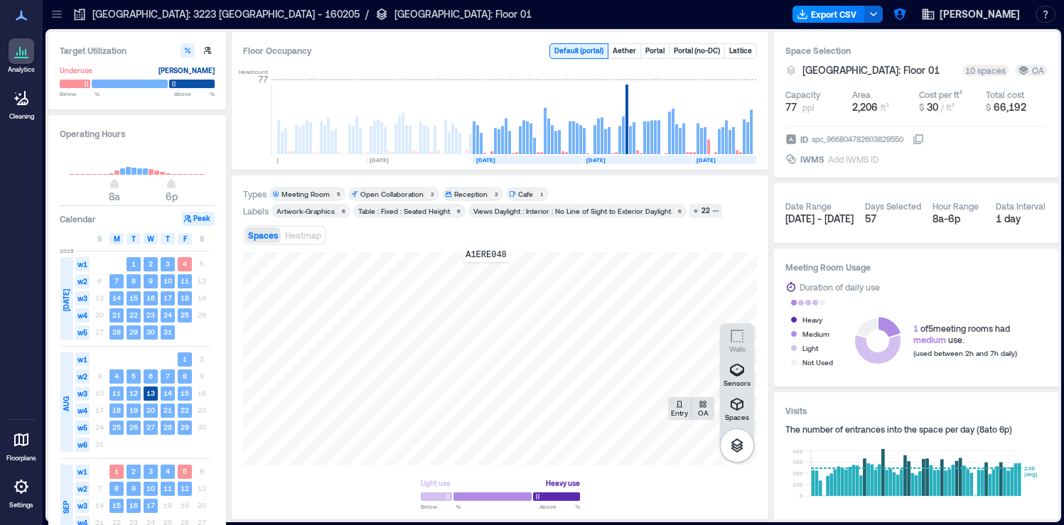
click at [486, 272] on div "A1ERE048" at bounding box center [500, 358] width 514 height 213
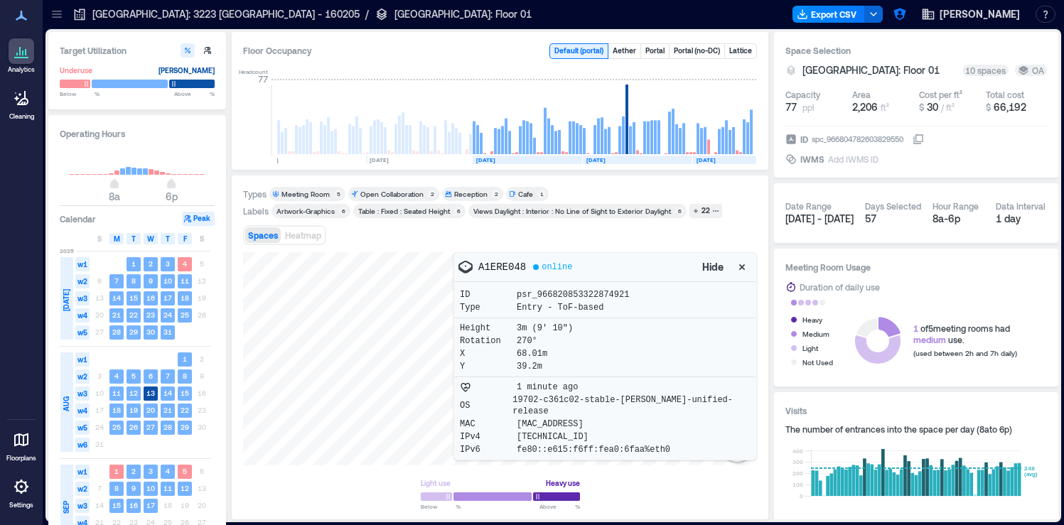
click at [492, 245] on div "Spaces Heatmap" at bounding box center [500, 235] width 514 height 28
click at [503, 235] on div "Spaces Heatmap" at bounding box center [500, 235] width 514 height 28
click at [735, 272] on icon "button" at bounding box center [742, 267] width 14 height 14
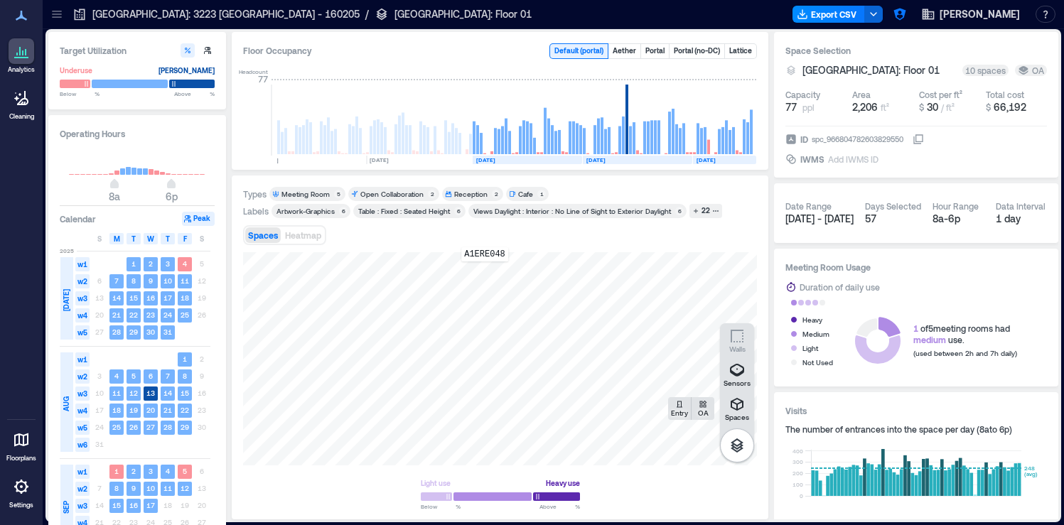
click at [485, 272] on div "A1ERE048" at bounding box center [500, 358] width 514 height 213
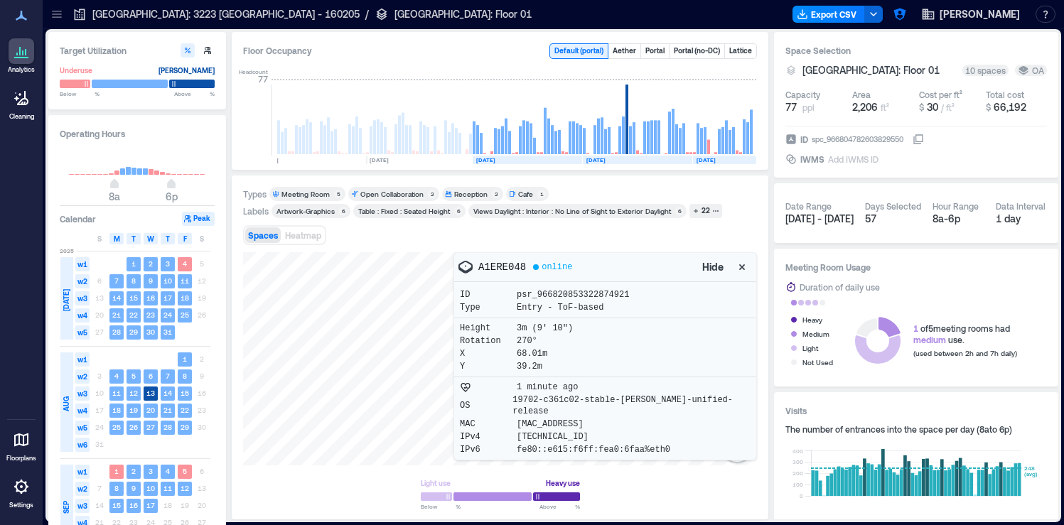
click at [496, 239] on div "Spaces Heatmap" at bounding box center [500, 235] width 514 height 28
click at [739, 264] on icon "button" at bounding box center [742, 267] width 6 height 6
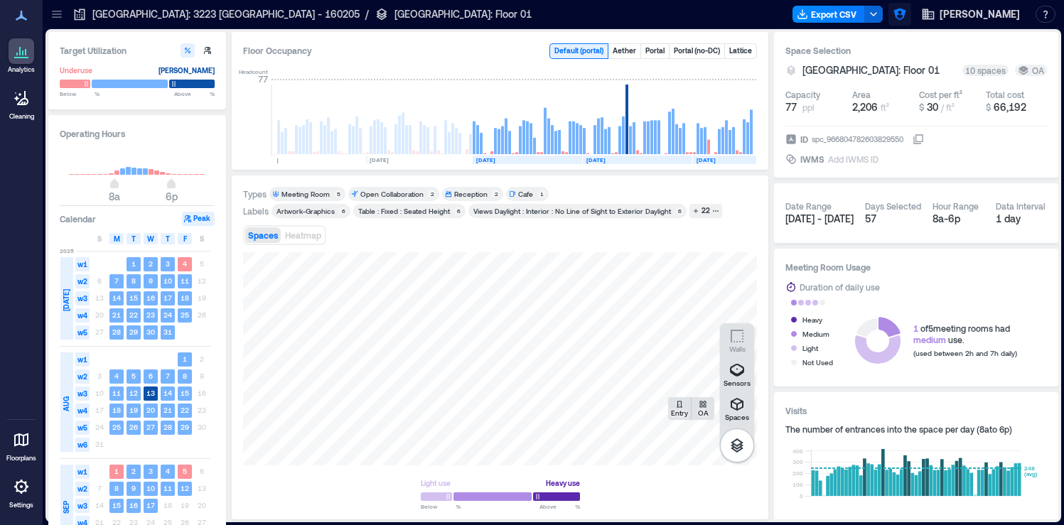
click at [906, 13] on icon "button" at bounding box center [900, 15] width 12 height 12
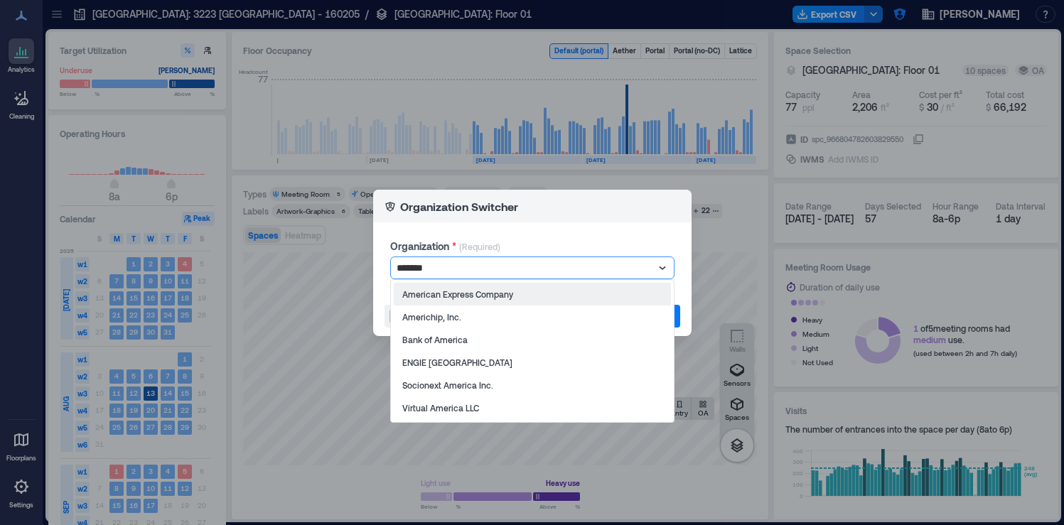
type input "********"
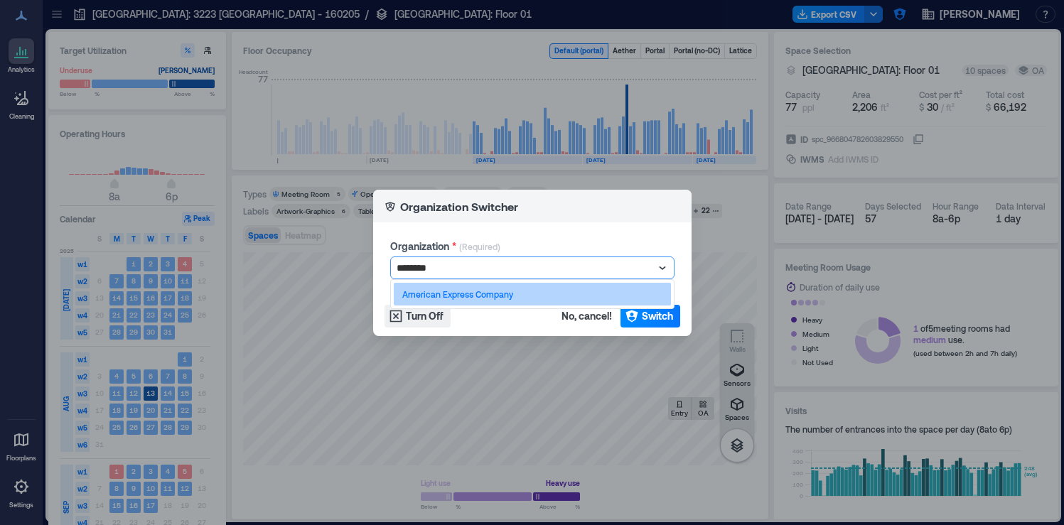
click at [502, 291] on p "American Express Company" at bounding box center [457, 294] width 111 height 11
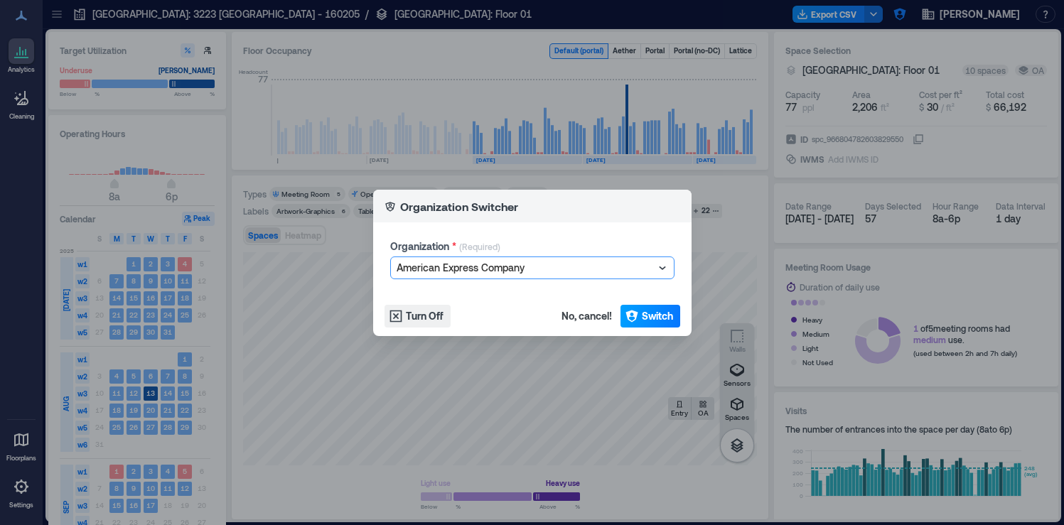
click at [638, 313] on button "Switch" at bounding box center [651, 316] width 60 height 23
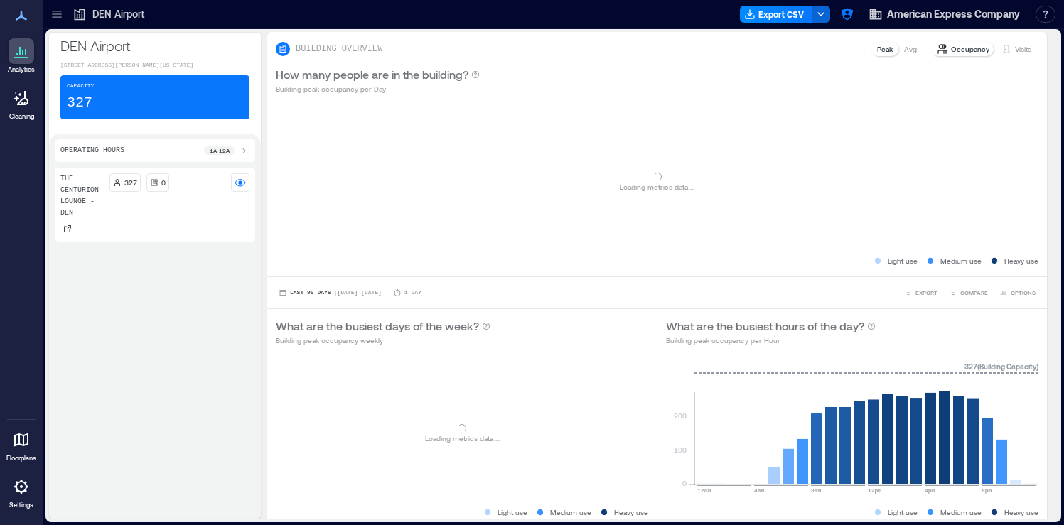
click at [57, 23] on div at bounding box center [57, 14] width 23 height 23
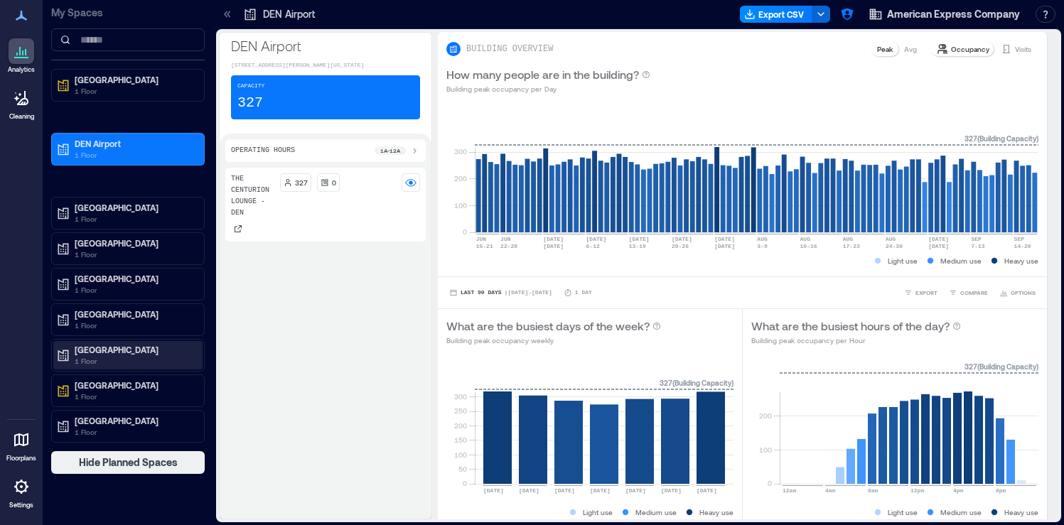
click at [161, 356] on p "1 Floor" at bounding box center [134, 360] width 119 height 11
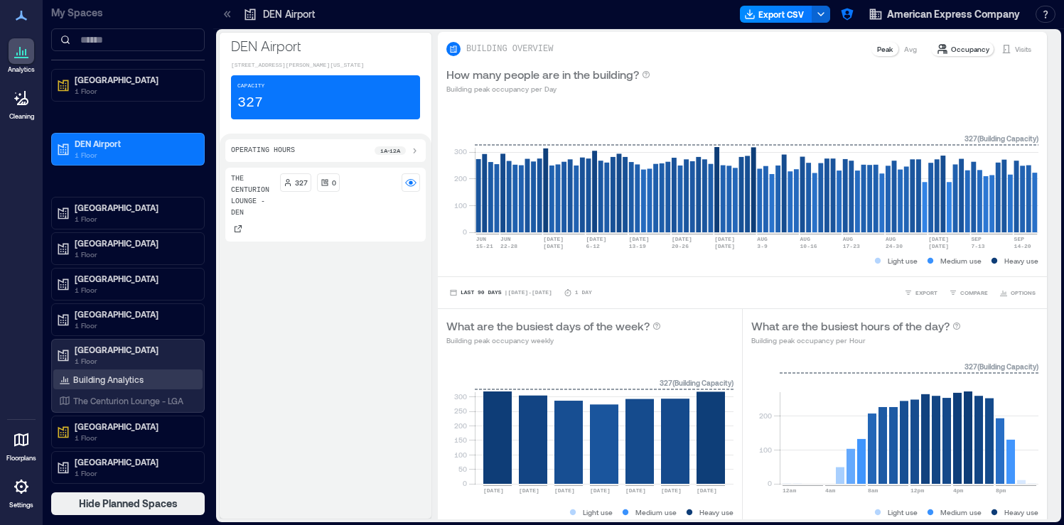
click at [147, 378] on div "Building Analytics" at bounding box center [127, 380] width 149 height 20
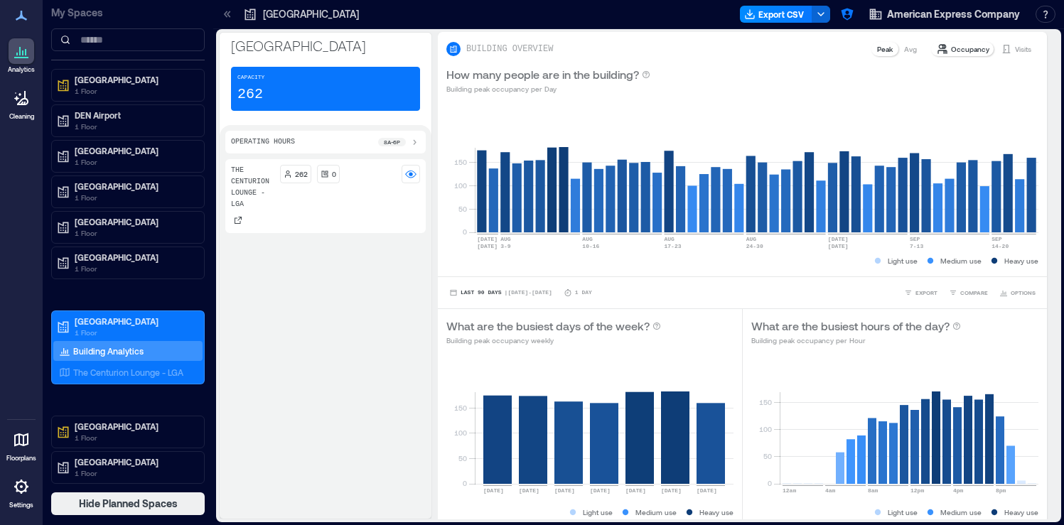
click at [23, 485] on icon at bounding box center [21, 486] width 17 height 17
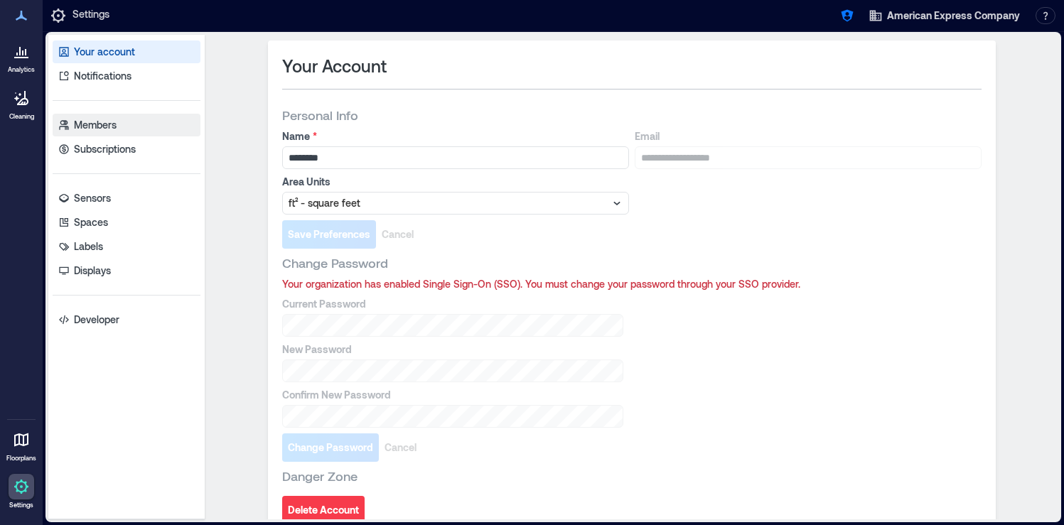
click at [149, 126] on link "Members" at bounding box center [127, 125] width 148 height 23
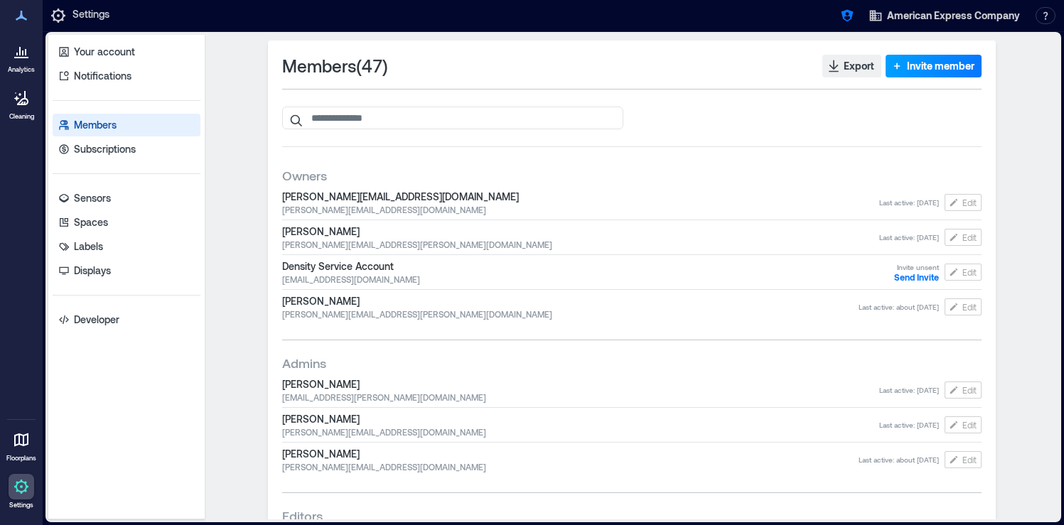
click at [918, 64] on span "Invite member" at bounding box center [941, 66] width 68 height 14
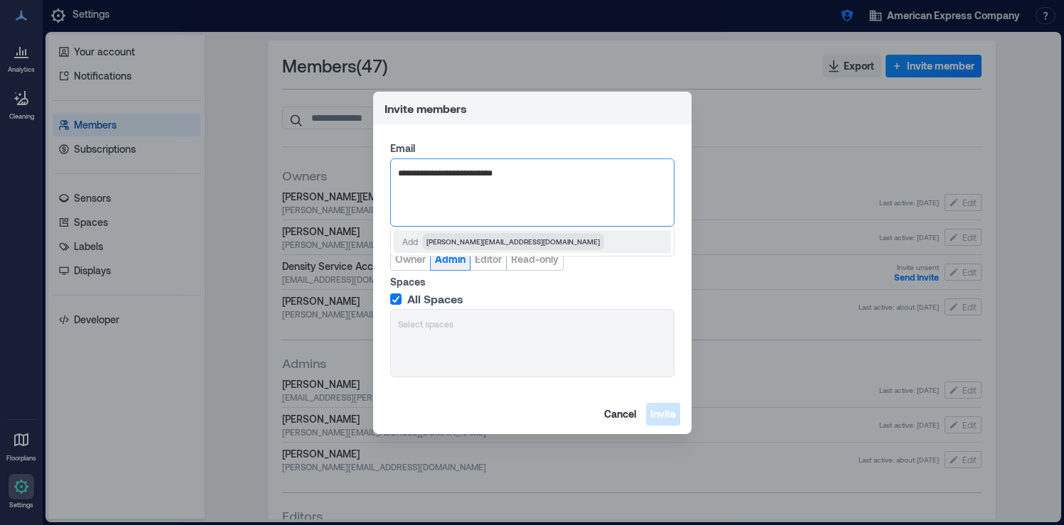
type input "**********"
click at [449, 264] on span "Admin" at bounding box center [450, 259] width 31 height 14
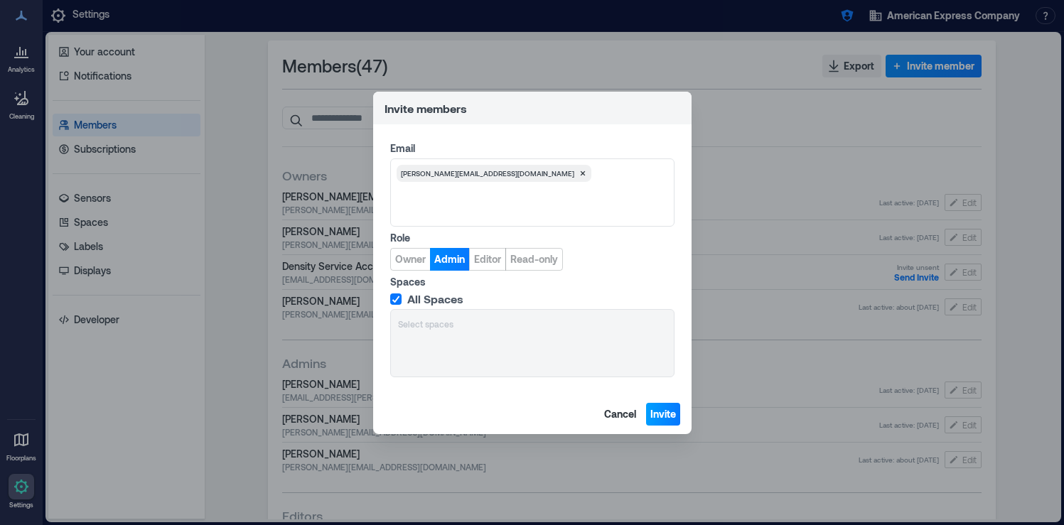
click at [665, 410] on span "Invite" at bounding box center [664, 414] width 26 height 14
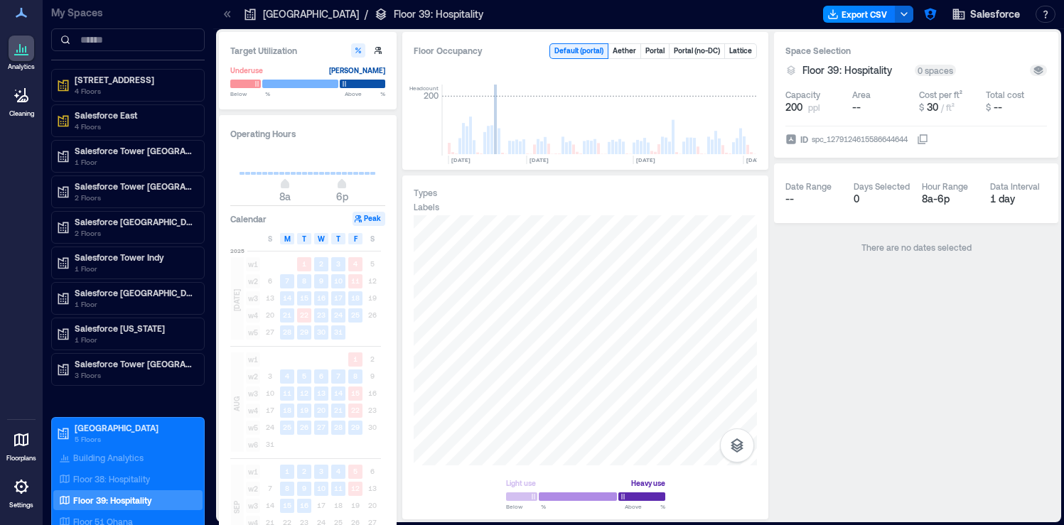
scroll to position [0, 1454]
